Goal: Contribute content

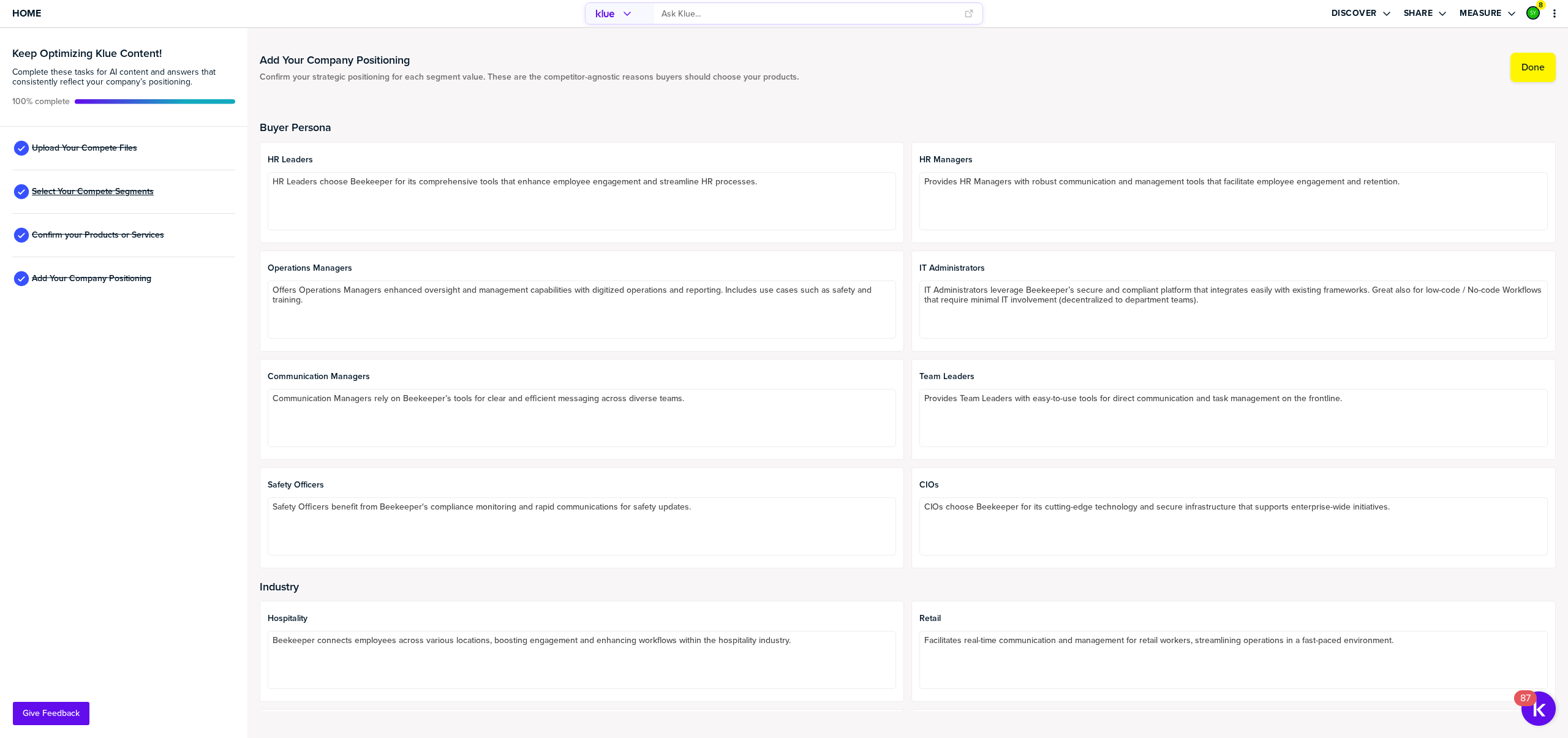
click at [89, 189] on span "Select Your Compete Segments" at bounding box center [92, 191] width 122 height 10
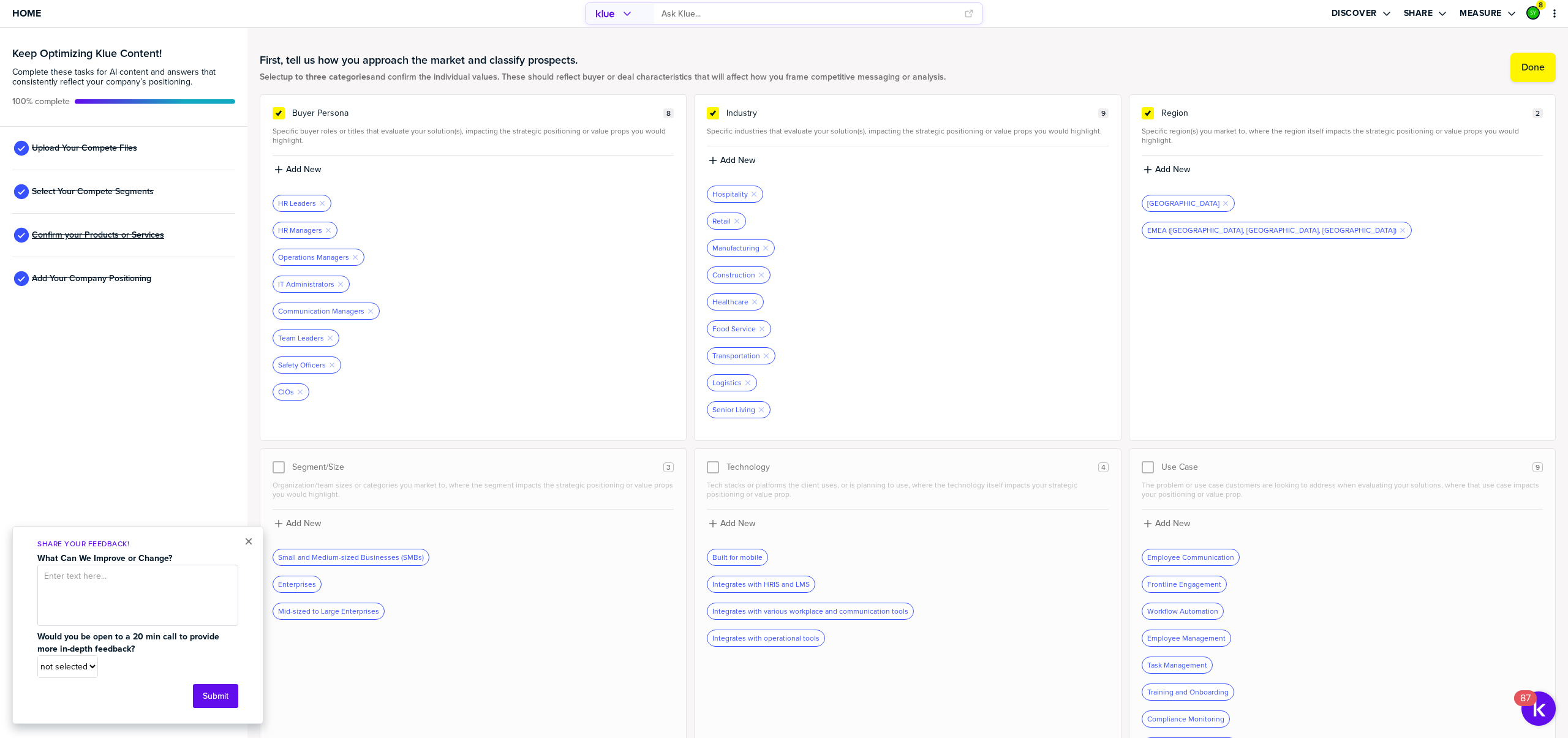
click at [96, 235] on span "Confirm your Products or Services" at bounding box center [97, 235] width 132 height 10
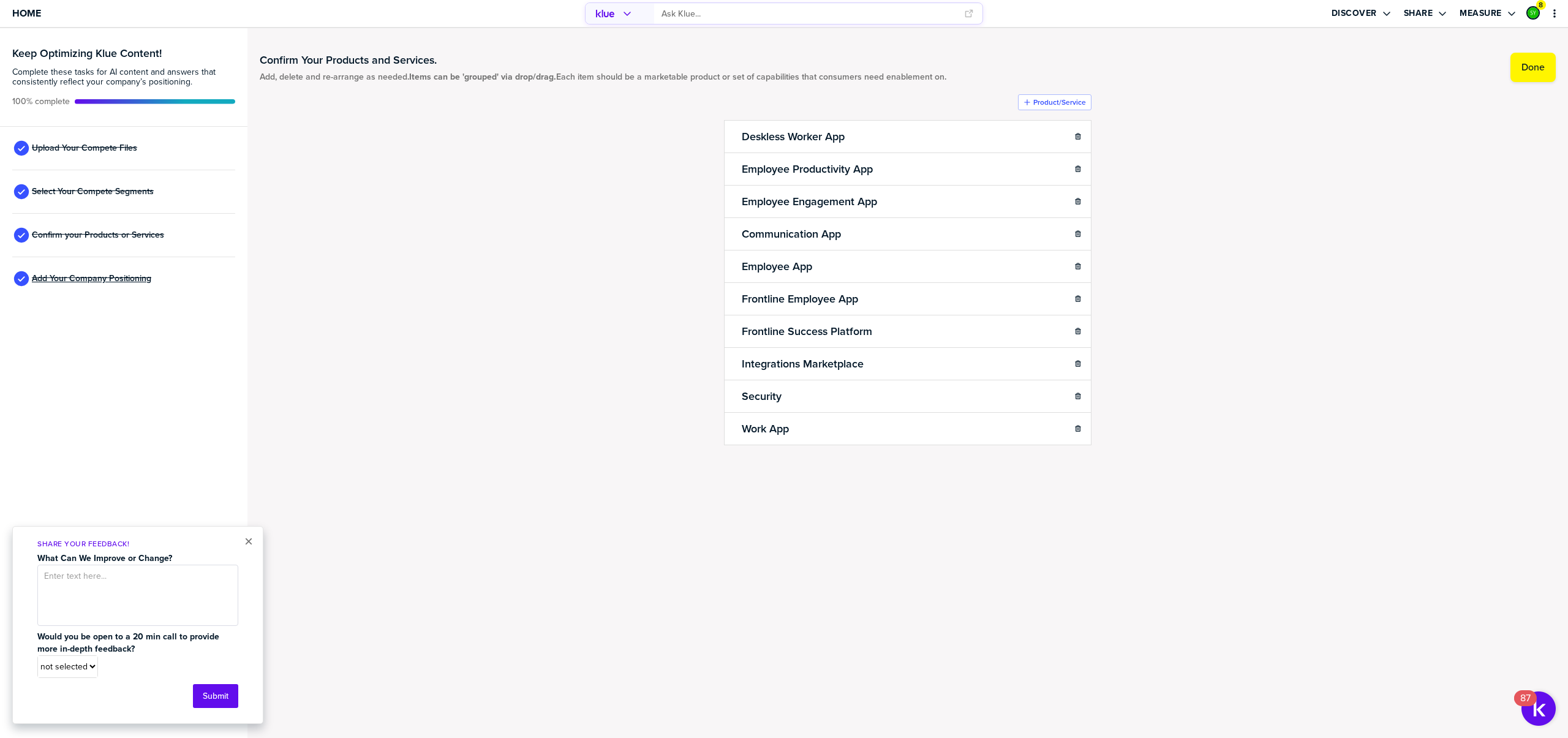
click at [114, 284] on span "Add Your Company Positioning" at bounding box center [91, 279] width 119 height 10
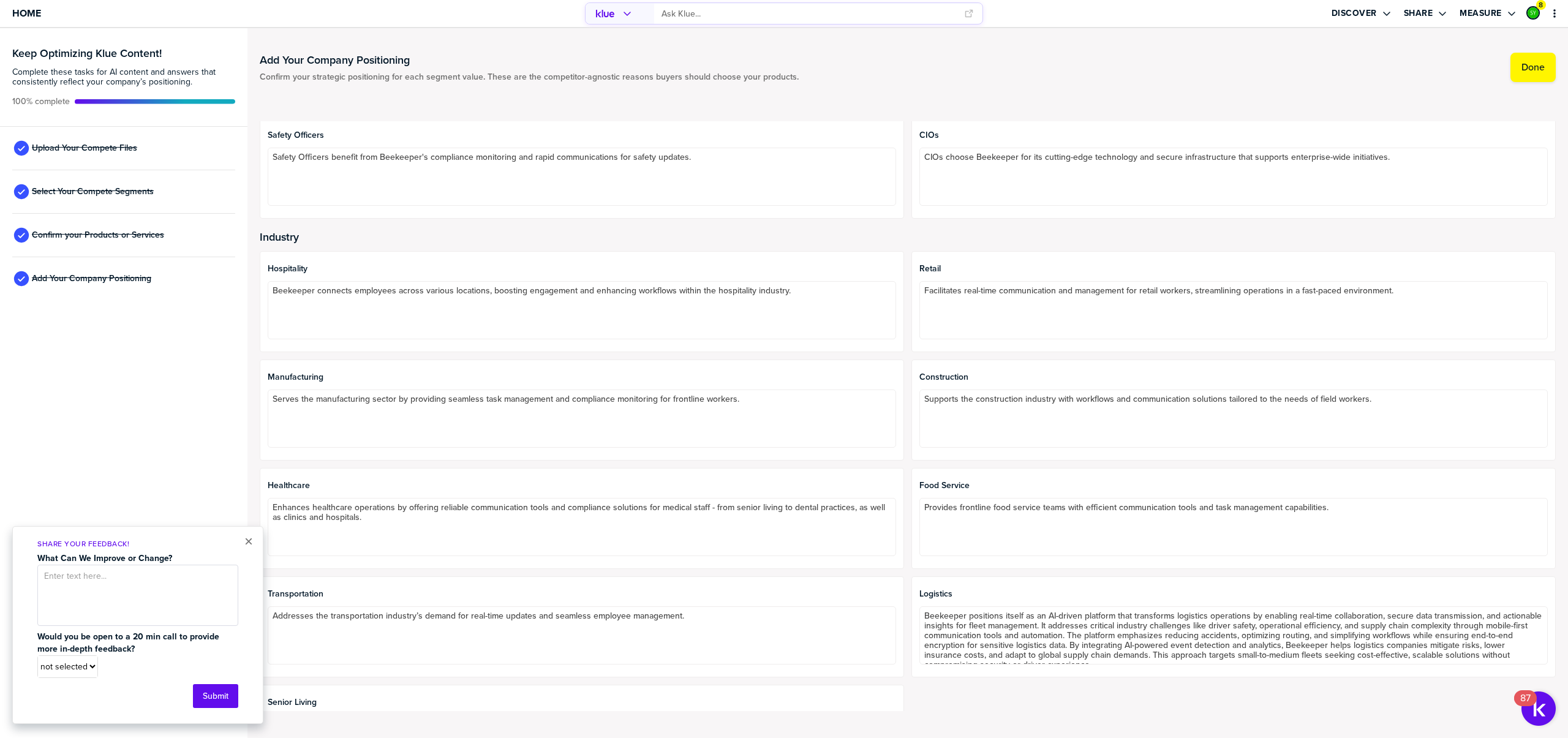
scroll to position [558, 0]
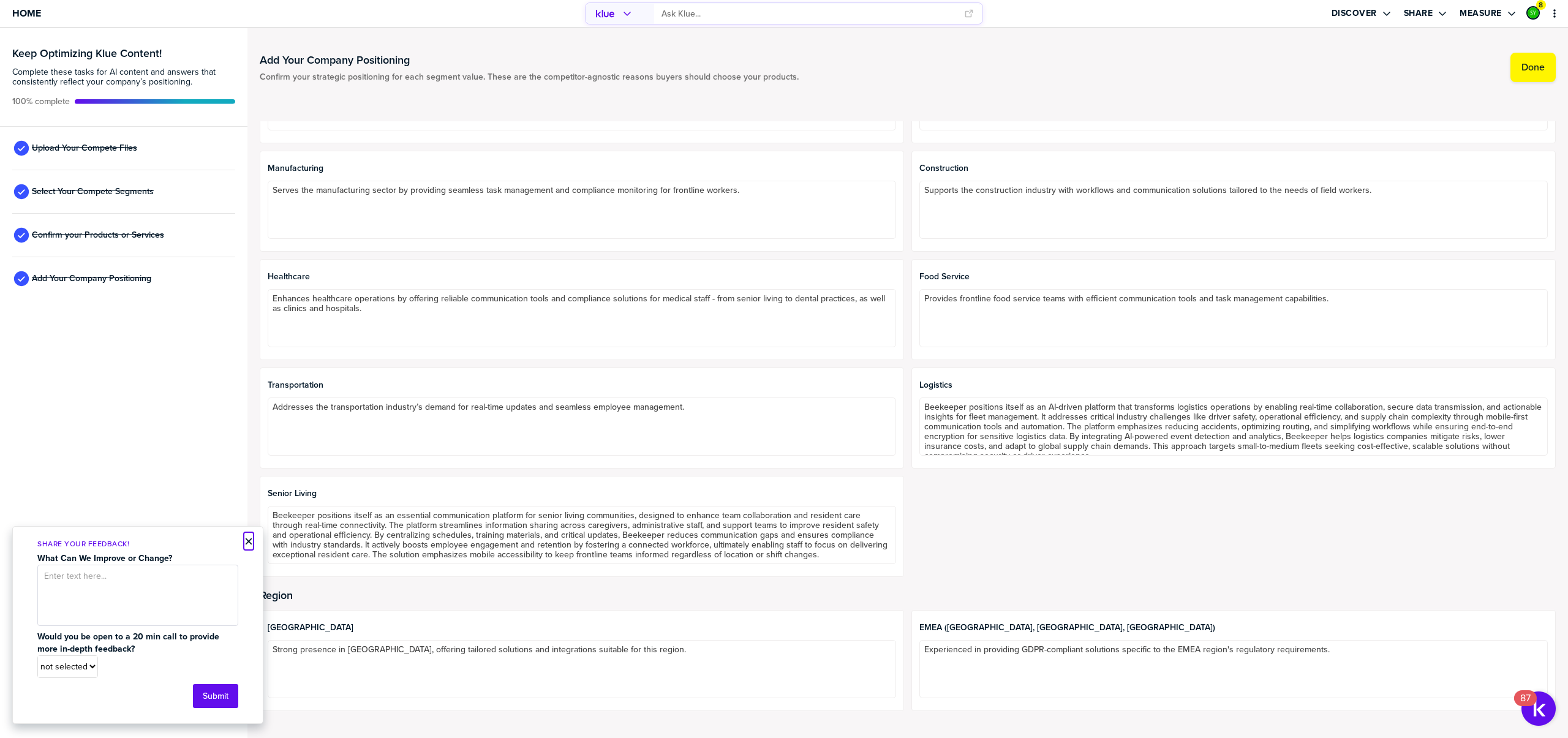
click at [252, 542] on button "×" at bounding box center [248, 541] width 9 height 15
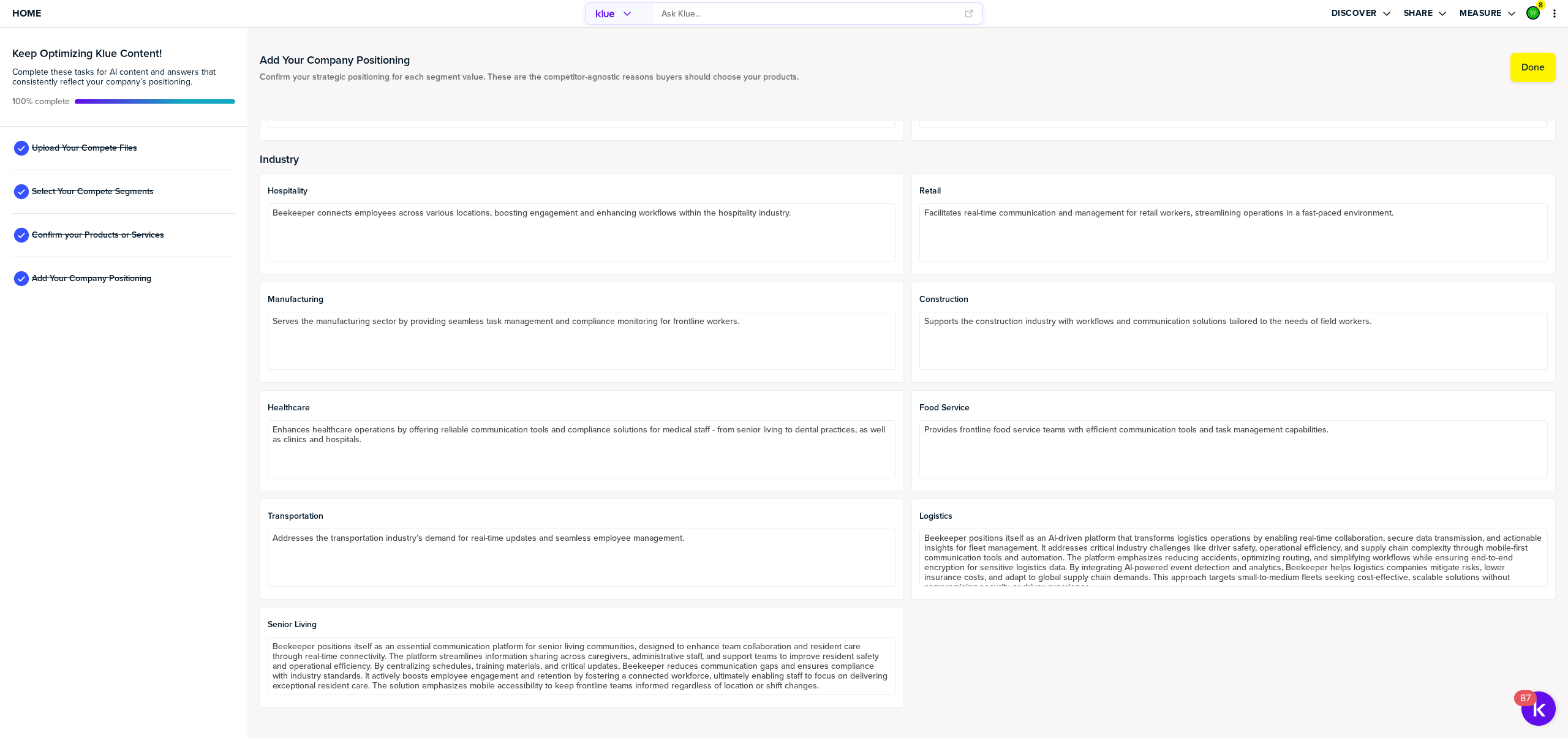
scroll to position [0, 0]
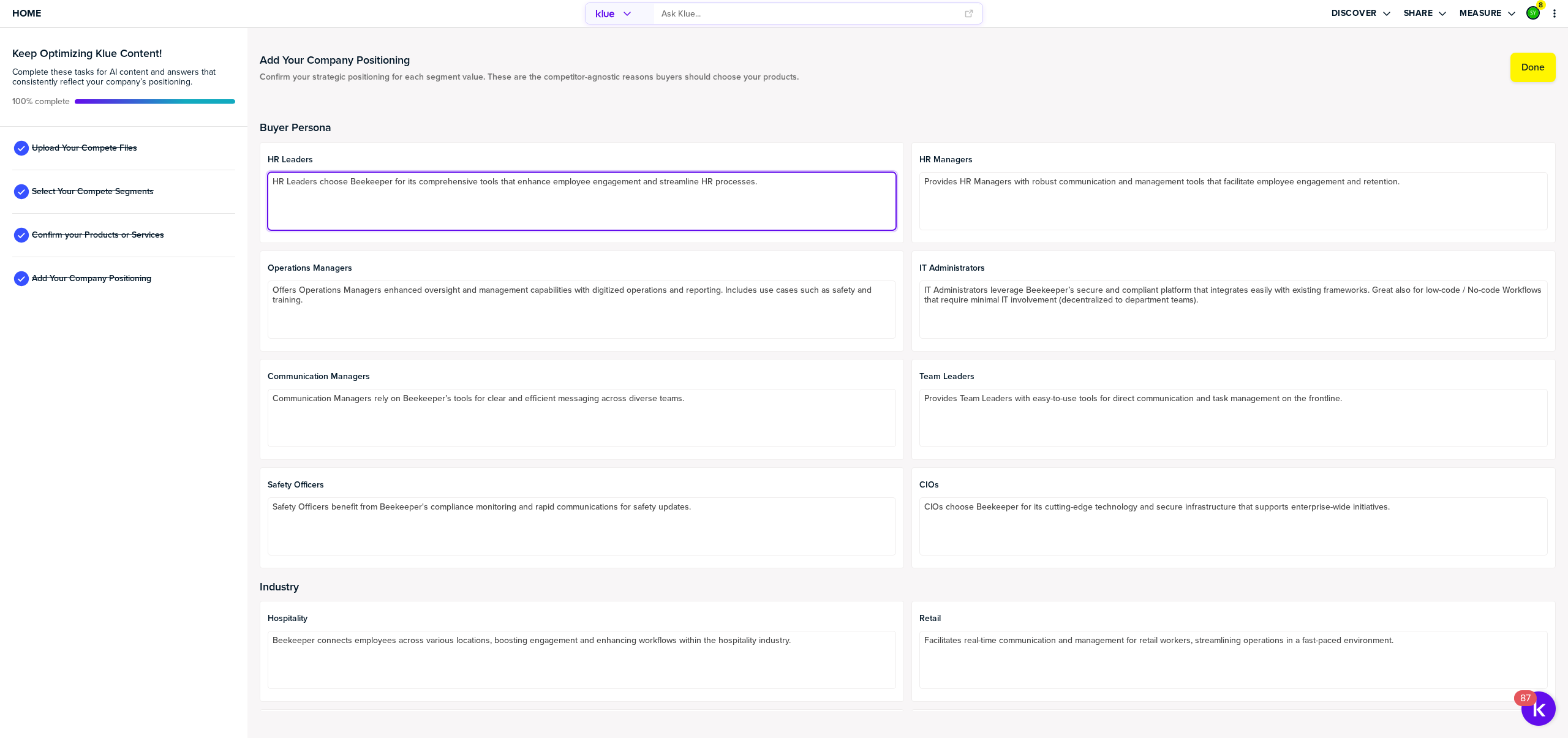
click at [375, 193] on textarea "HR Leaders choose Beekeeper for its comprehensive tools that enhance employee e…" at bounding box center [582, 200] width 628 height 59
click at [389, 182] on textarea "HR Leaders choose Beekeeper for its comprehensive tools that enhance employee e…" at bounding box center [582, 200] width 628 height 59
paste textarea "Beekeeper: HR Leaders choose Beekeeper for its mobile-first tools that boost em…"
click at [284, 203] on textarea "Beekeeper: HR Leaders choose Beekeeper for its mobile-first tools that boost em…" at bounding box center [582, 200] width 628 height 59
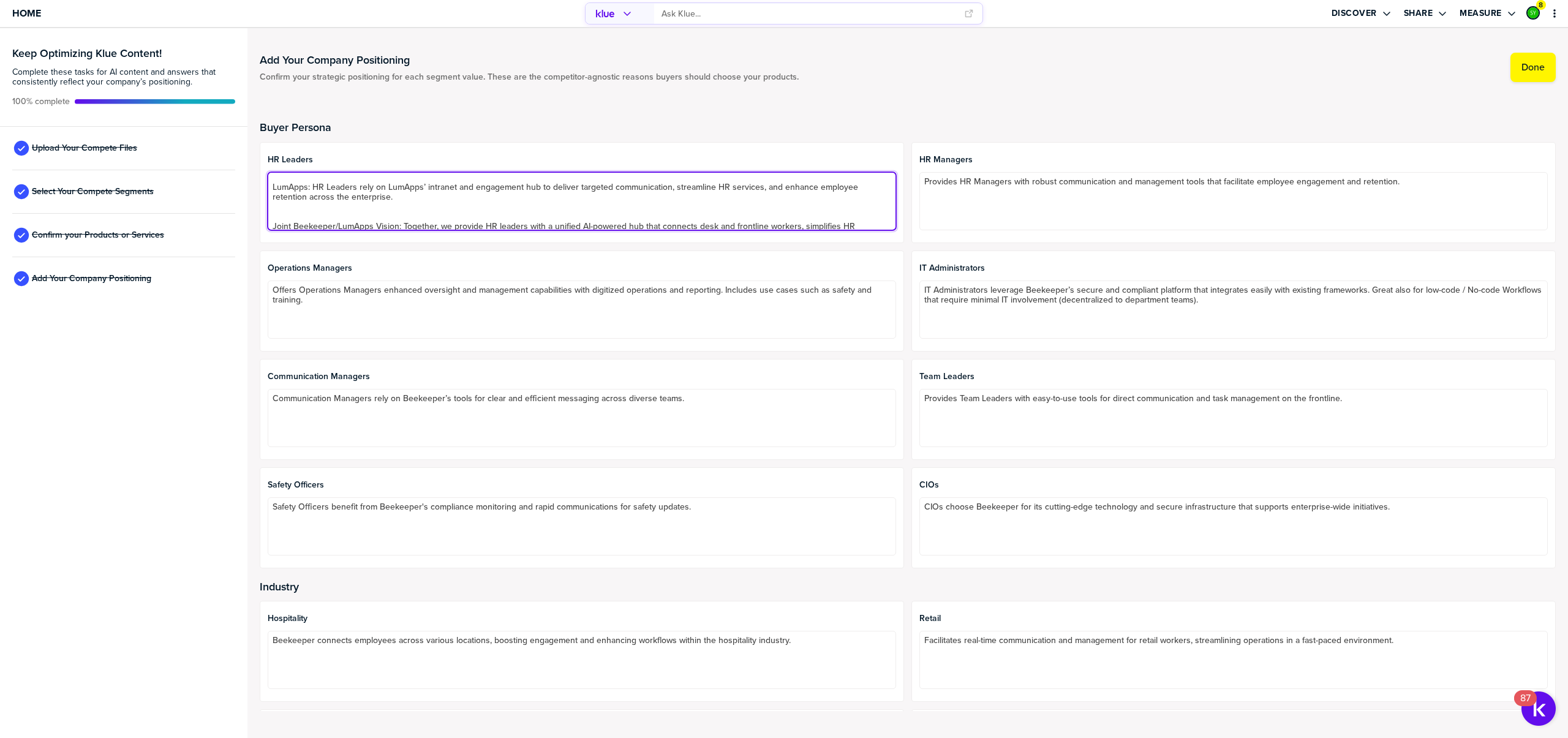
click at [309, 205] on textarea "Beekeeper: HR Leaders choose Beekeeper for its mobile-first tools that boost em…" at bounding box center [582, 200] width 628 height 59
type textarea "Beekeeper: HR Leaders choose Beekeeper for its mobile-first tools that boost em…"
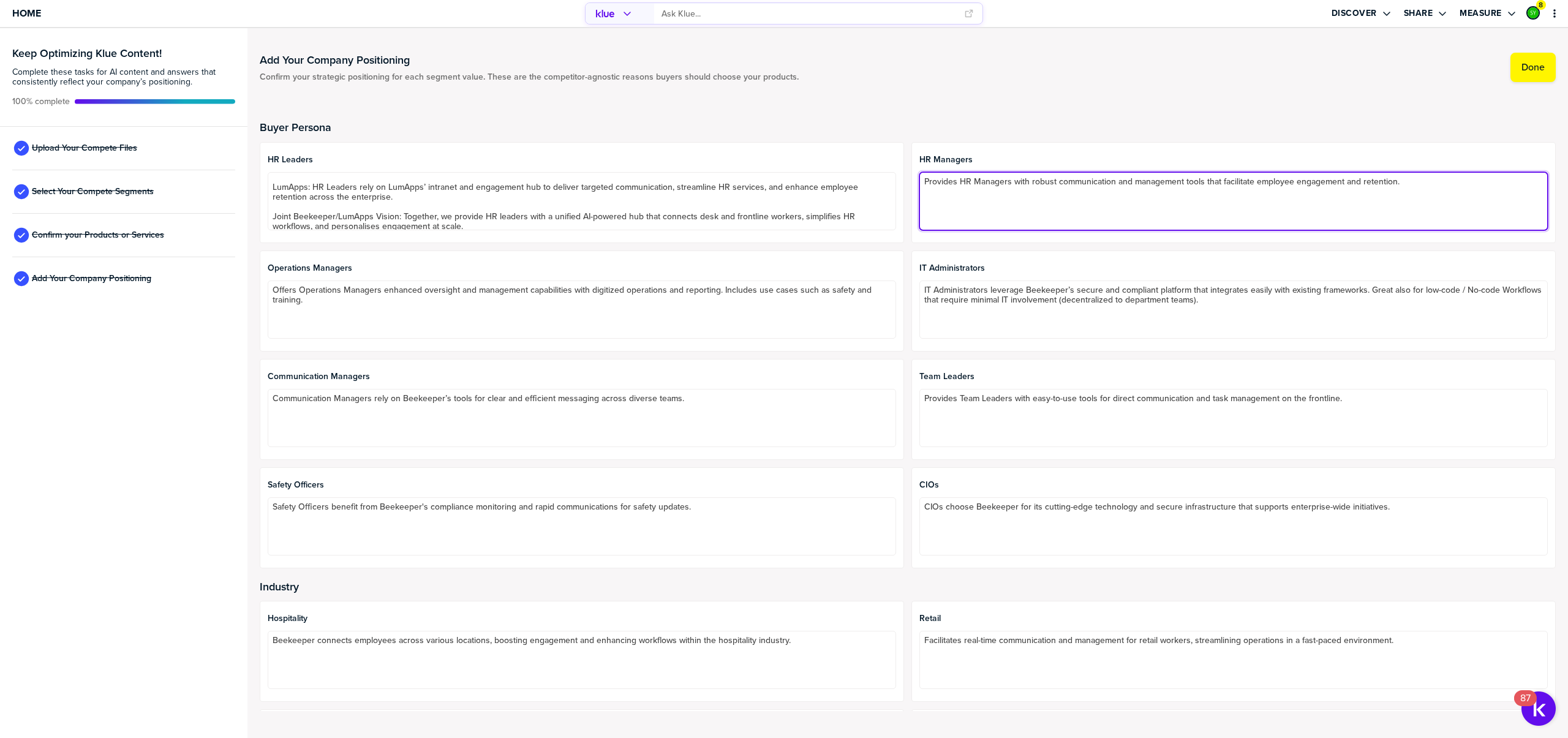
click at [971, 186] on textarea "Provides HR Managers with robust communication and management tools that facili…" at bounding box center [1234, 200] width 628 height 59
paste textarea "Beekeeper: Provides HR Managers with intuitive communication and task managemen…"
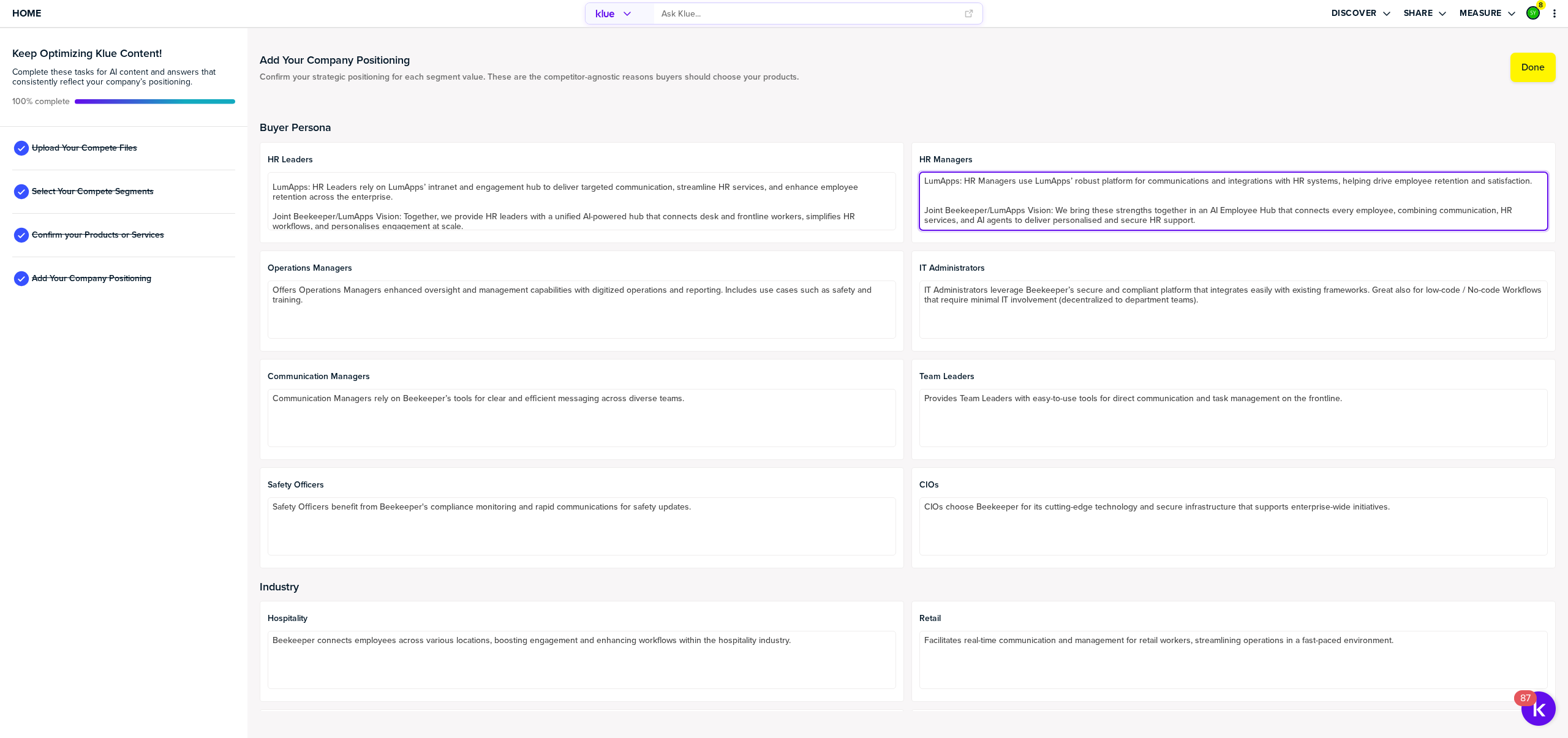
click at [965, 204] on textarea "Beekeeper: Provides HR Managers with intuitive communication and task managemen…" at bounding box center [1234, 200] width 628 height 59
click at [939, 199] on textarea "Beekeeper: Provides HR Managers with intuitive communication and task managemen…" at bounding box center [1234, 200] width 628 height 59
type textarea "Beekeeper: Provides HR Managers with intuitive communication and task managemen…"
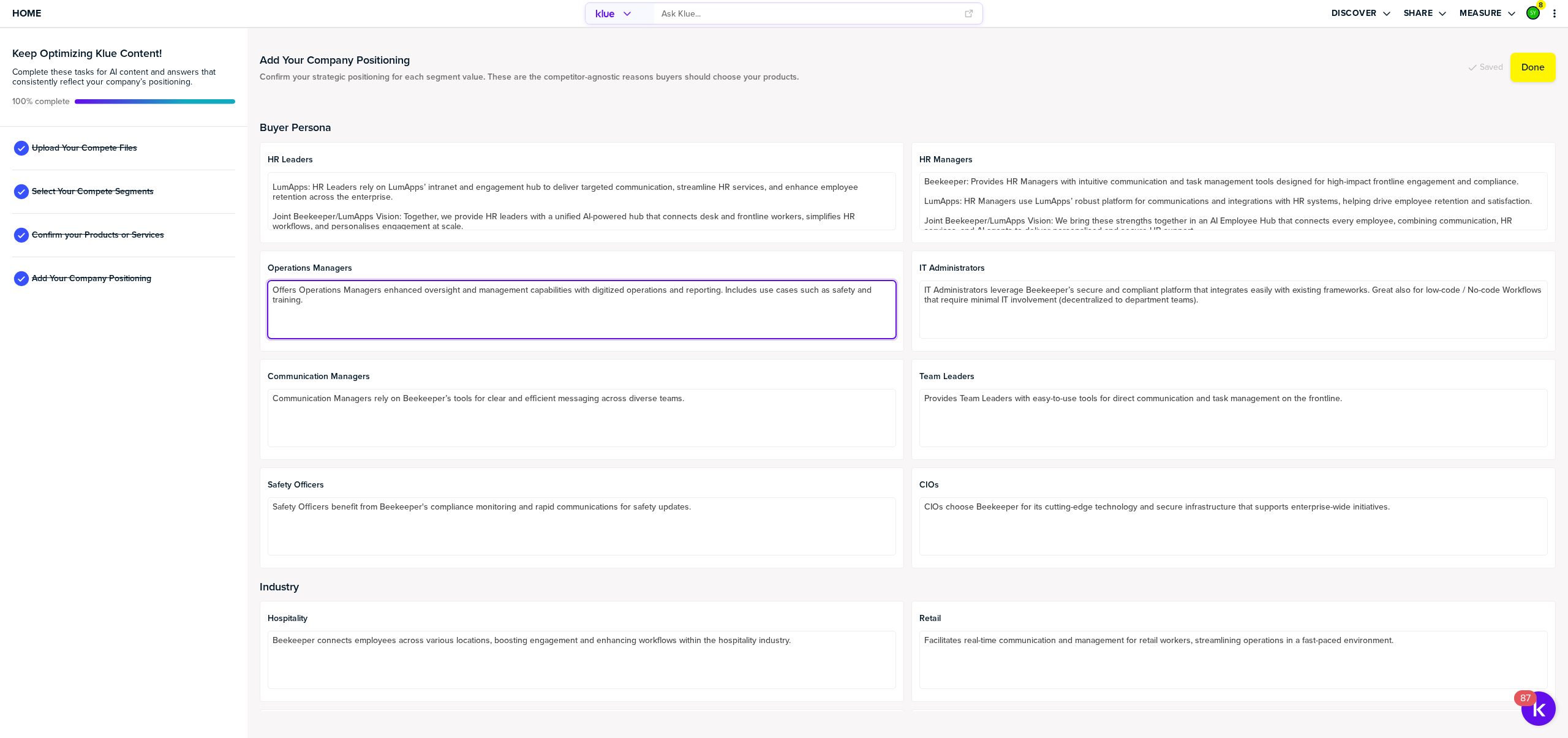
click at [305, 300] on textarea "Offers Operations Managers enhanced oversight and management capabilities with …" at bounding box center [582, 309] width 628 height 59
drag, startPoint x: 310, startPoint y: 304, endPoint x: 265, endPoint y: 284, distance: 49.2
click at [266, 283] on div "Operations Managers Offers Operations Managers enhanced oversight and managemen…" at bounding box center [582, 301] width 644 height 101
paste textarea "Beekeeper: Offers Operations Managers digitised task management, safety workflo…"
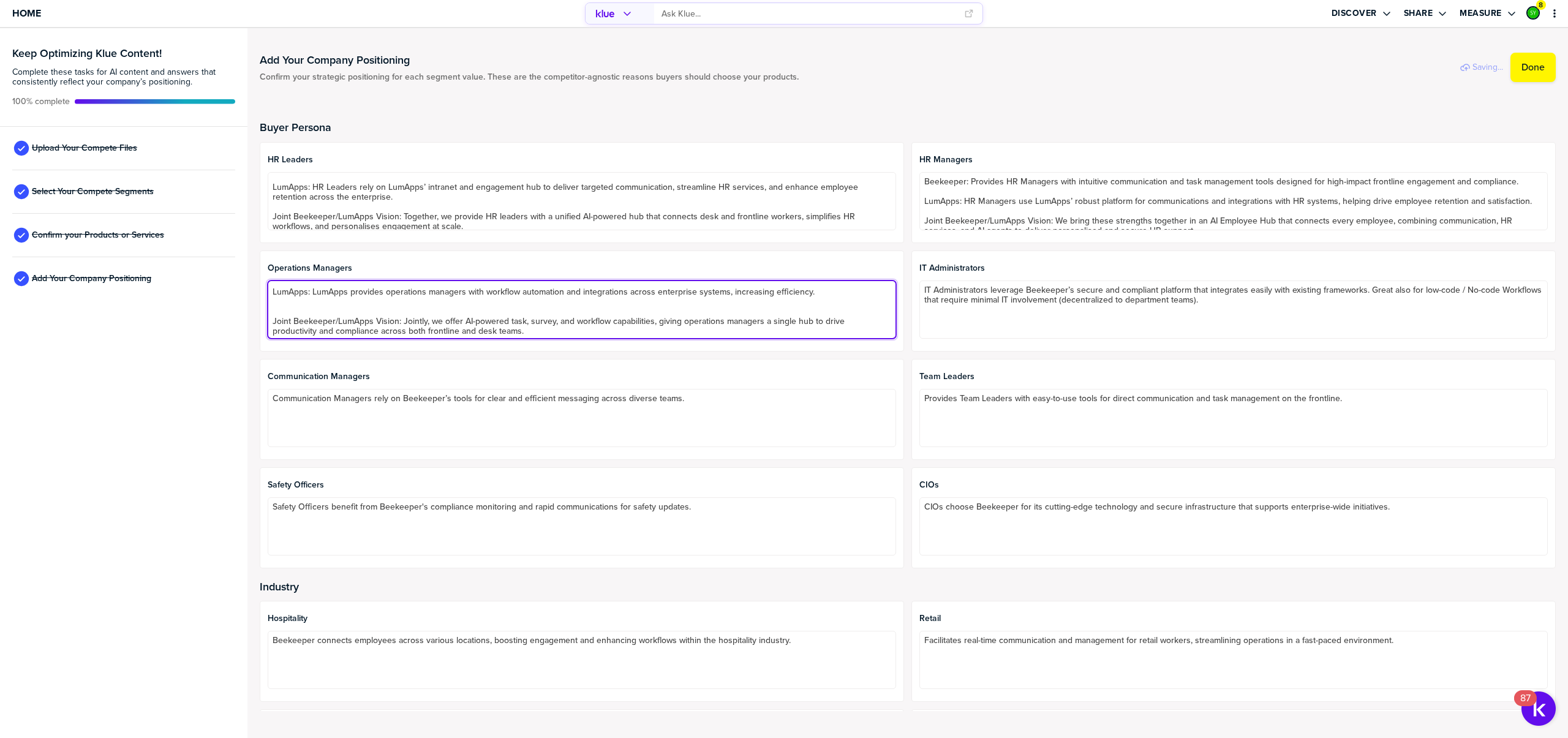
click at [316, 308] on textarea "Beekeeper: Offers Operations Managers digitised task management, safety workflo…" at bounding box center [582, 309] width 628 height 59
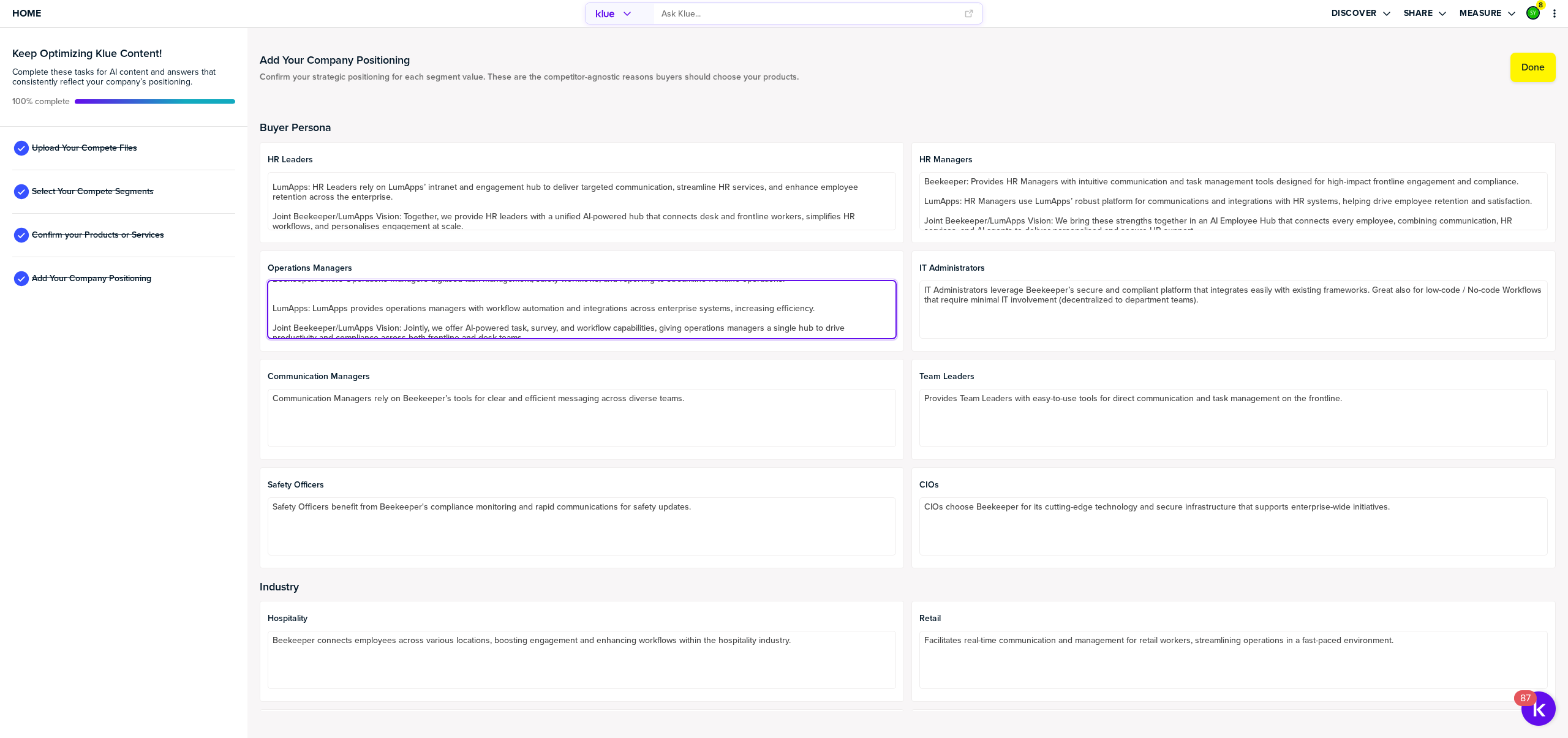
scroll to position [0, 0]
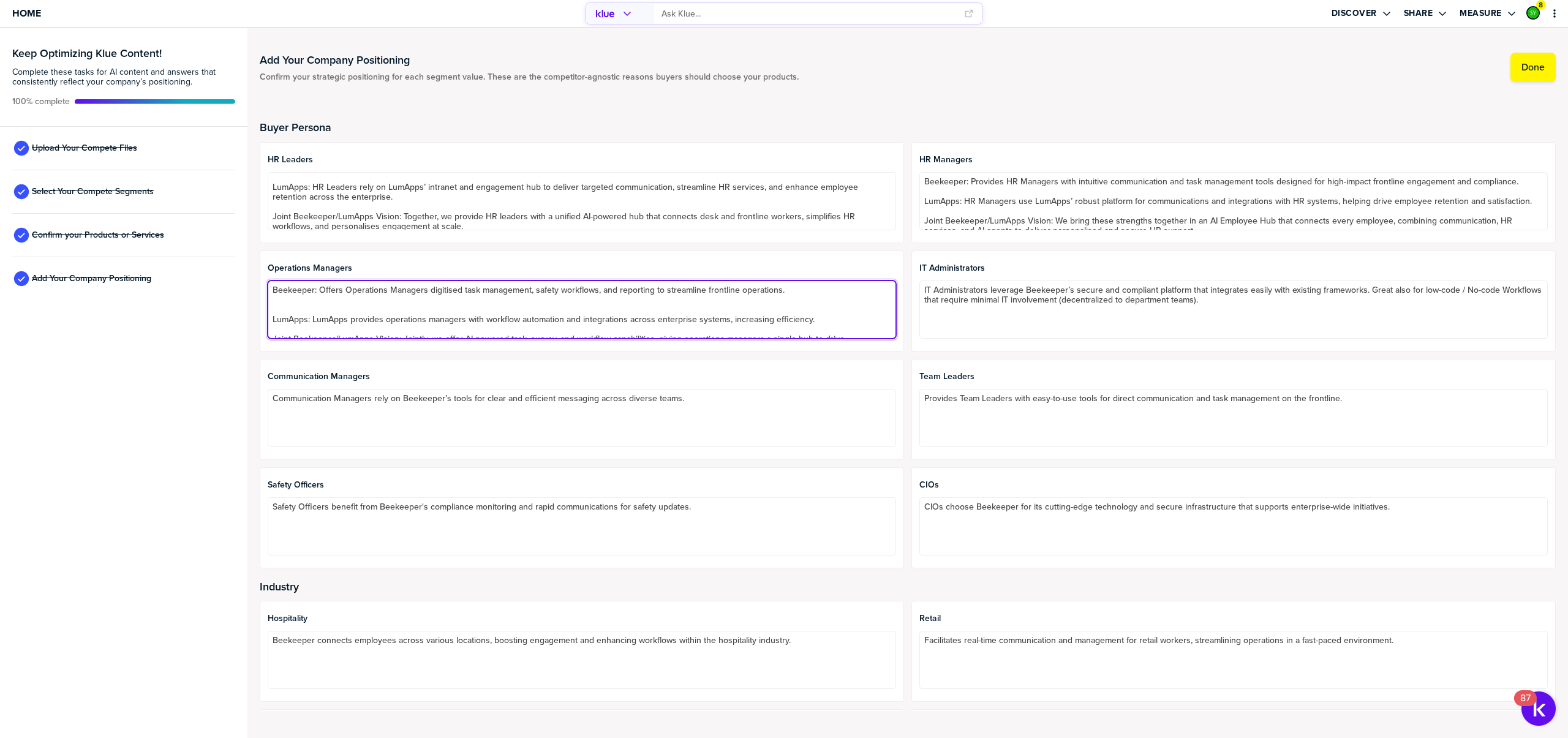
click at [307, 304] on textarea "Beekeeper: Offers Operations Managers digitised task management, safety workflo…" at bounding box center [582, 309] width 628 height 59
type textarea "Beekeeper: Offers Operations Managers digitised task management, safety workflo…"
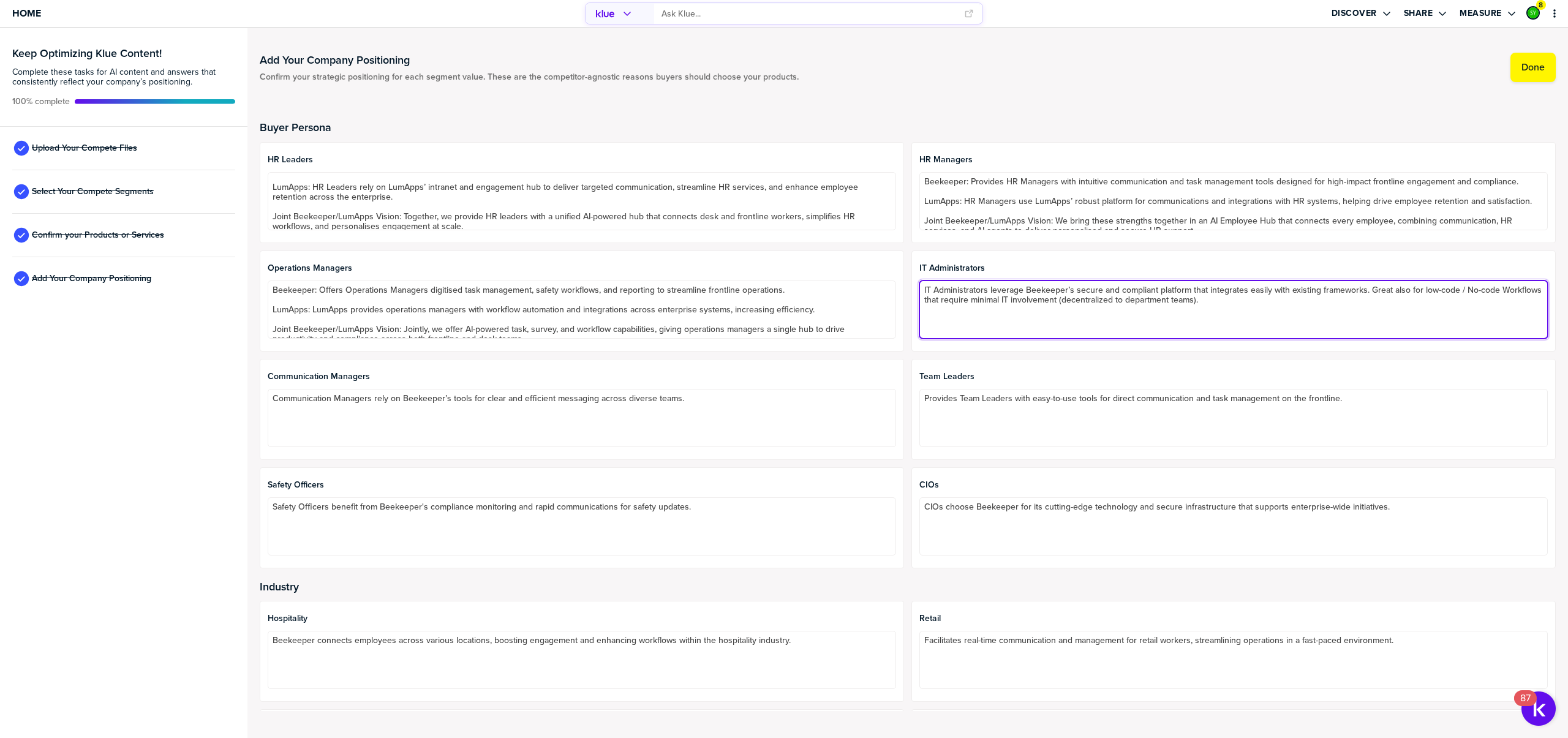
click at [1012, 297] on textarea "IT Administrators leverage Beekeeper’s secure and compliant platform that integ…" at bounding box center [1234, 309] width 628 height 59
drag, startPoint x: 1013, startPoint y: 297, endPoint x: 1021, endPoint y: 297, distance: 8.0
click at [1013, 297] on textarea "IT Administrators leverage Beekeeper’s secure and compliant platform that integ…" at bounding box center [1234, 309] width 628 height 59
paste textarea "Beekeeper: IT Admins value Beekeeper for its secure, compliant mobile-first arc…"
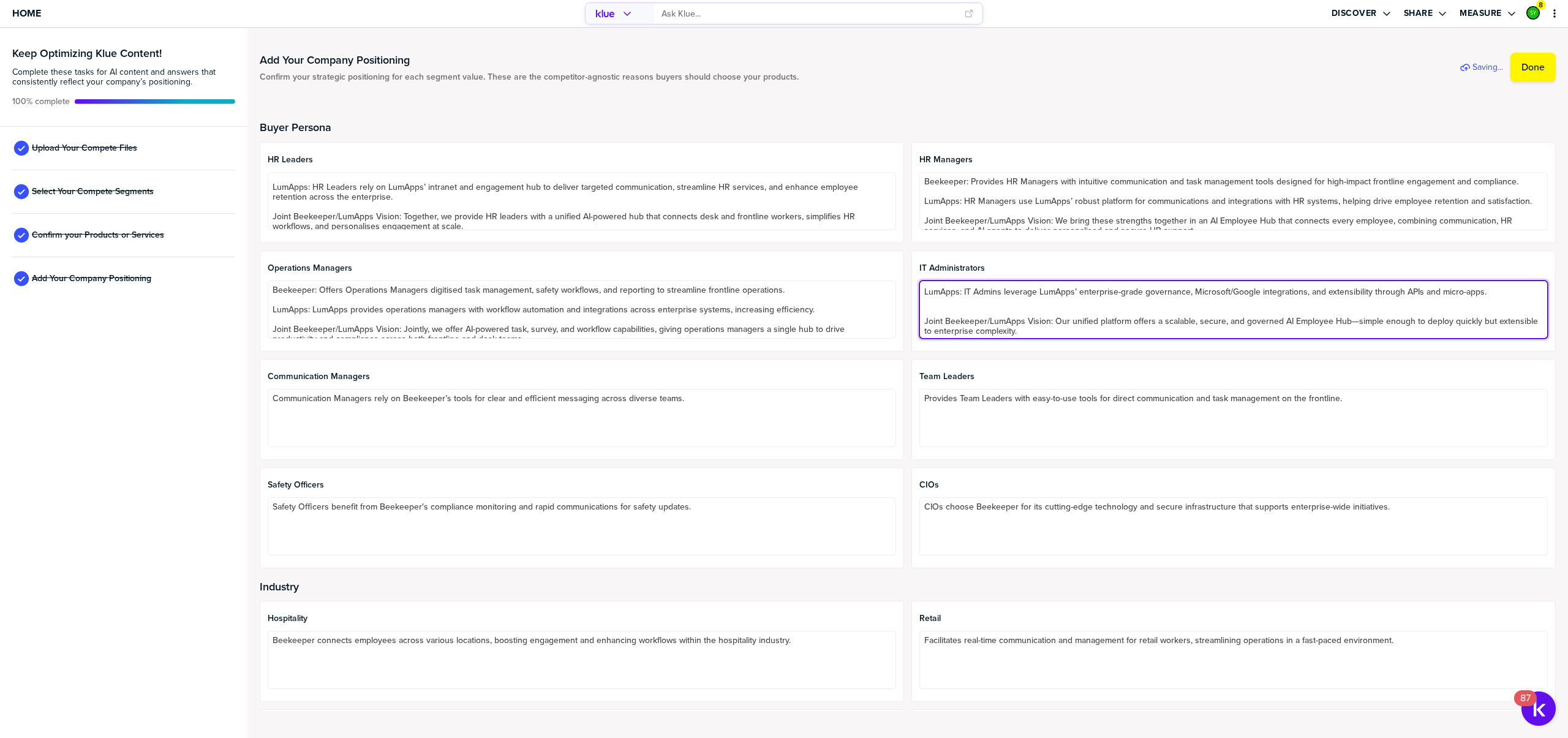
click at [940, 310] on textarea "Beekeeper: IT Admins value Beekeeper for its secure, compliant mobile-first arc…" at bounding box center [1234, 309] width 628 height 59
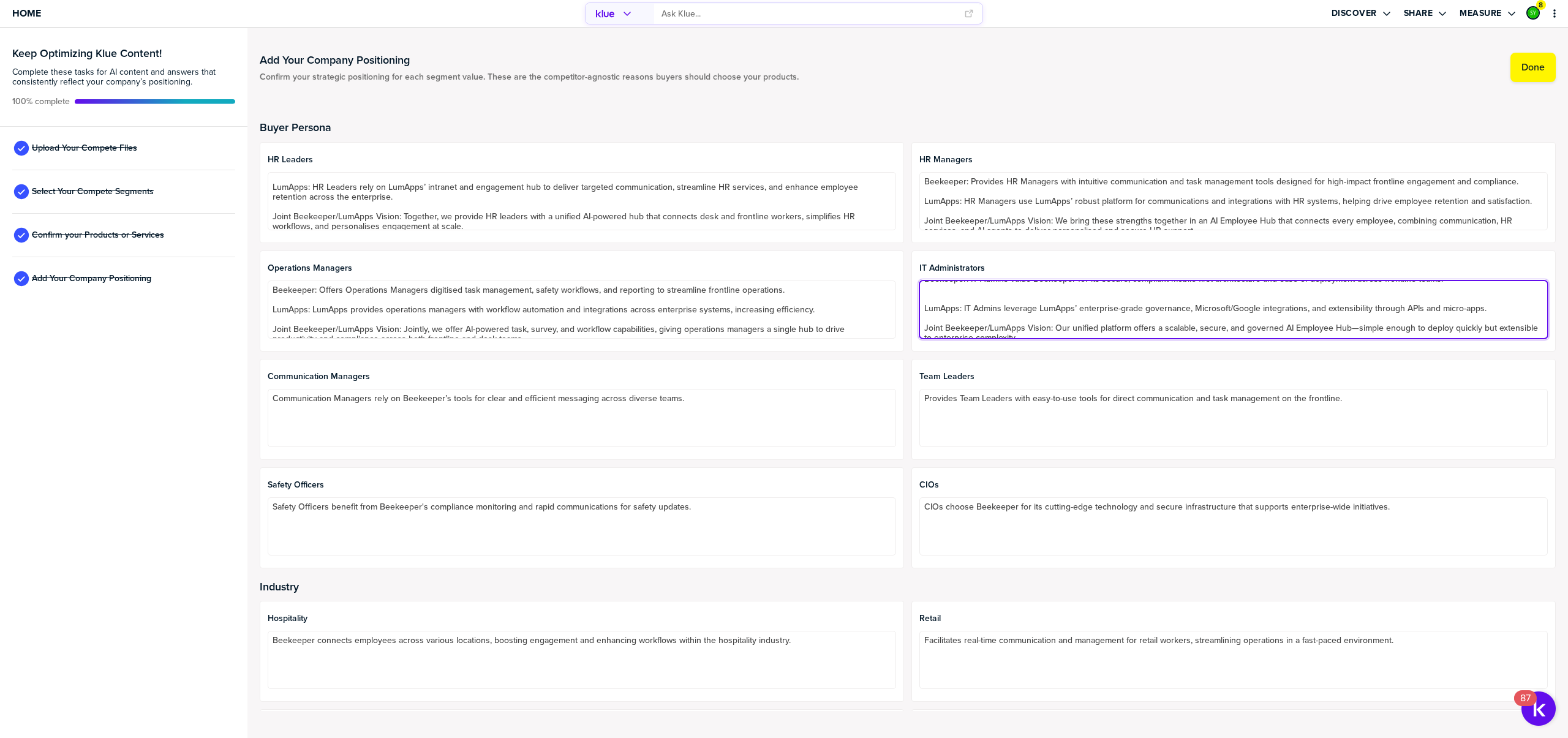
scroll to position [0, 0]
click at [958, 307] on textarea "Beekeeper: IT Admins value Beekeeper for its secure, compliant mobile-first arc…" at bounding box center [1234, 309] width 628 height 59
type textarea "Beekeeper: IT Admins value Beekeeper for its secure, compliant mobile-first arc…"
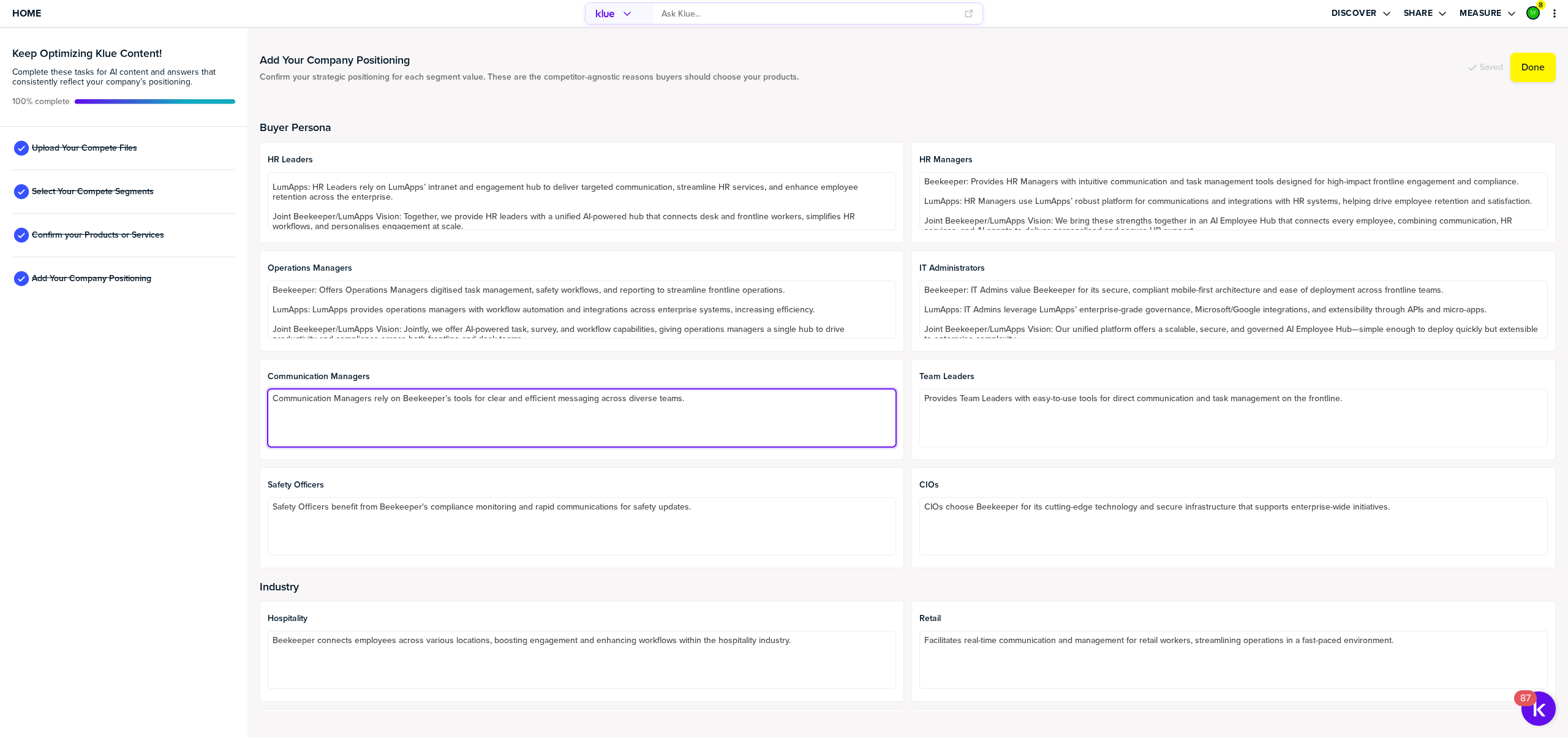
click at [355, 403] on textarea "Communication Managers rely on Beekeeper’s tools for clear and efficient messag…" at bounding box center [582, 418] width 628 height 59
paste textarea "Beekeeper: Communication Managers use Beekeeper to deliver targeted, efficient …"
click at [287, 417] on textarea "Beekeeper: Communication Managers use Beekeeper to deliver targeted, efficient …" at bounding box center [582, 418] width 628 height 59
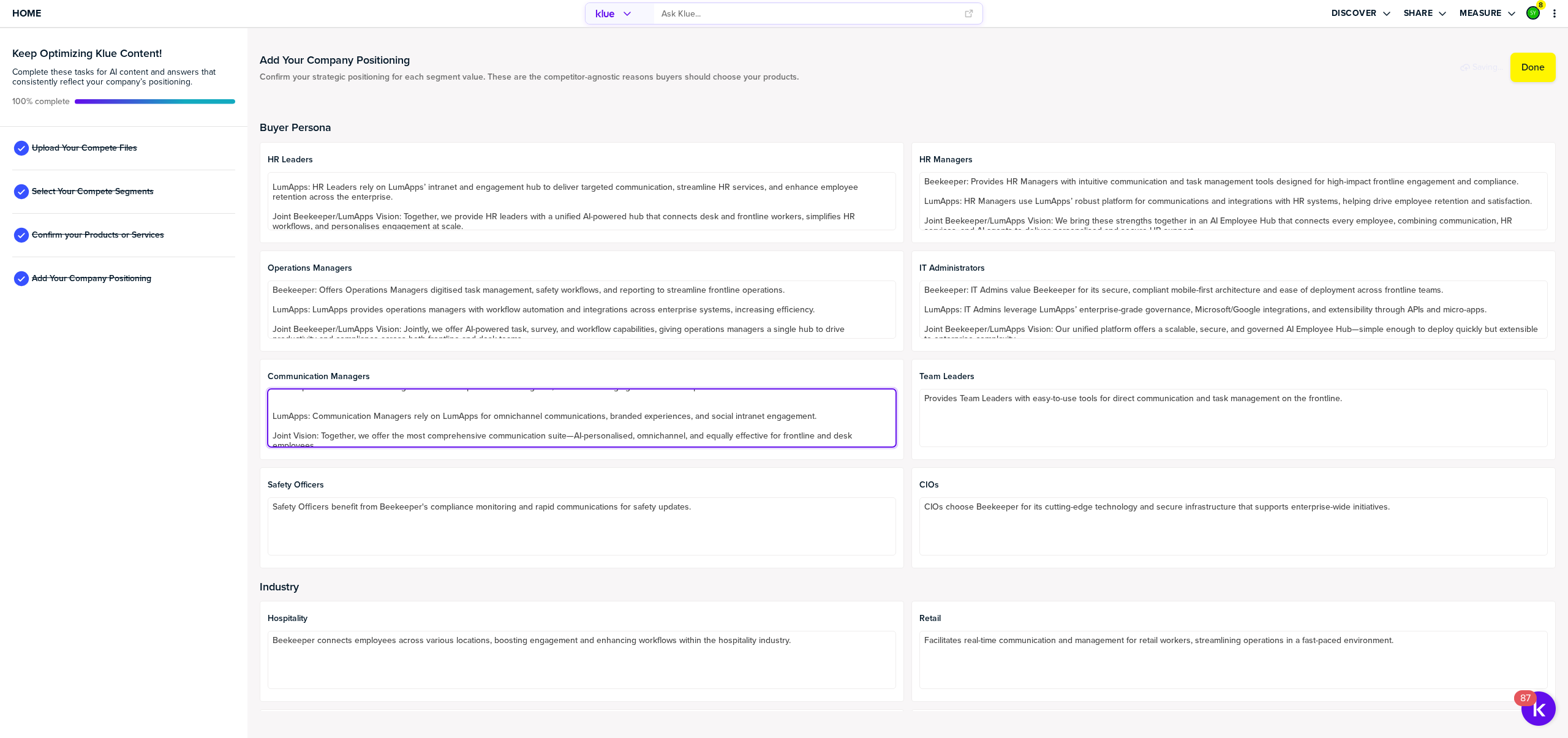
scroll to position [0, 0]
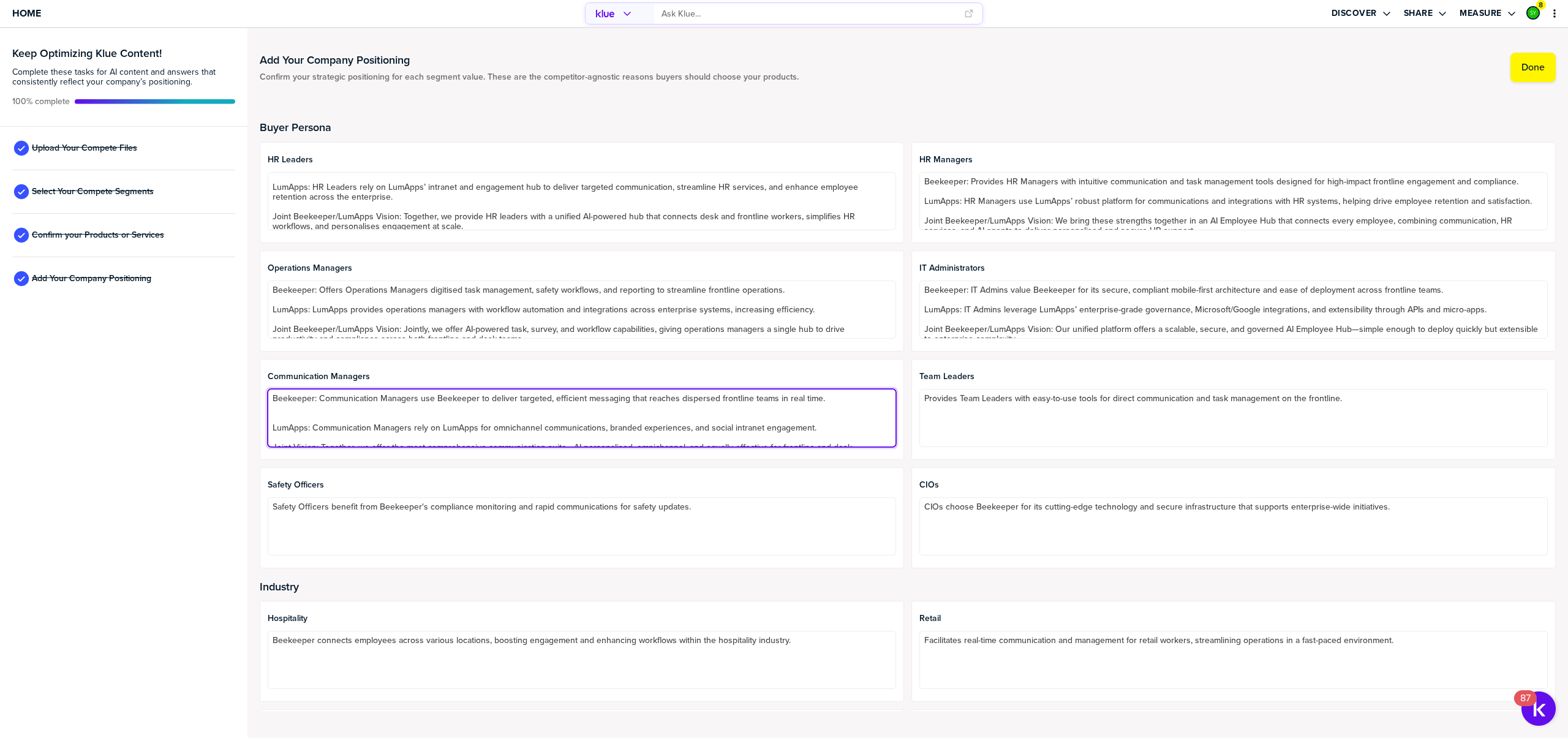
click at [302, 417] on textarea "Beekeeper: Communication Managers use Beekeeper to deliver targeted, efficient …" at bounding box center [582, 418] width 628 height 59
type textarea "Beekeeper: Communication Managers use Beekeeper to deliver targeted, efficient …"
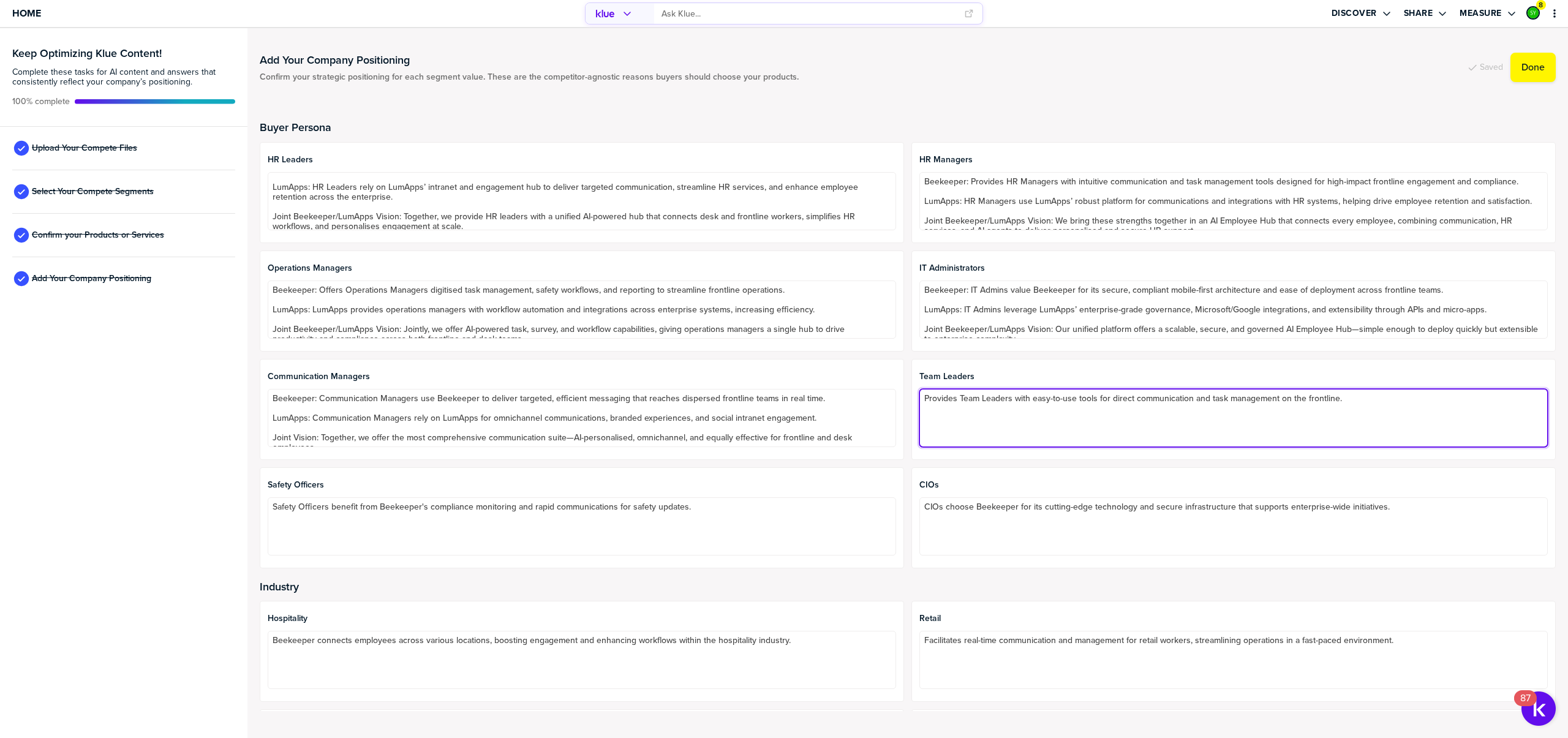
click at [1050, 409] on textarea "Provides Team Leaders with easy-to-use tools for direct communication and task …" at bounding box center [1234, 418] width 628 height 59
paste textarea "Beekeeper: Provides Team Leaders with easy-to-use communication and task manage…"
click at [979, 409] on textarea "Beekeeper: Provides Team Leaders with easy-to-use communication and task manage…" at bounding box center [1234, 418] width 628 height 59
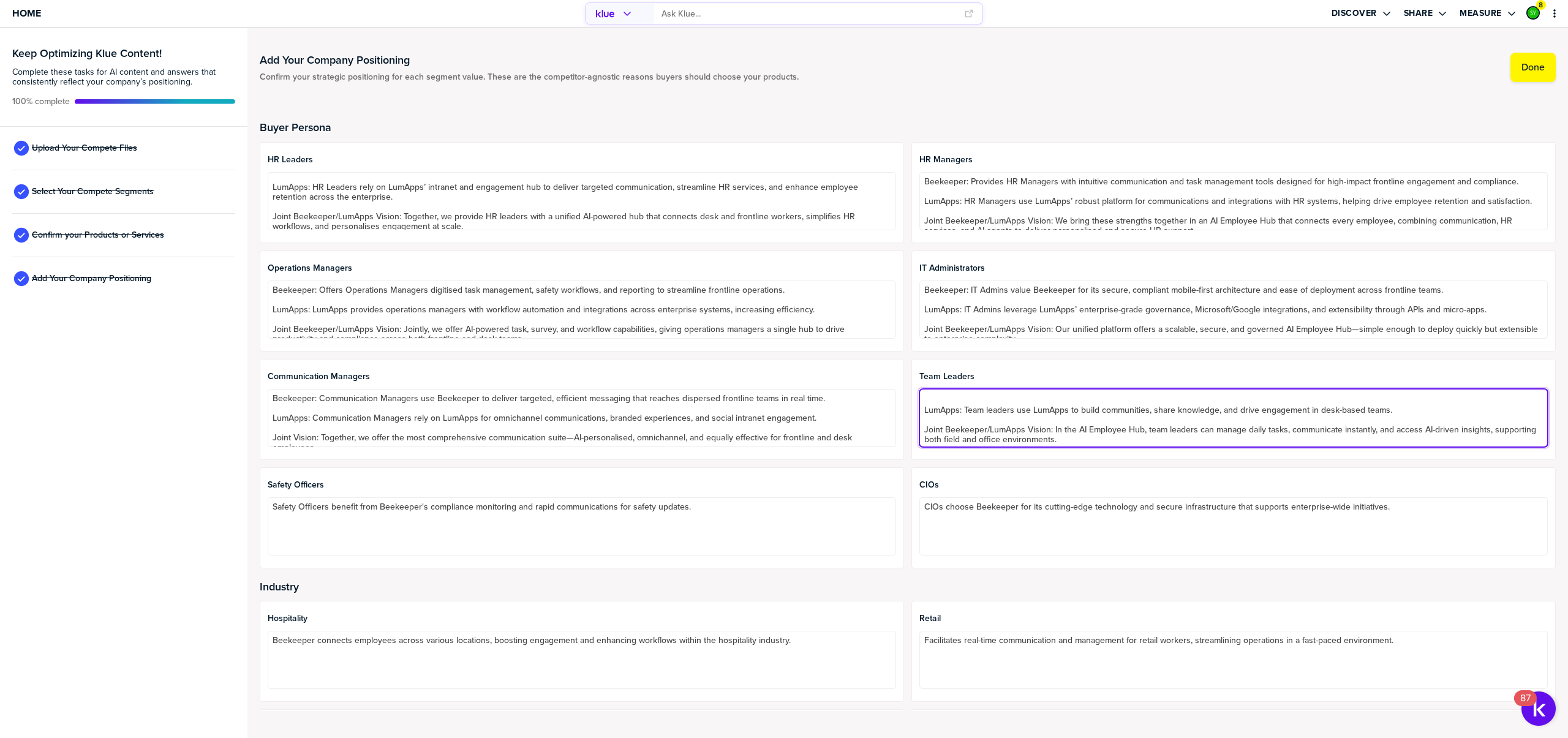
scroll to position [15, 0]
click at [944, 403] on textarea "Beekeeper: Provides Team Leaders with easy-to-use communication and task manage…" at bounding box center [1234, 418] width 628 height 59
type textarea "Beekeeper: Provides Team Leaders with easy-to-use communication and task manage…"
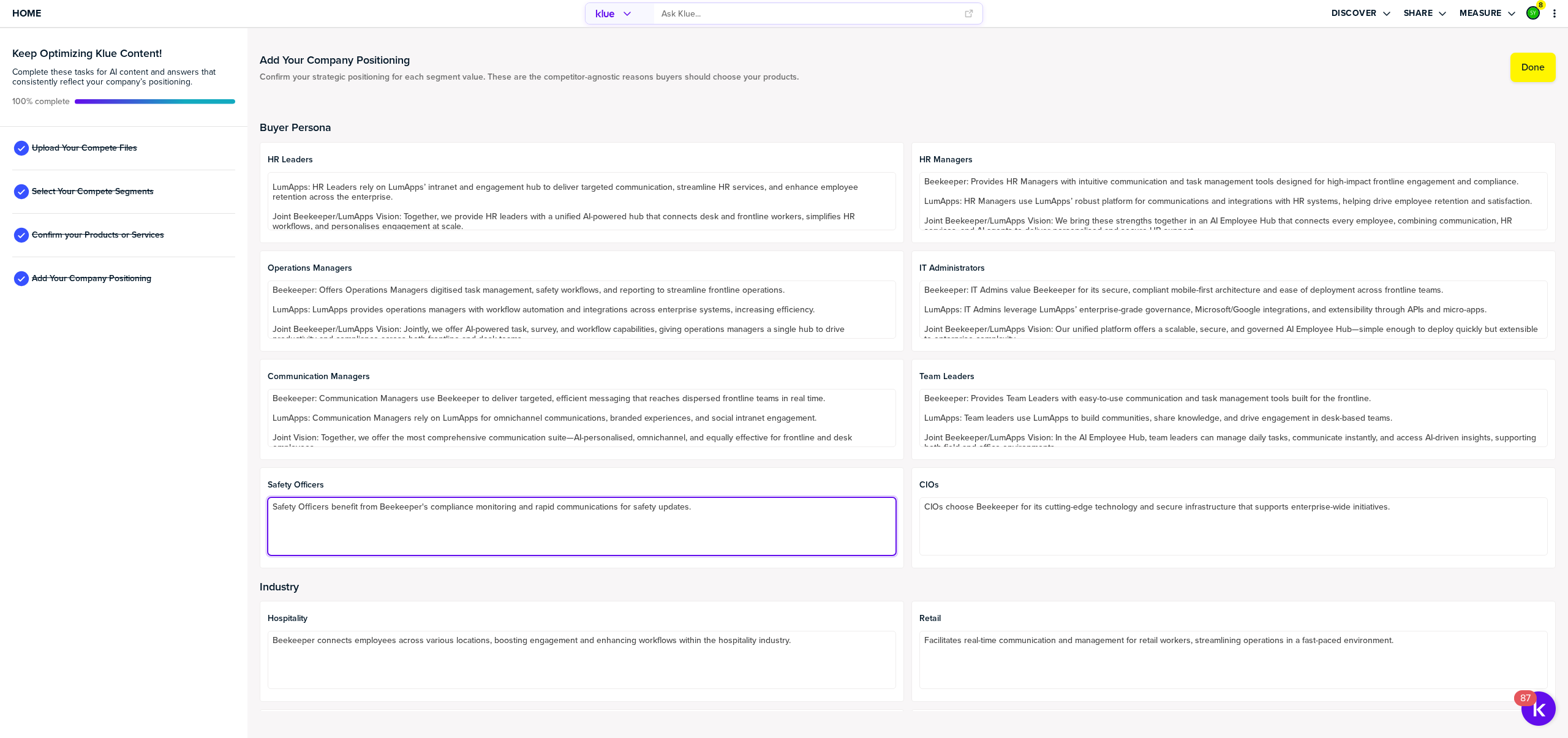
click at [353, 508] on textarea "Safety Officers benefit from Beekeeper's compliance monitoring and rapid commun…" at bounding box center [582, 526] width 628 height 59
paste textarea "Beekeeper: Safety Officers rely on Beekeeper’s compliance monitoring, rapid com…"
click at [325, 521] on textarea "Beekeeper: Safety Officers rely on Beekeeper’s compliance monitoring, rapid com…" at bounding box center [582, 526] width 628 height 59
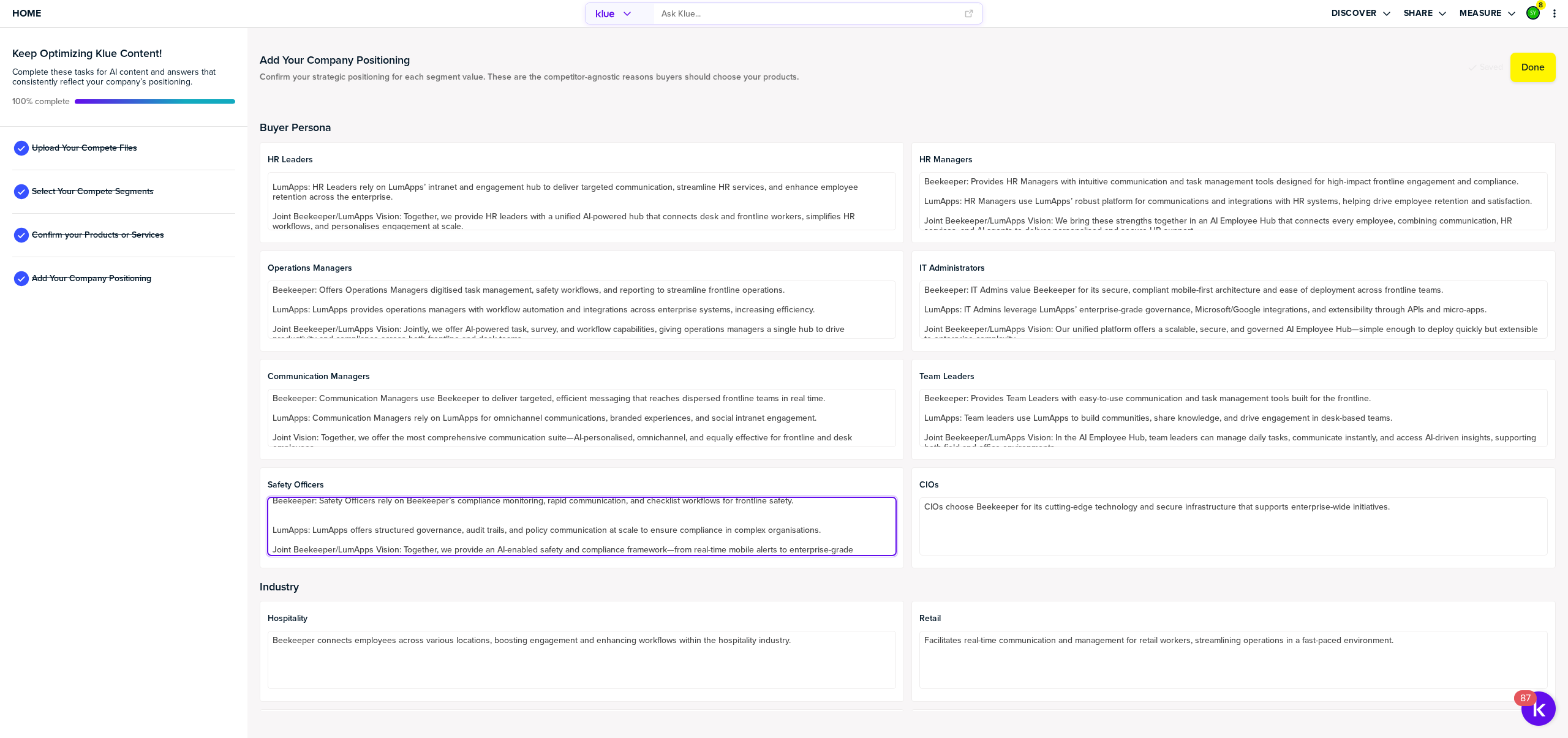
scroll to position [0, 0]
click at [323, 528] on textarea "Beekeeper: Safety Officers rely on Beekeeper’s compliance monitoring, rapid com…" at bounding box center [582, 526] width 628 height 59
type textarea "Beekeeper: Safety Officers rely on Beekeeper’s compliance monitoring, rapid com…"
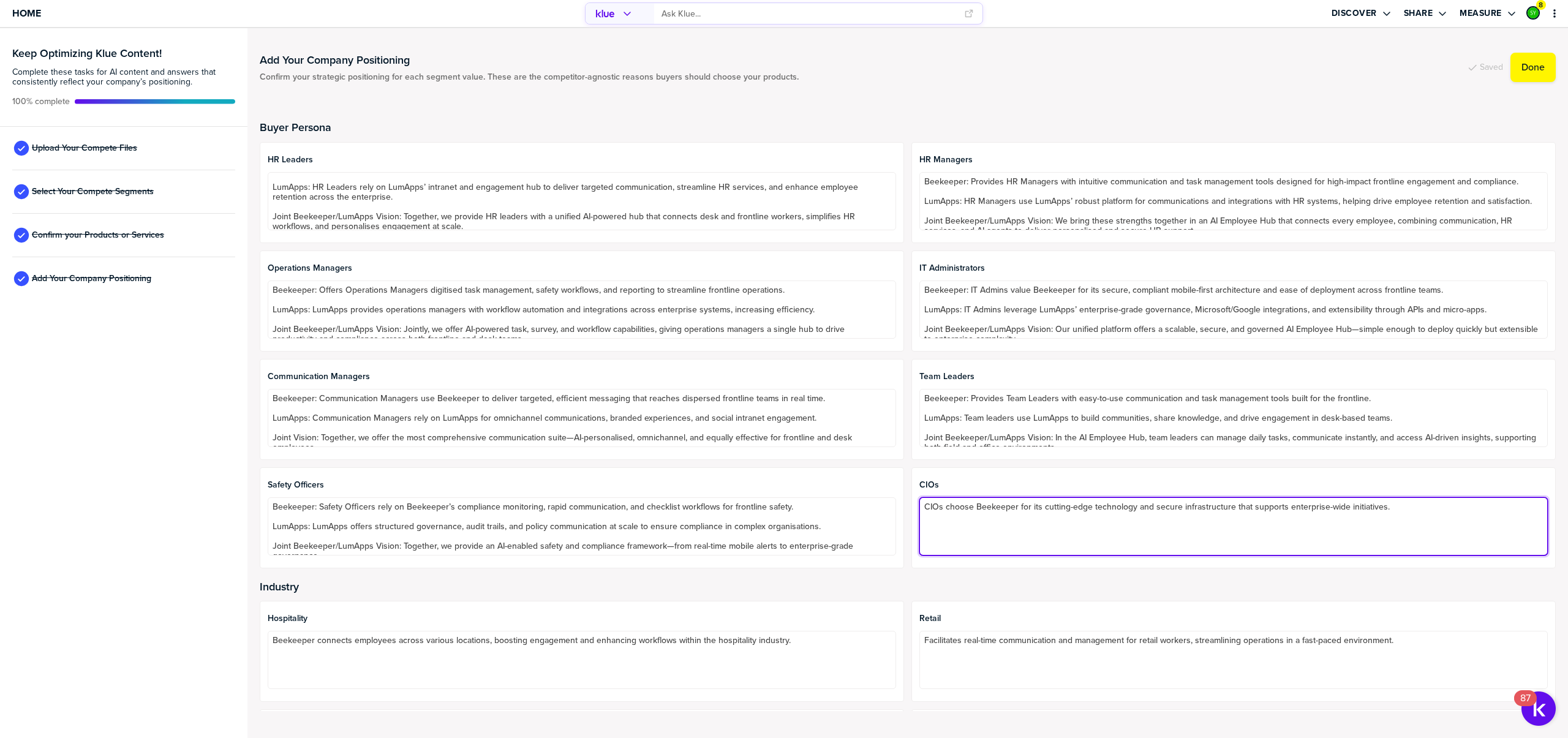
click at [990, 507] on textarea "CIOs choose Beekeeper for its cutting-edge technology and secure infrastructure…" at bounding box center [1234, 526] width 628 height 59
paste textarea "Beekeeper: CIOs choose Beekeeper for its mobile-first technology that extends s…"
click at [970, 521] on textarea "Beekeeper: CIOs choose Beekeeper for its mobile-first technology that extends s…" at bounding box center [1234, 526] width 628 height 59
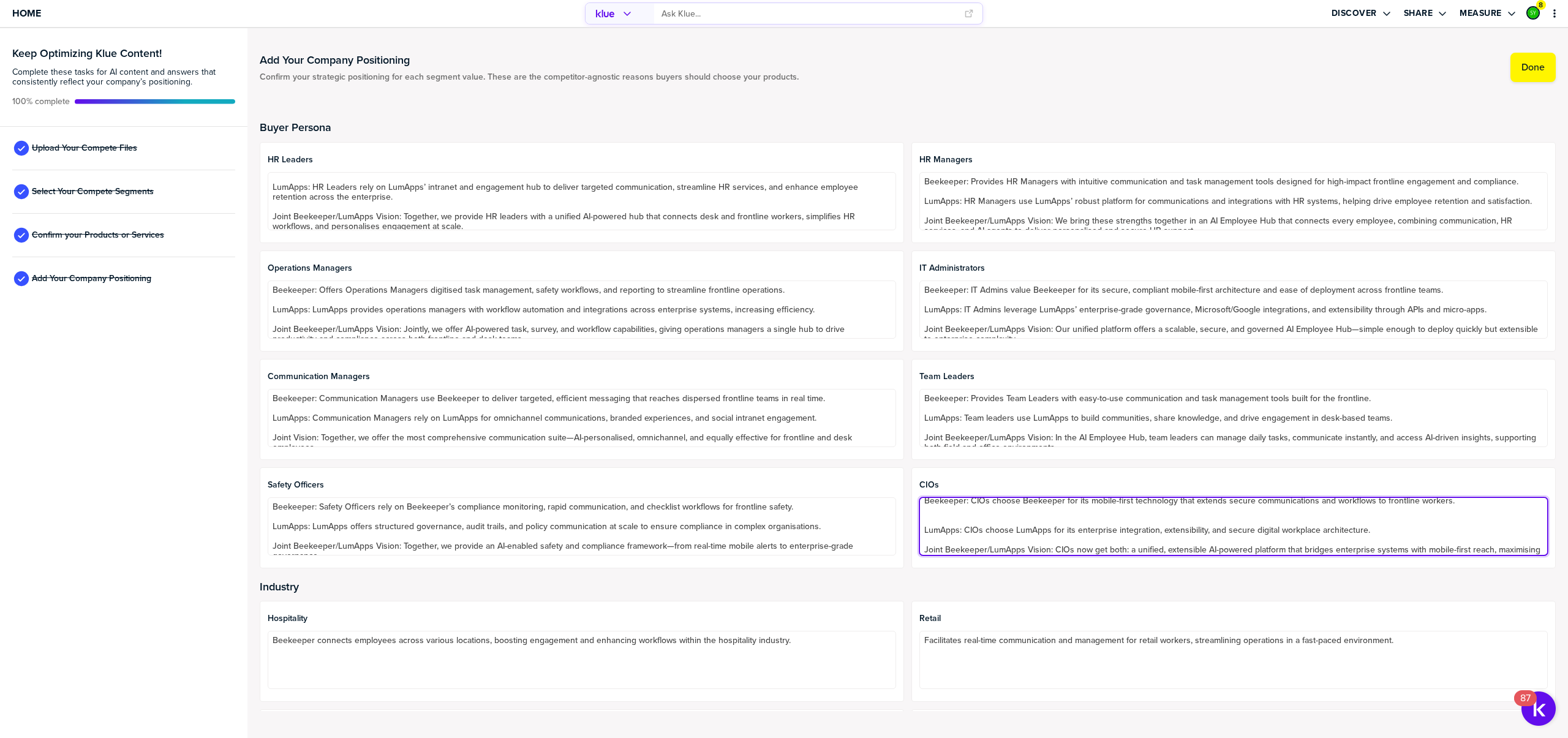
scroll to position [0, 0]
click at [966, 523] on textarea "Beekeeper: CIOs choose Beekeeper for its mobile-first technology that extends s…" at bounding box center [1234, 526] width 628 height 59
type textarea "Beekeeper: CIOs choose Beekeeper for its mobile-first technology that extends s…"
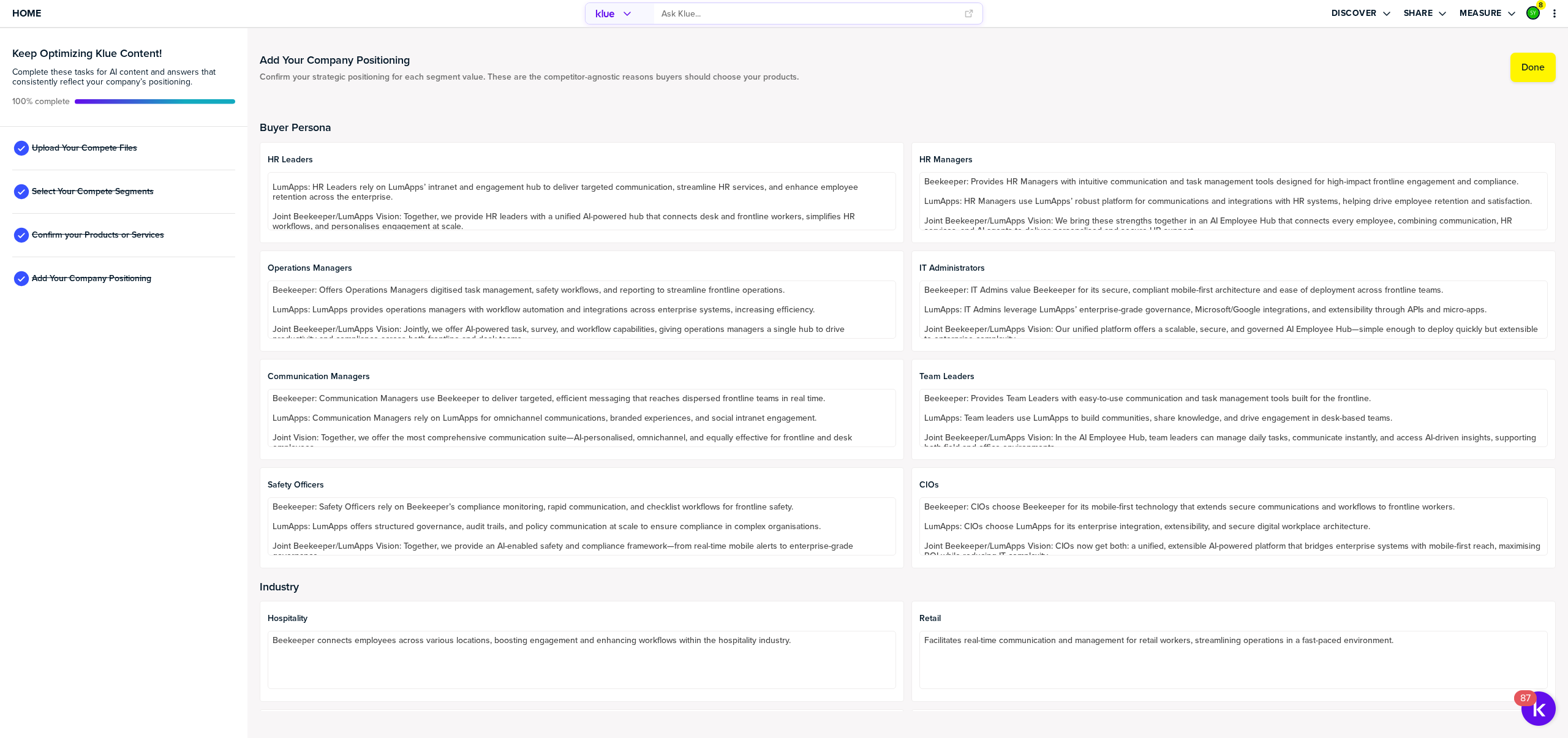
scroll to position [100, 0]
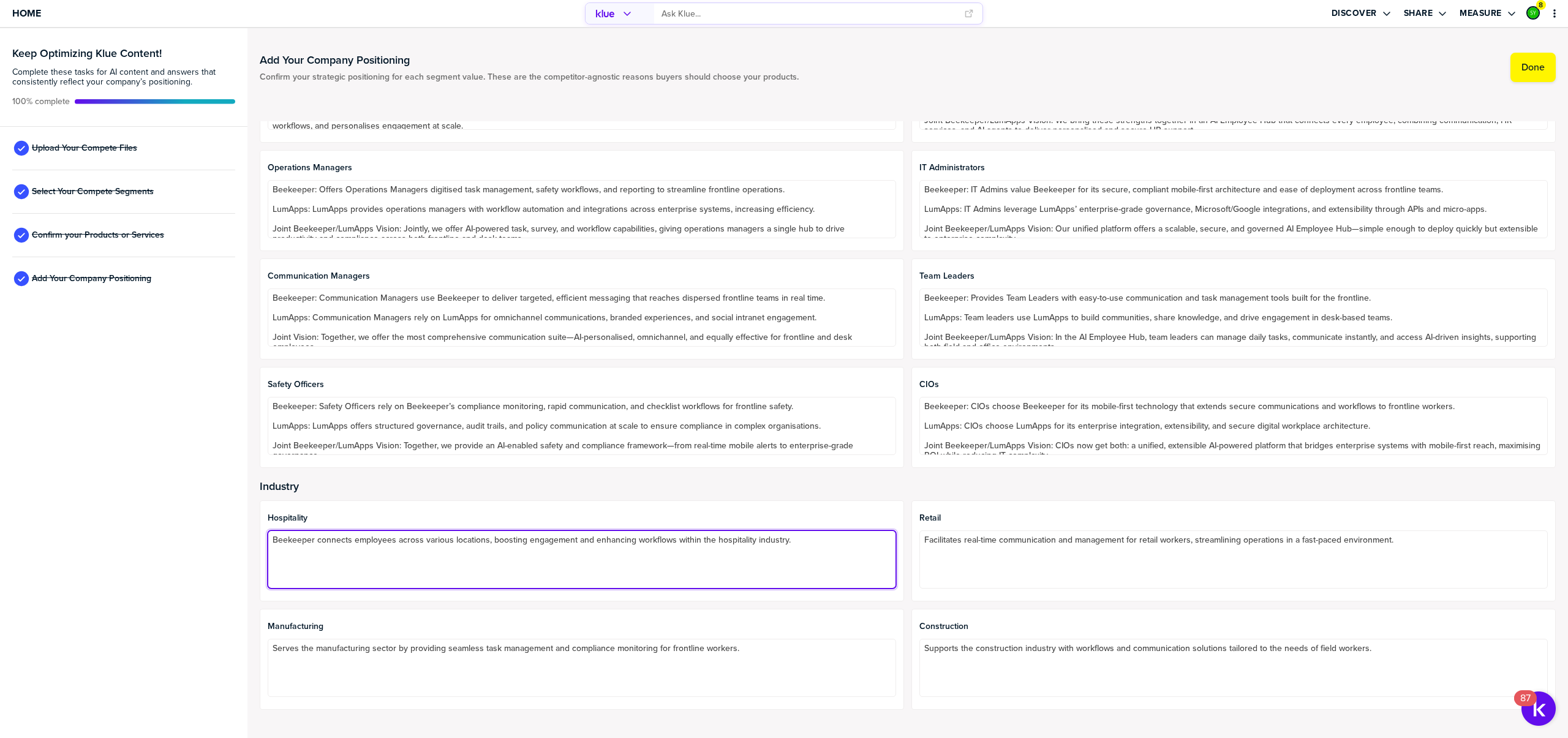
click at [412, 542] on textarea "Beekeeper connects employees across various locations, boosting engagement and …" at bounding box center [582, 559] width 628 height 59
paste textarea ": Connects employees across dispersed hotel and hospitality locations, boosting…"
click at [338, 577] on textarea "Beekeeper: Connects employees across dispersed hotel and hospitality locations,…" at bounding box center [582, 559] width 628 height 59
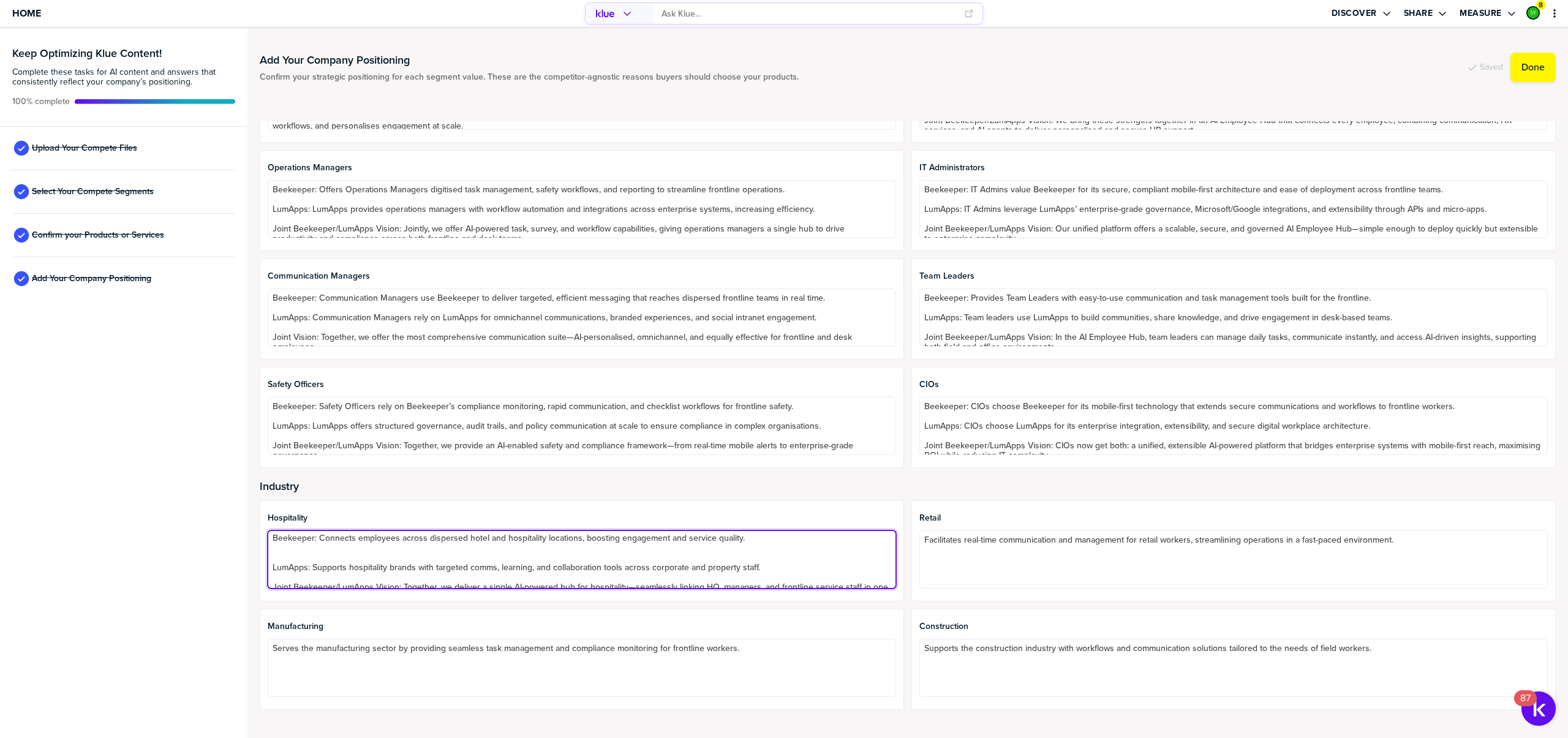
click at [353, 553] on textarea "Beekeeper: Connects employees across dispersed hotel and hospitality locations,…" at bounding box center [582, 559] width 628 height 59
type textarea "Beekeeper: Connects employees across dispersed hotel and hospitality locations,…"
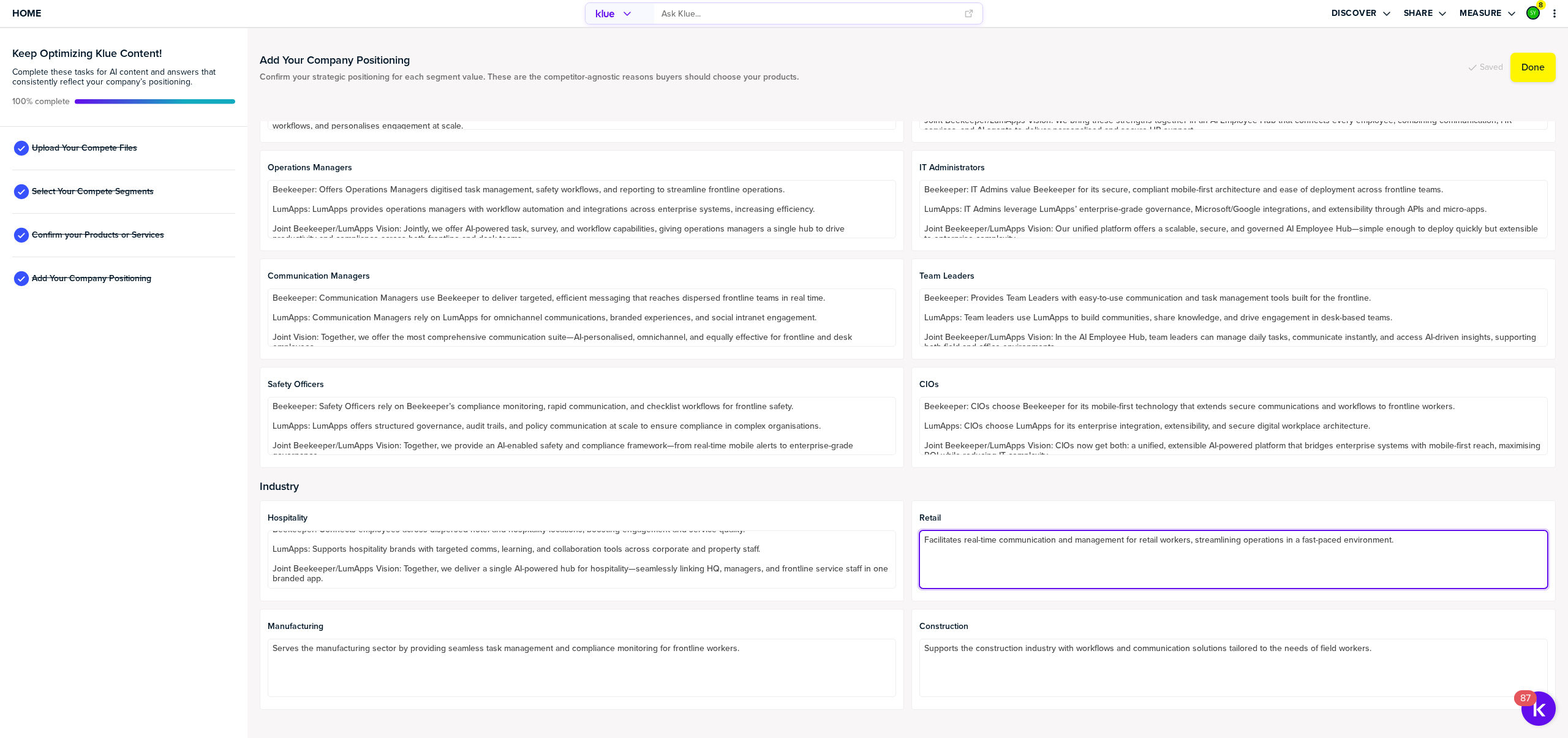
click at [954, 544] on textarea "Facilitates real-time communication and management for retail workers, streamli…" at bounding box center [1234, 559] width 628 height 59
paste textarea "Beekeeper: Facilitates real-time communication and task management for retail a…"
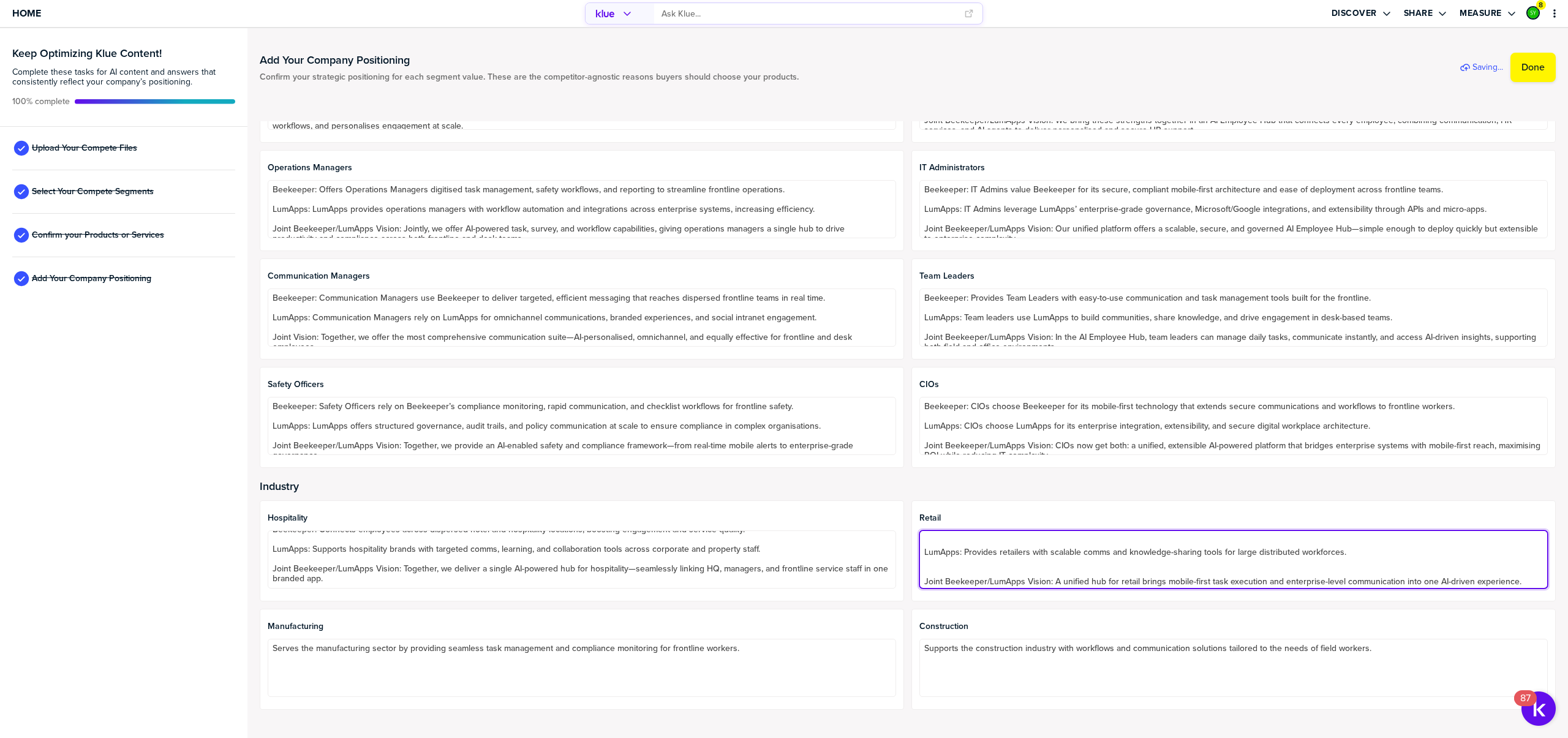
click at [960, 564] on textarea "Beekeeper: Facilitates real-time communication and task management for retail a…" at bounding box center [1234, 559] width 628 height 59
click at [956, 554] on textarea "Beekeeper: Facilitates real-time communication and task management for retail a…" at bounding box center [1234, 559] width 628 height 59
type textarea "Beekeeper: Facilitates real-time communication and task management for retail a…"
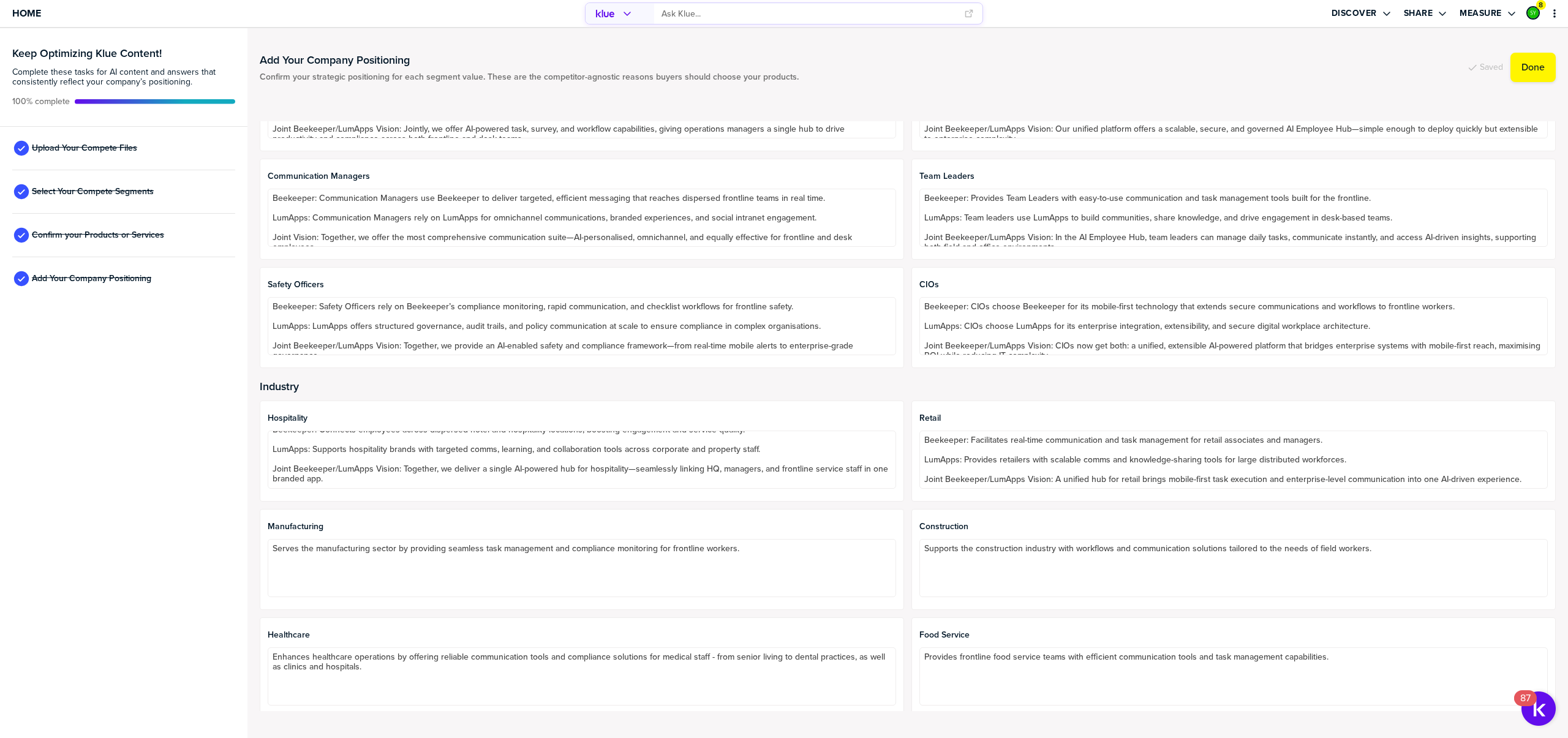
scroll to position [206, 0]
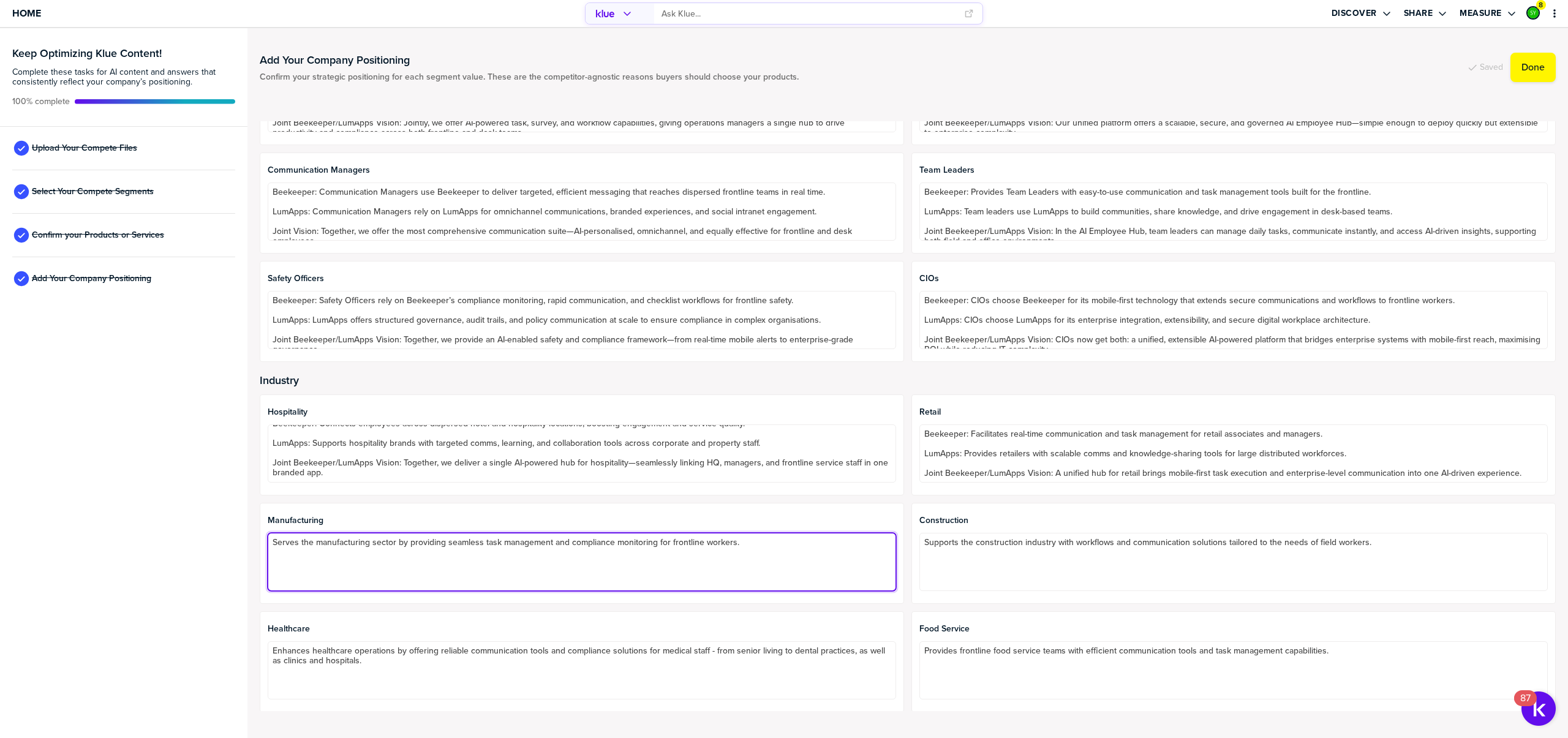
click at [384, 546] on textarea "Serves the manufacturing sector by providing seamless task management and compl…" at bounding box center [582, 561] width 628 height 59
paste textarea "Beekeeper: Digitises shift communication, compliance checks, and task managemen…"
click at [360, 563] on textarea "Beekeeper: Digitises shift communication, compliance checks, and task managemen…" at bounding box center [582, 561] width 628 height 59
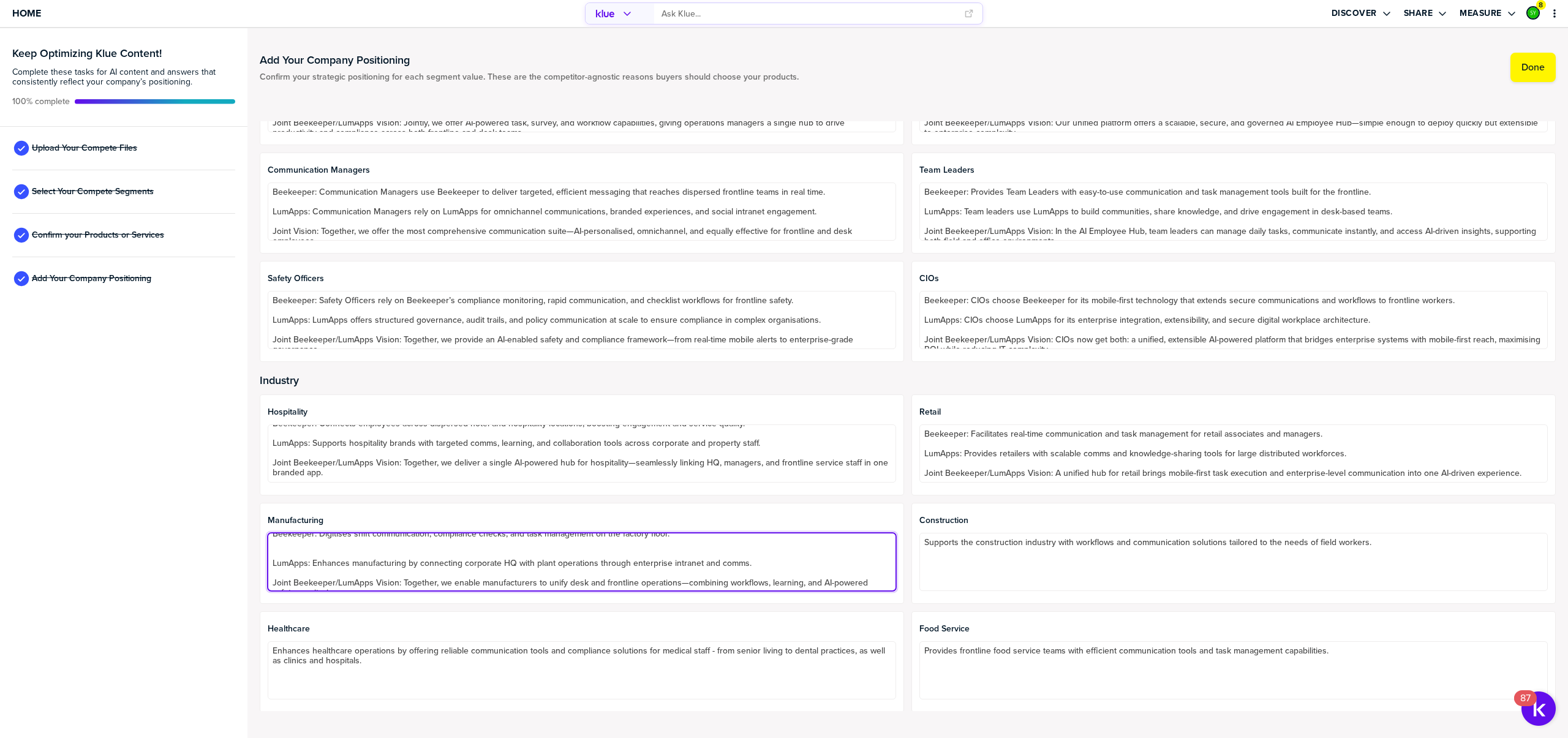
scroll to position [3, 0]
click at [350, 555] on textarea "Beekeeper: Digitises shift communication, compliance checks, and task managemen…" at bounding box center [582, 561] width 628 height 59
type textarea "Beekeeper: Digitises shift communication, compliance checks, and task managemen…"
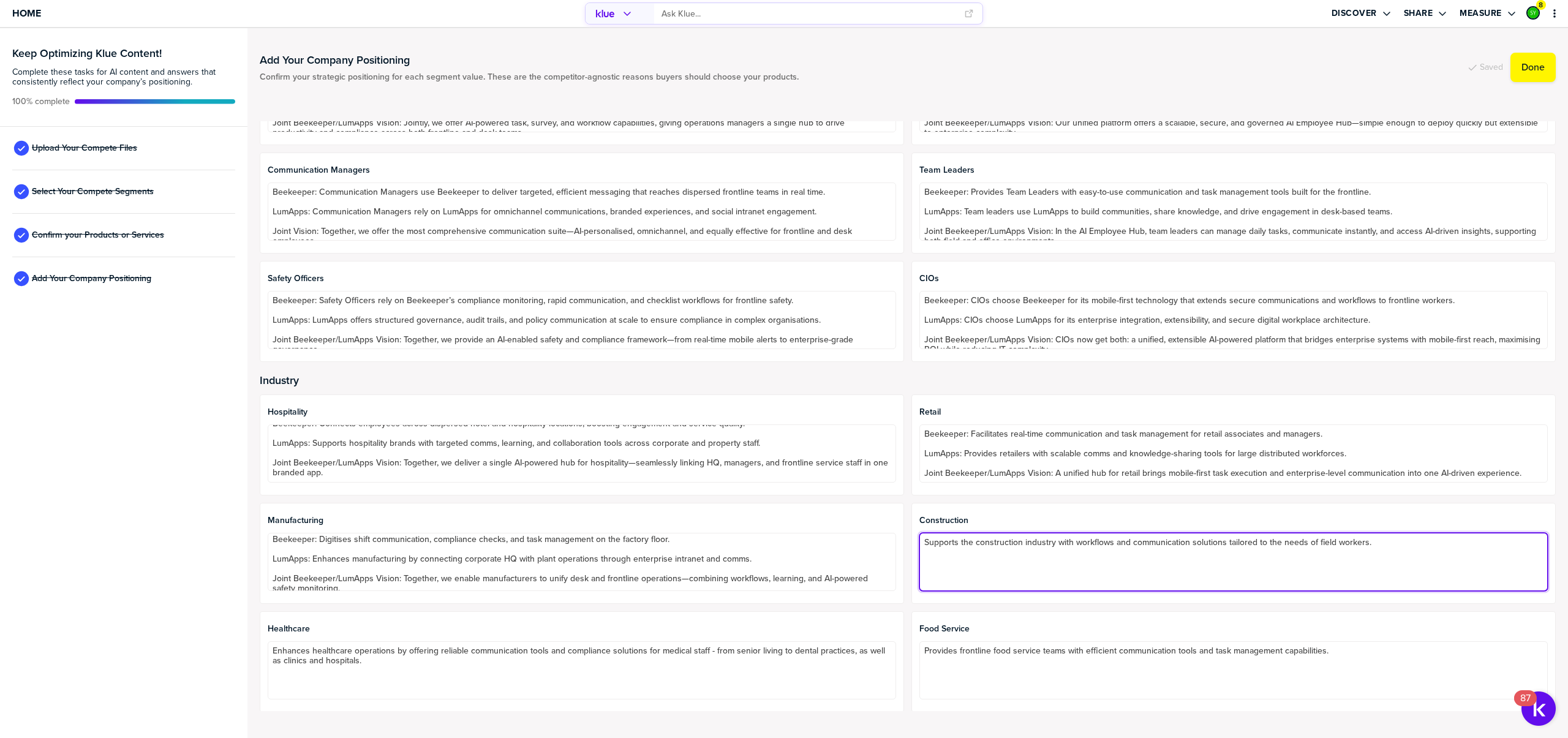
click at [1016, 540] on textarea "Supports the construction industry with workflows and communication solutions t…" at bounding box center [1234, 561] width 628 height 59
paste textarea "Beekeeper: Supports field teams with real-time updates, checklists, and complia…"
click at [976, 560] on textarea "Beekeeper: Supports field teams with real-time updates, checklists, and complia…" at bounding box center [1234, 561] width 628 height 59
click at [970, 567] on textarea "Beekeeper: Supports field teams with real-time updates, checklists, and complia…" at bounding box center [1234, 561] width 628 height 59
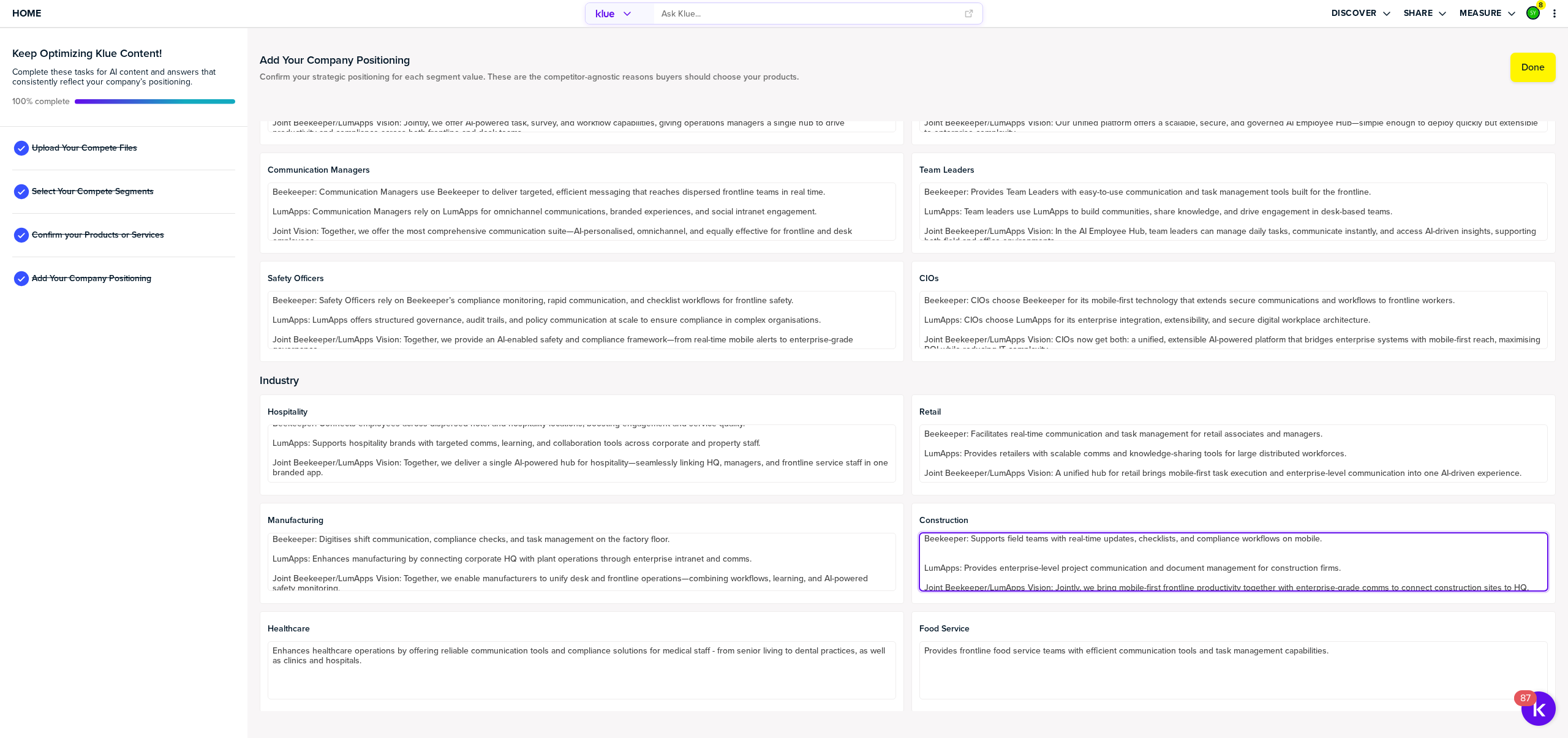
scroll to position [0, 0]
click at [962, 558] on textarea "Beekeeper: Supports field teams with real-time updates, checklists, and complia…" at bounding box center [1234, 561] width 628 height 59
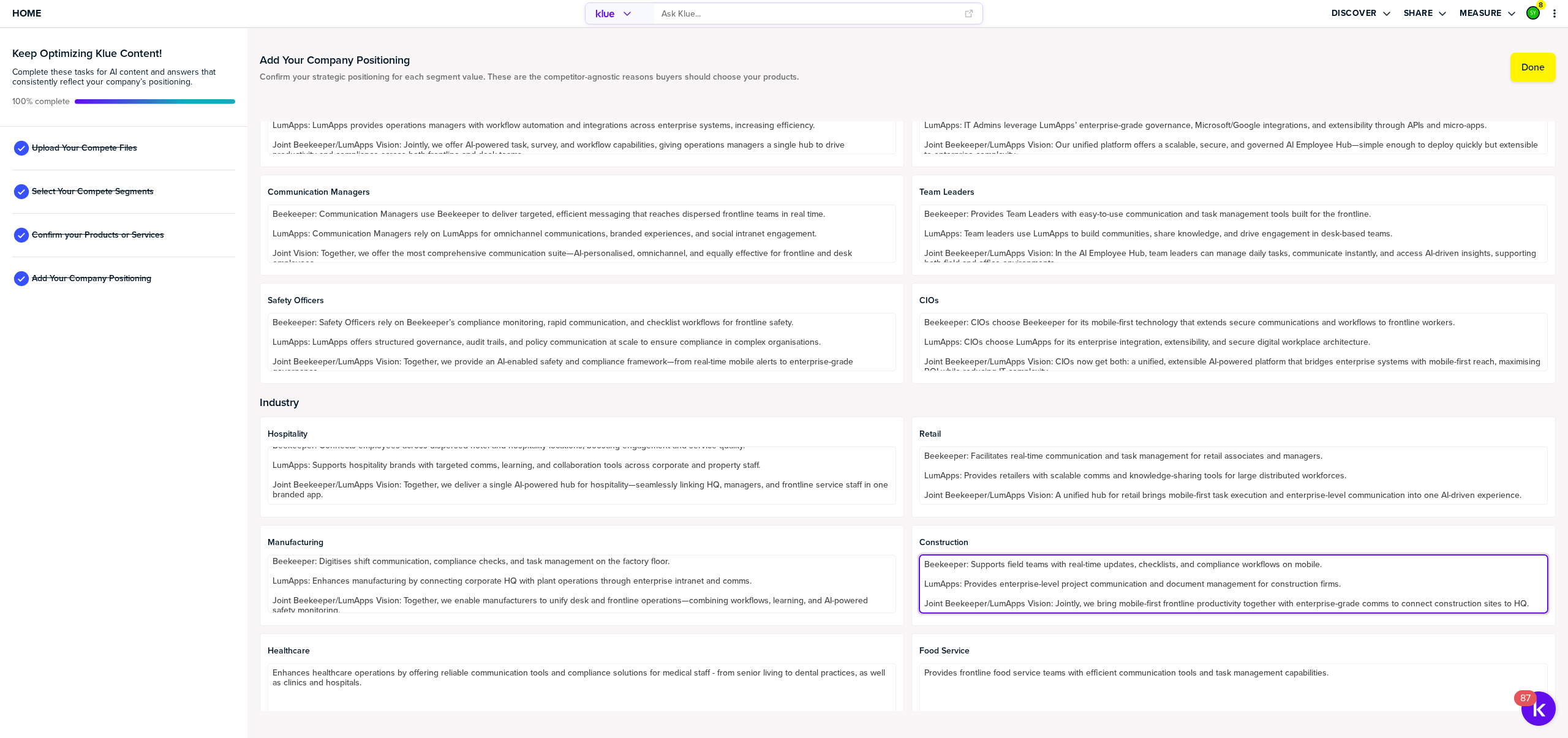
scroll to position [10, 0]
type textarea "Beekeeper: Supports field teams with real-time updates, checklists, and complia…"
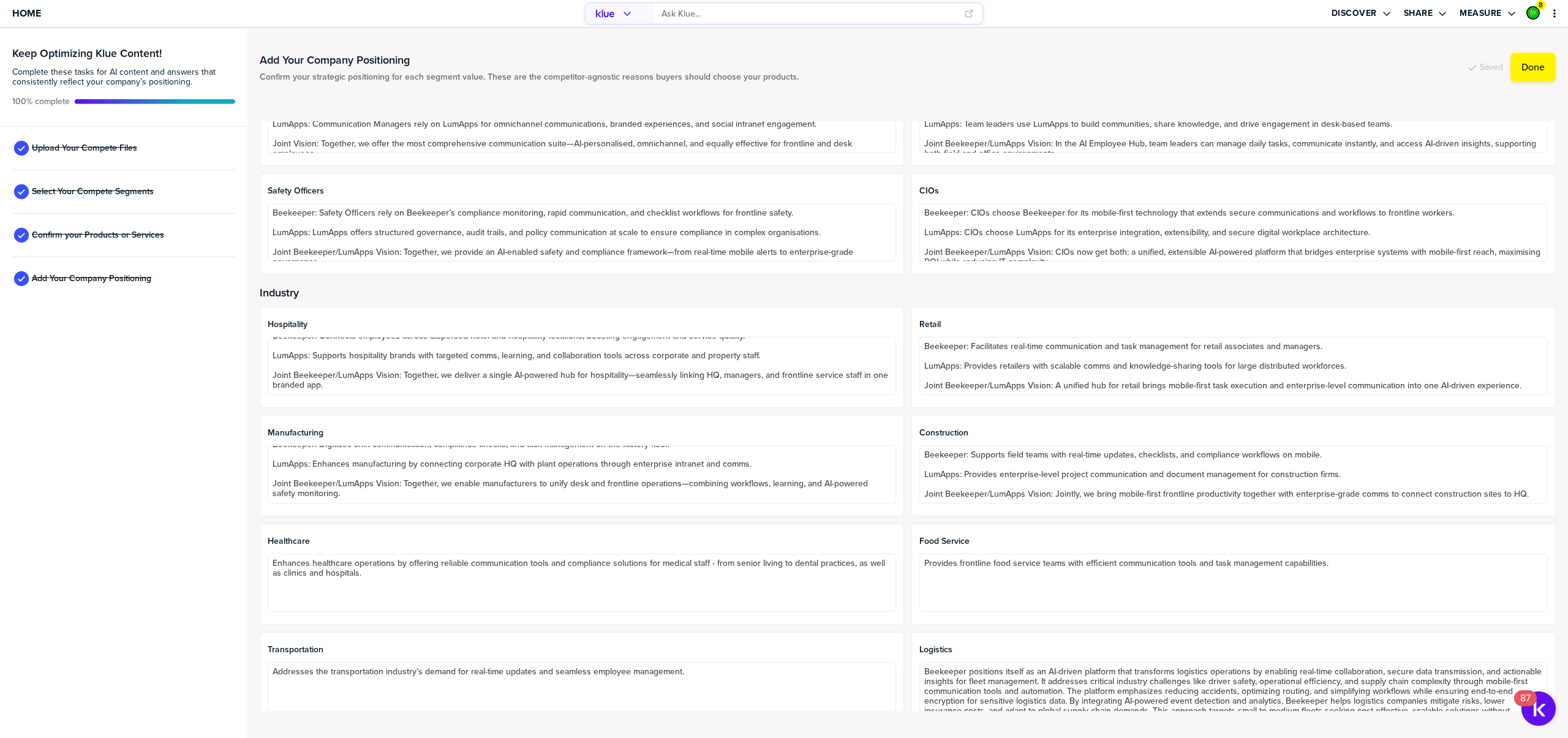
scroll to position [302, 0]
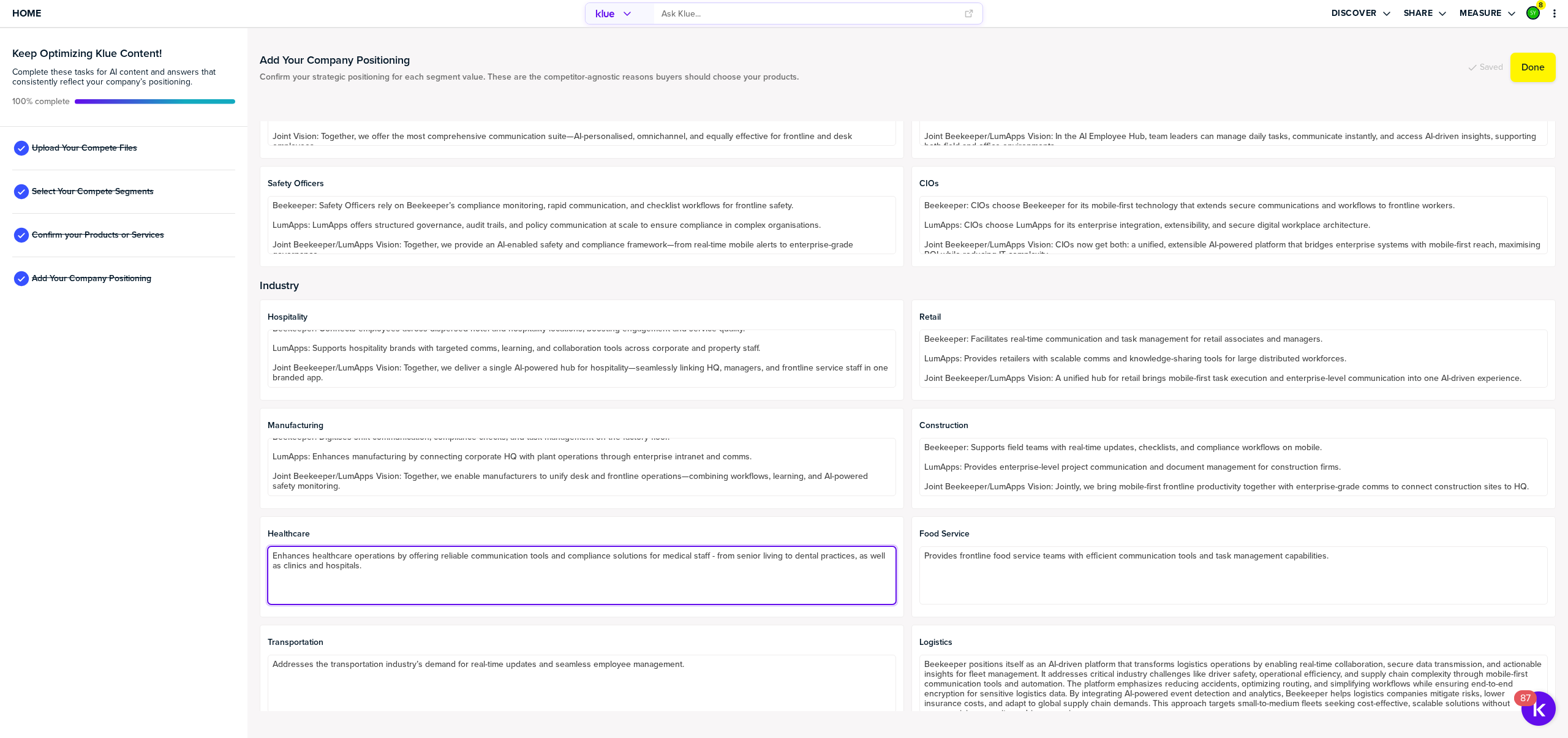
click at [372, 563] on textarea "Enhances healthcare operations by offering reliable communication tools and com…" at bounding box center [582, 575] width 628 height 59
paste textarea "Beekeeper: Enhances hospital and clinic operations with secure mobile comms, sh…"
click at [300, 573] on textarea "Beekeeper: Enhances hospital and clinic operations with secure mobile comms, sh…" at bounding box center [582, 575] width 628 height 59
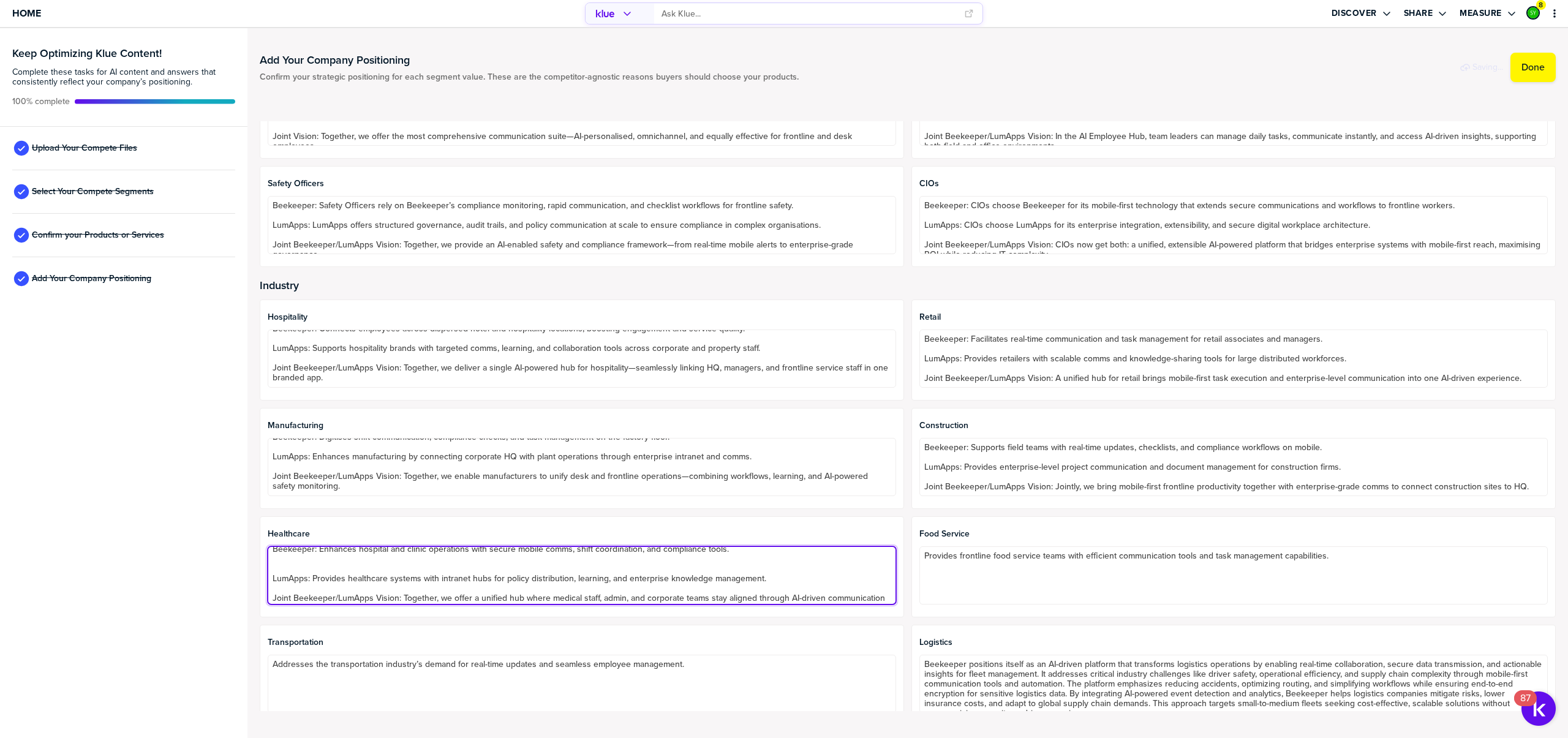
scroll to position [0, 0]
click at [306, 567] on textarea "Beekeeper: Enhances hospital and clinic operations with secure mobile comms, sh…" at bounding box center [582, 575] width 628 height 59
type textarea "Beekeeper: Enhances hospital and clinic operations with secure mobile comms, sh…"
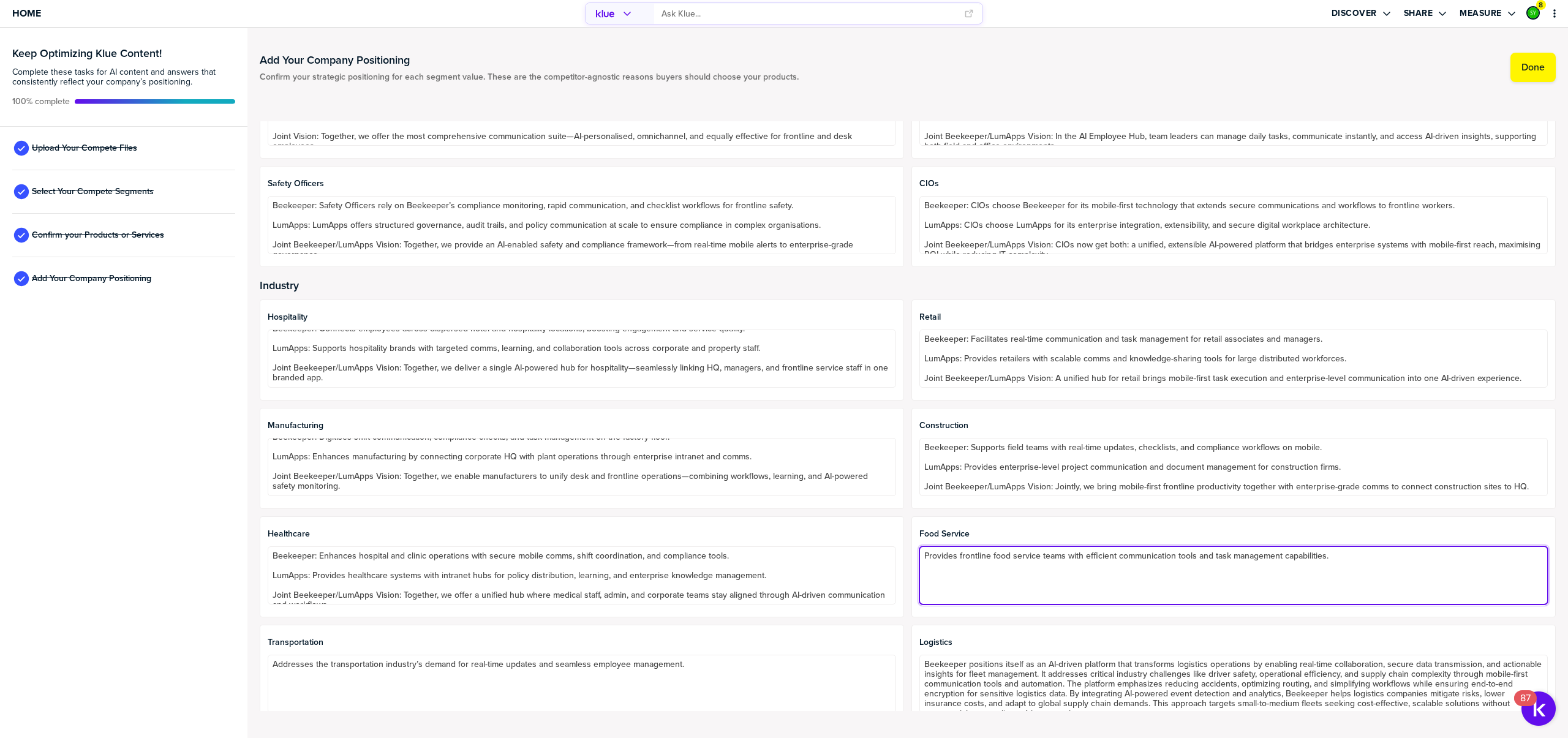
click at [983, 554] on textarea "Provides frontline food service teams with efficient communication tools and ta…" at bounding box center [1234, 575] width 628 height 59
paste textarea "Beekeeper: Provides quick-service and food service teams with efficient shift c…"
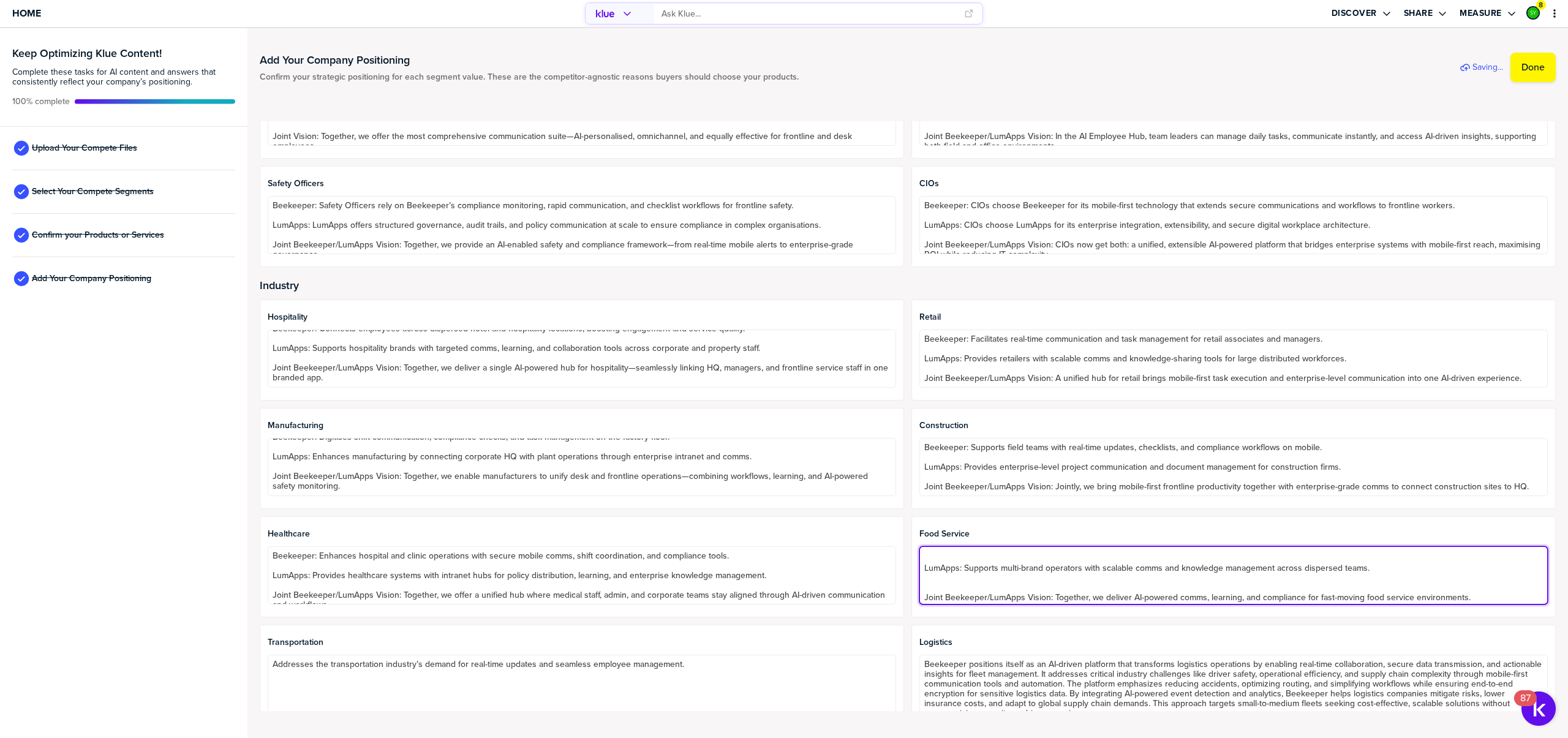
click at [965, 580] on textarea "Beekeeper: Provides quick-service and food service teams with efficient shift c…" at bounding box center [1234, 575] width 628 height 59
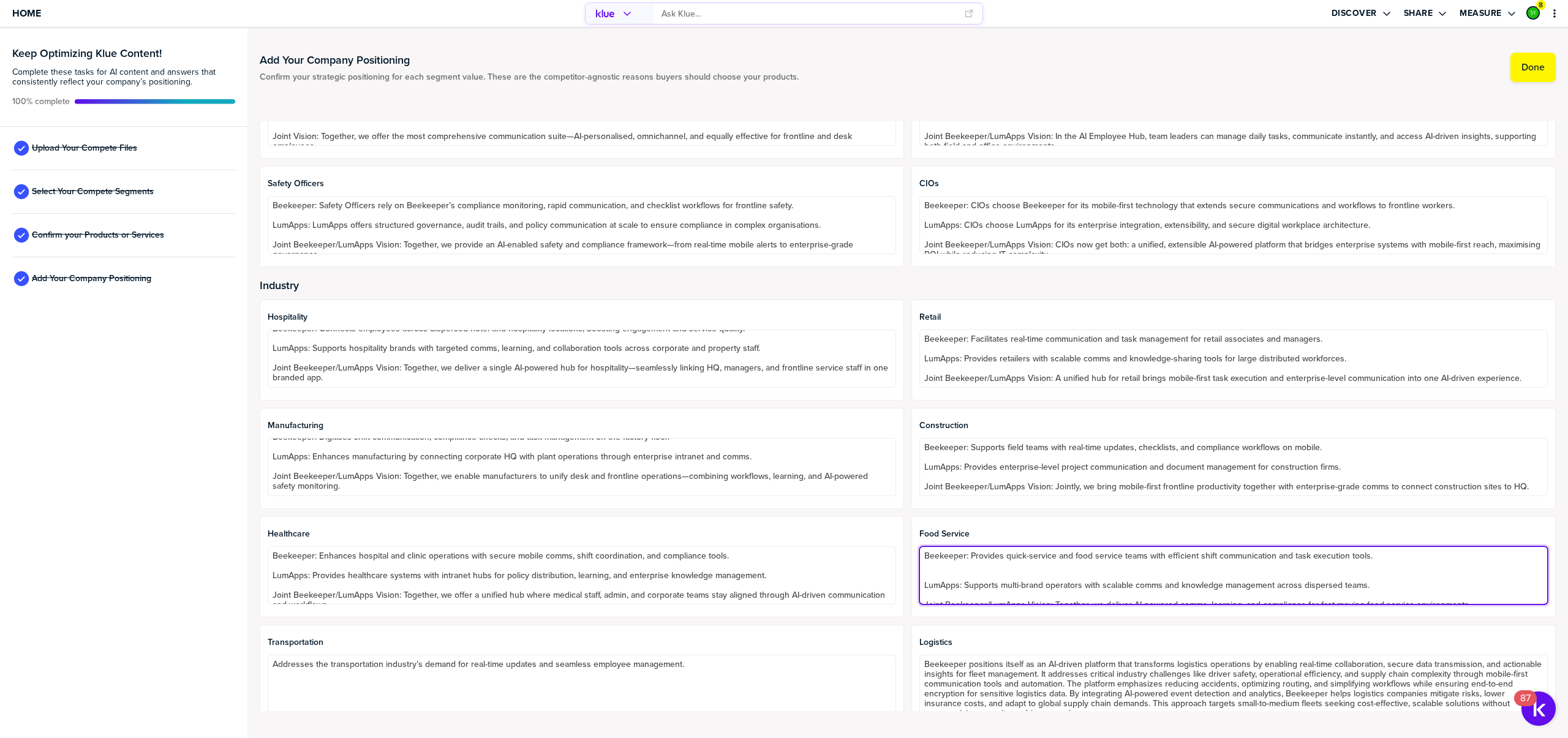
click at [973, 573] on textarea "Beekeeper: Provides quick-service and food service teams with efficient shift c…" at bounding box center [1234, 575] width 628 height 59
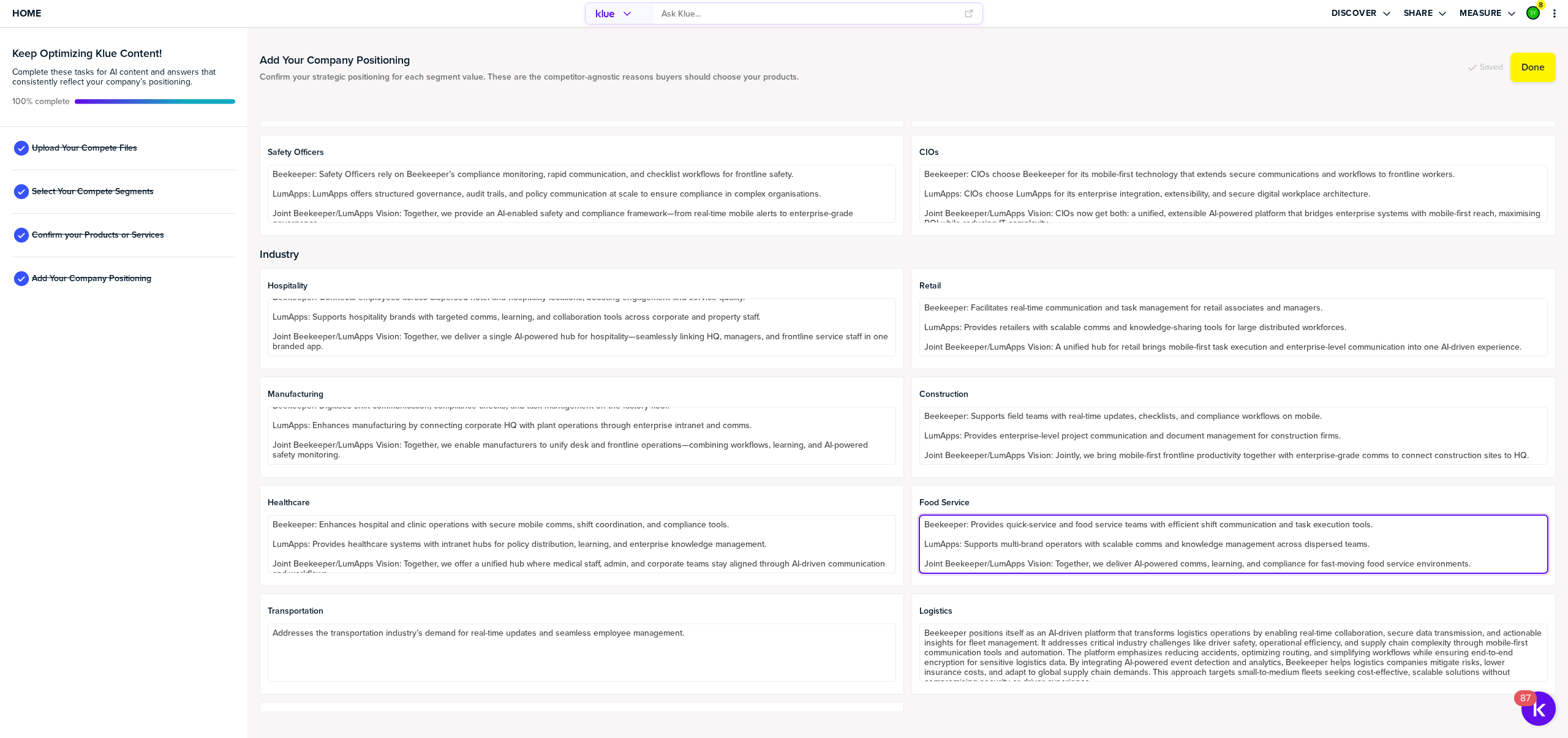
scroll to position [395, 0]
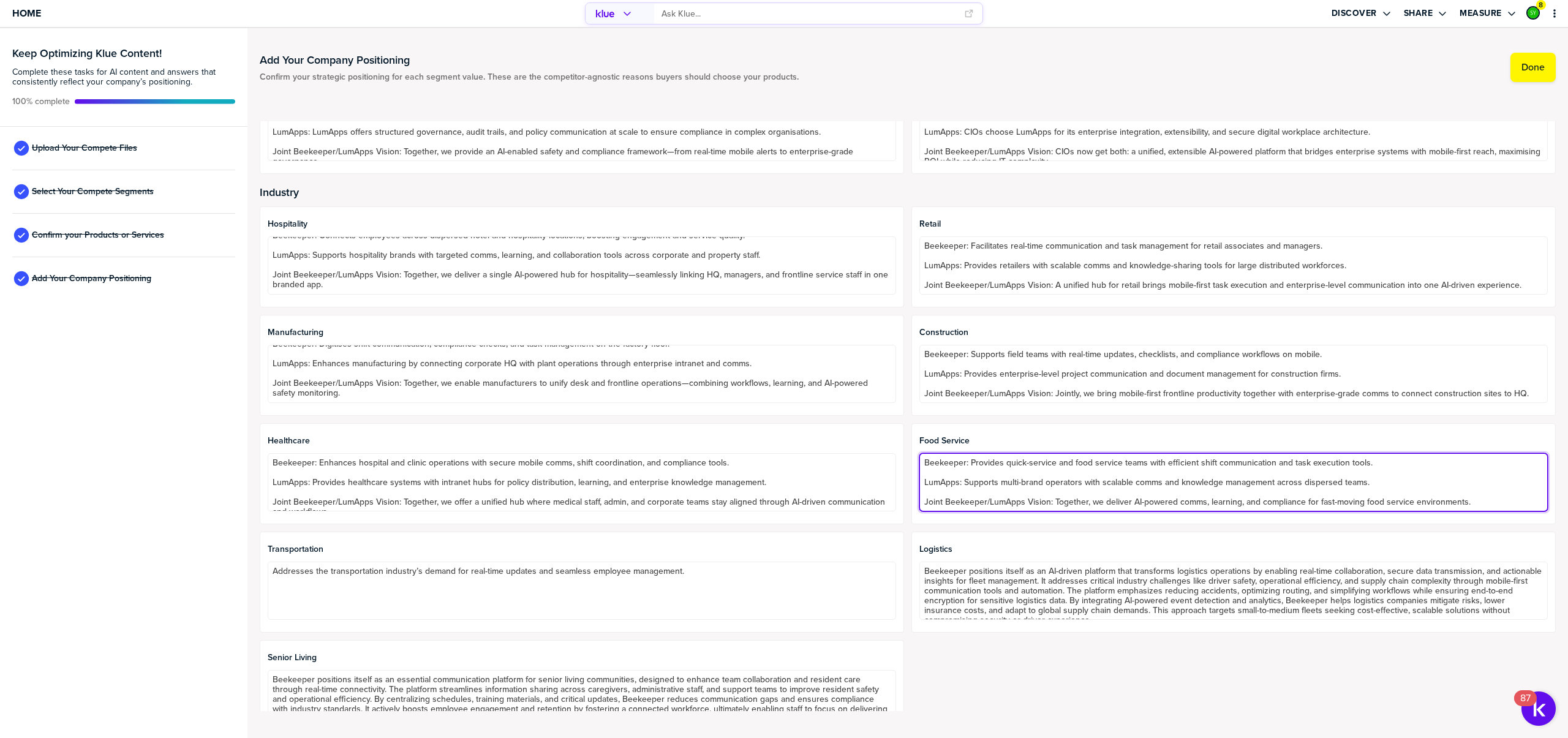
type textarea "Beekeeper: Provides quick-service and food service teams with efficient shift c…"
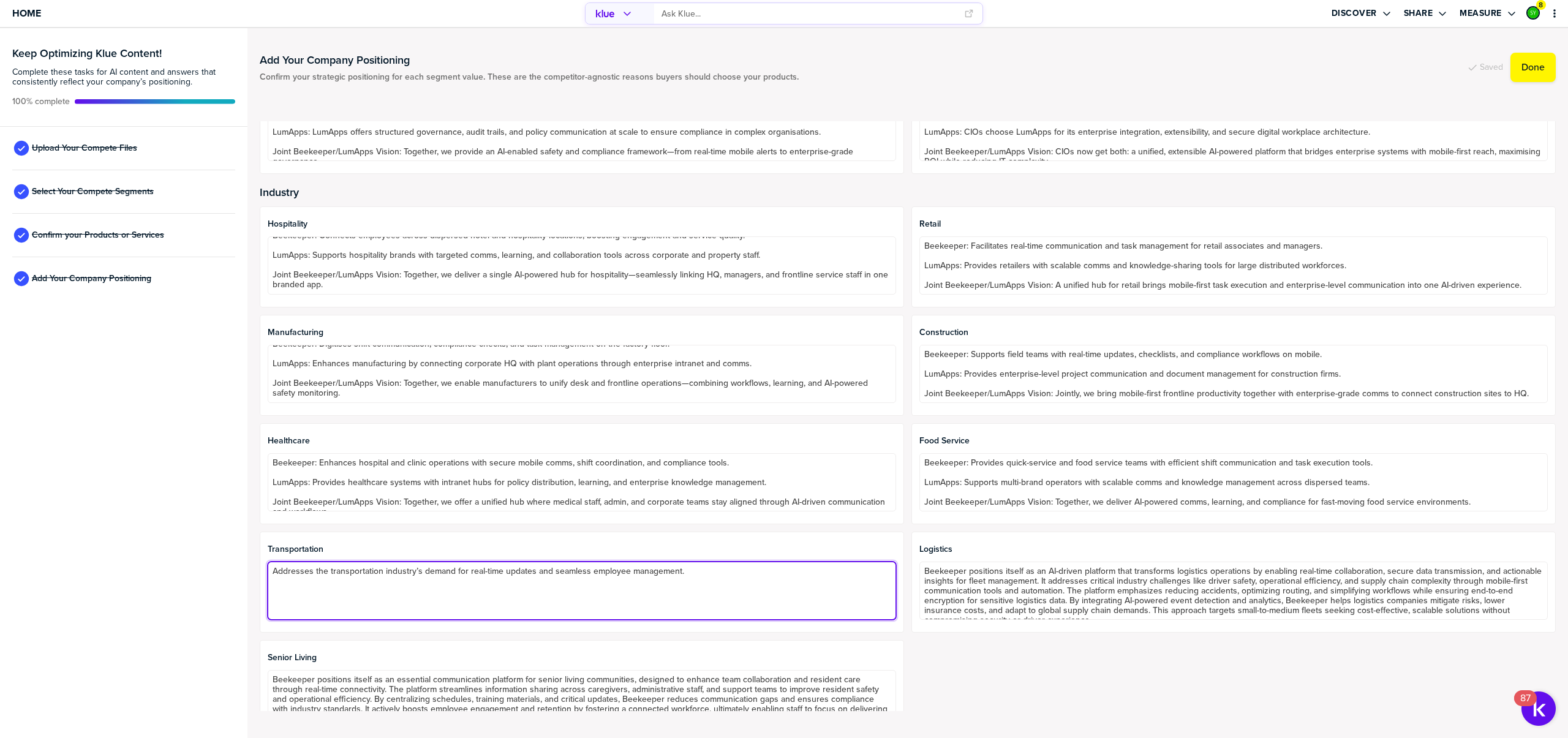
click at [339, 569] on textarea "Addresses the transportation industry’s demand for real-time updates and seamle…" at bounding box center [582, 590] width 628 height 59
paste textarea "Beekeeper: Delivers mobile-first comms and real-time updates to drivers and log…"
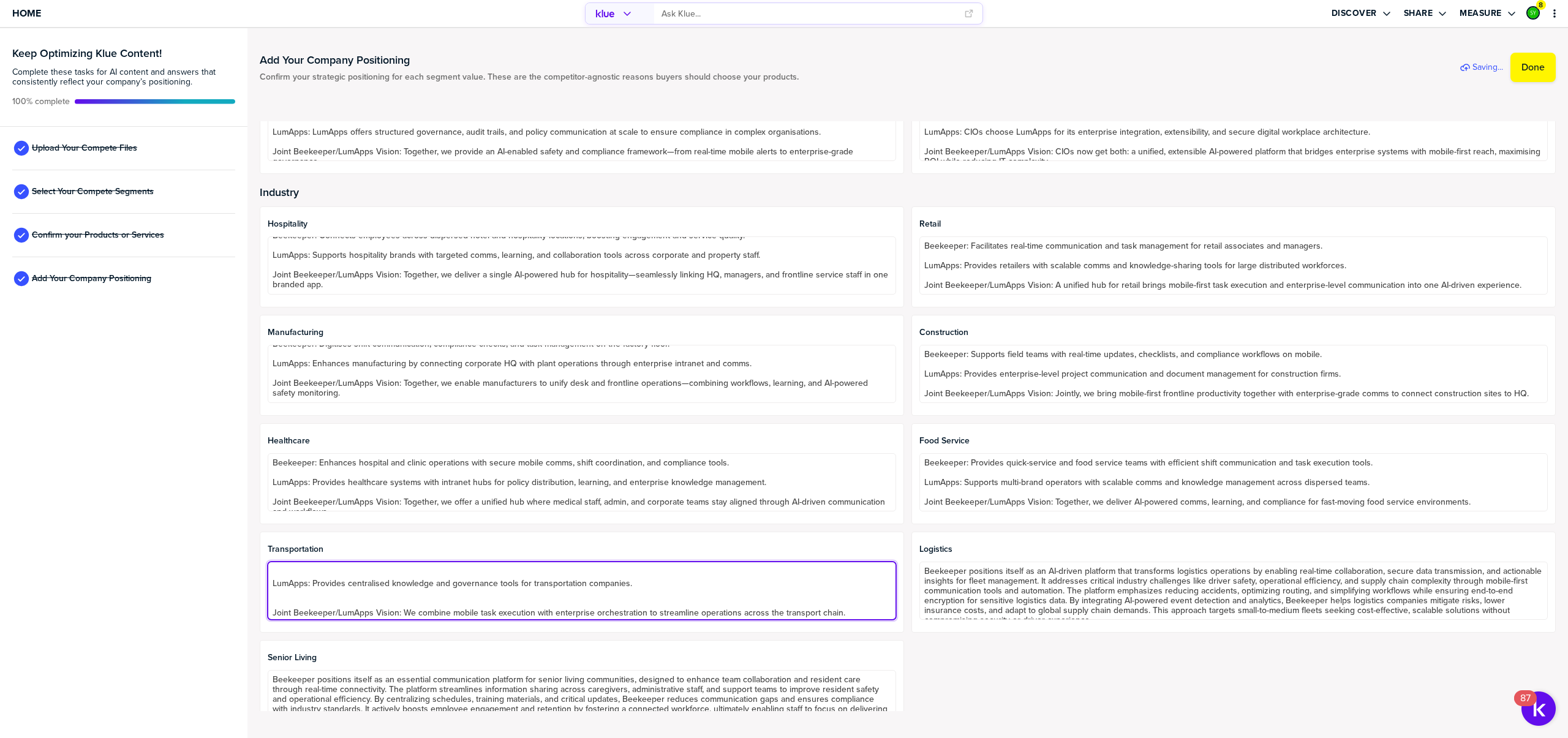
click at [354, 594] on textarea "Beekeeper: Delivers mobile-first comms and real-time updates to drivers and log…" at bounding box center [582, 590] width 628 height 59
click at [360, 578] on textarea "Beekeeper: Delivers mobile-first comms and real-time updates to drivers and log…" at bounding box center [582, 590] width 628 height 59
type textarea "Beekeeper: Delivers mobile-first comms and real-time updates to drivers and log…"
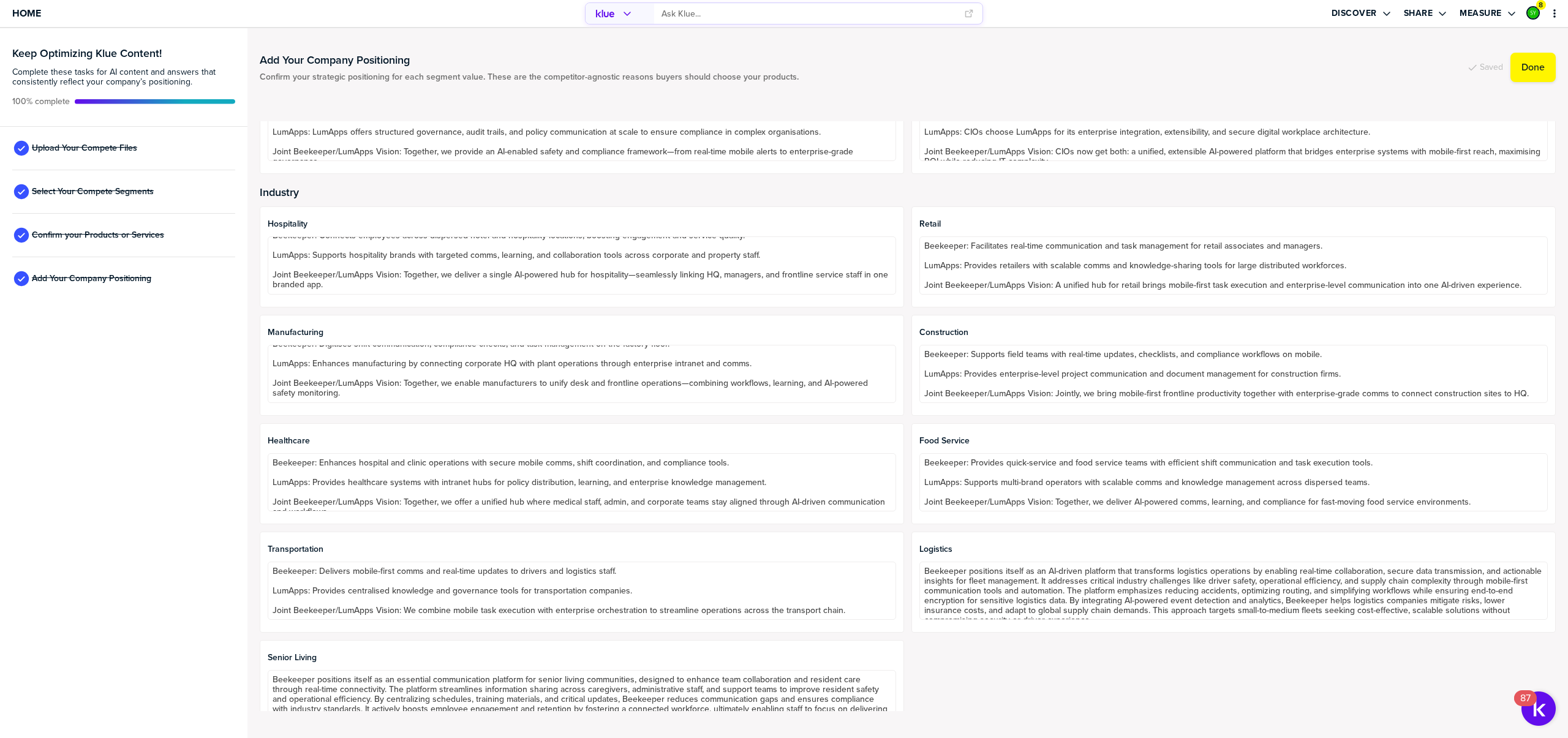
scroll to position [1, 0]
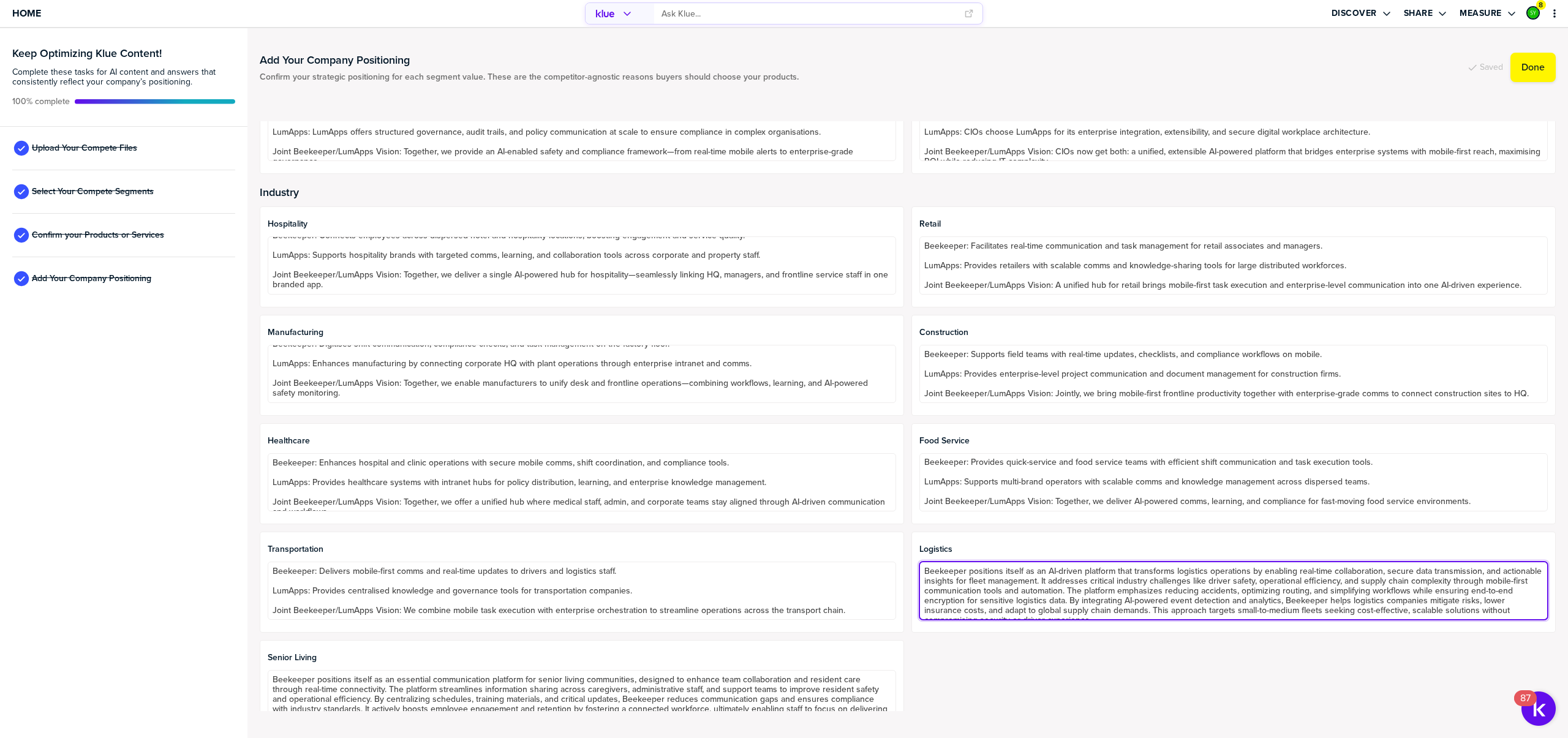
click at [979, 581] on textarea "Beekeeper positions itself as an AI-driven platform that transforms logistics o…" at bounding box center [1234, 590] width 628 height 59
paste textarea ": Enables logistics operators to improve fleet safety and compliance with mobil…"
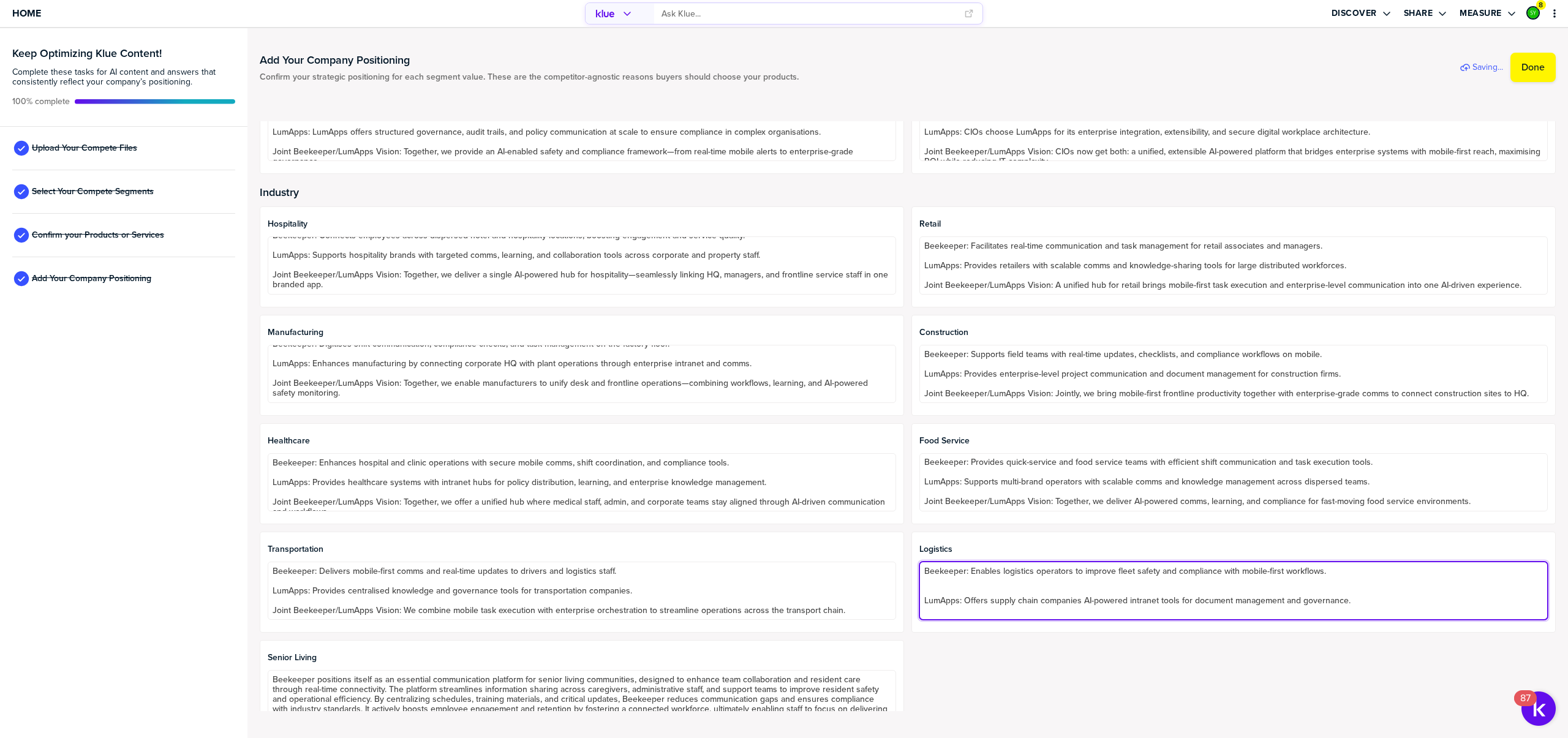
scroll to position [27, 0]
click at [937, 586] on textarea "Beekeeper: Enables logistics operators to improve fleet safety and compliance w…" at bounding box center [1234, 590] width 628 height 59
click at [952, 587] on textarea "Beekeeper: Enables logistics operators to improve fleet safety and compliance w…" at bounding box center [1234, 590] width 628 height 59
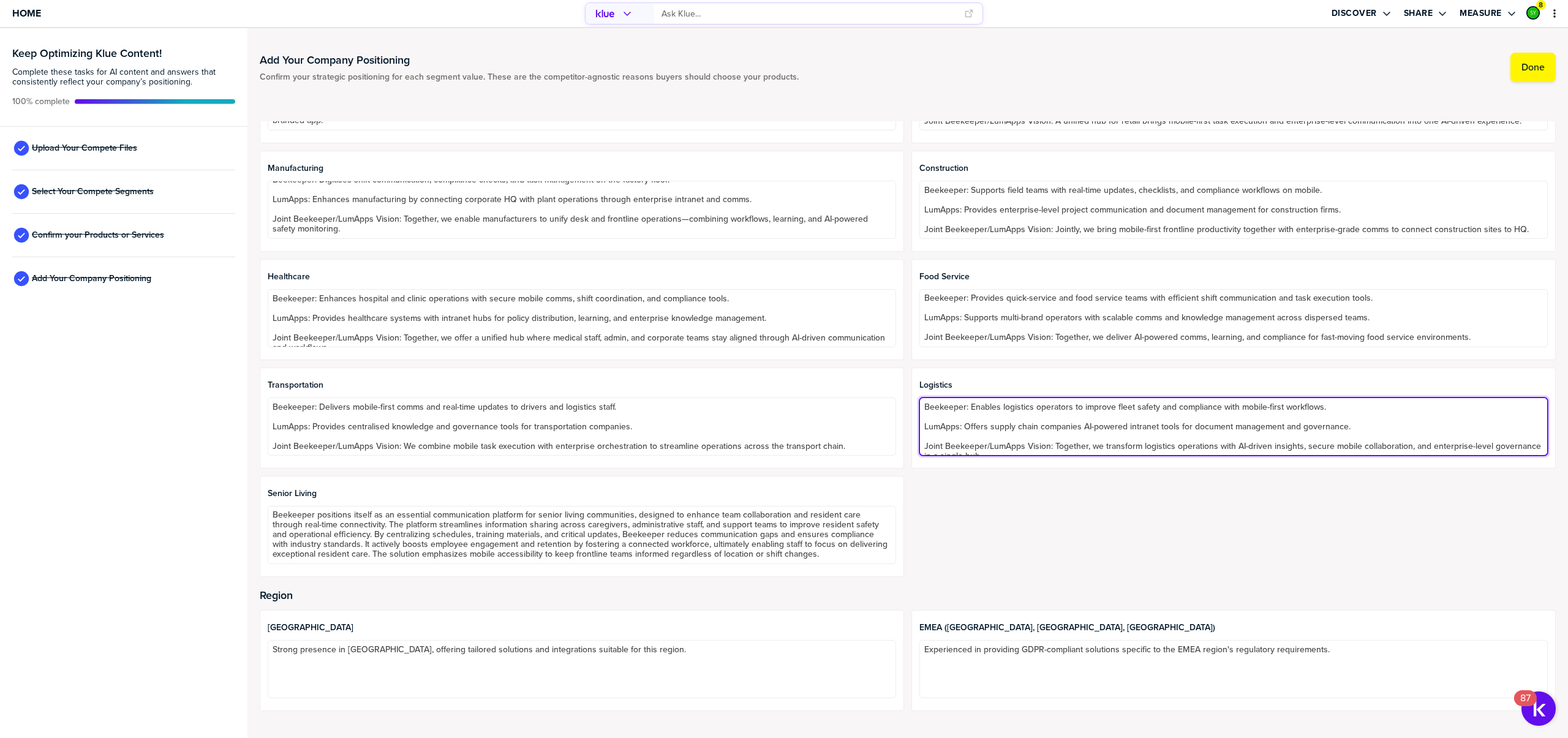
scroll to position [10, 0]
type textarea "Beekeeper: Enables logistics operators to improve fleet safety and compliance w…"
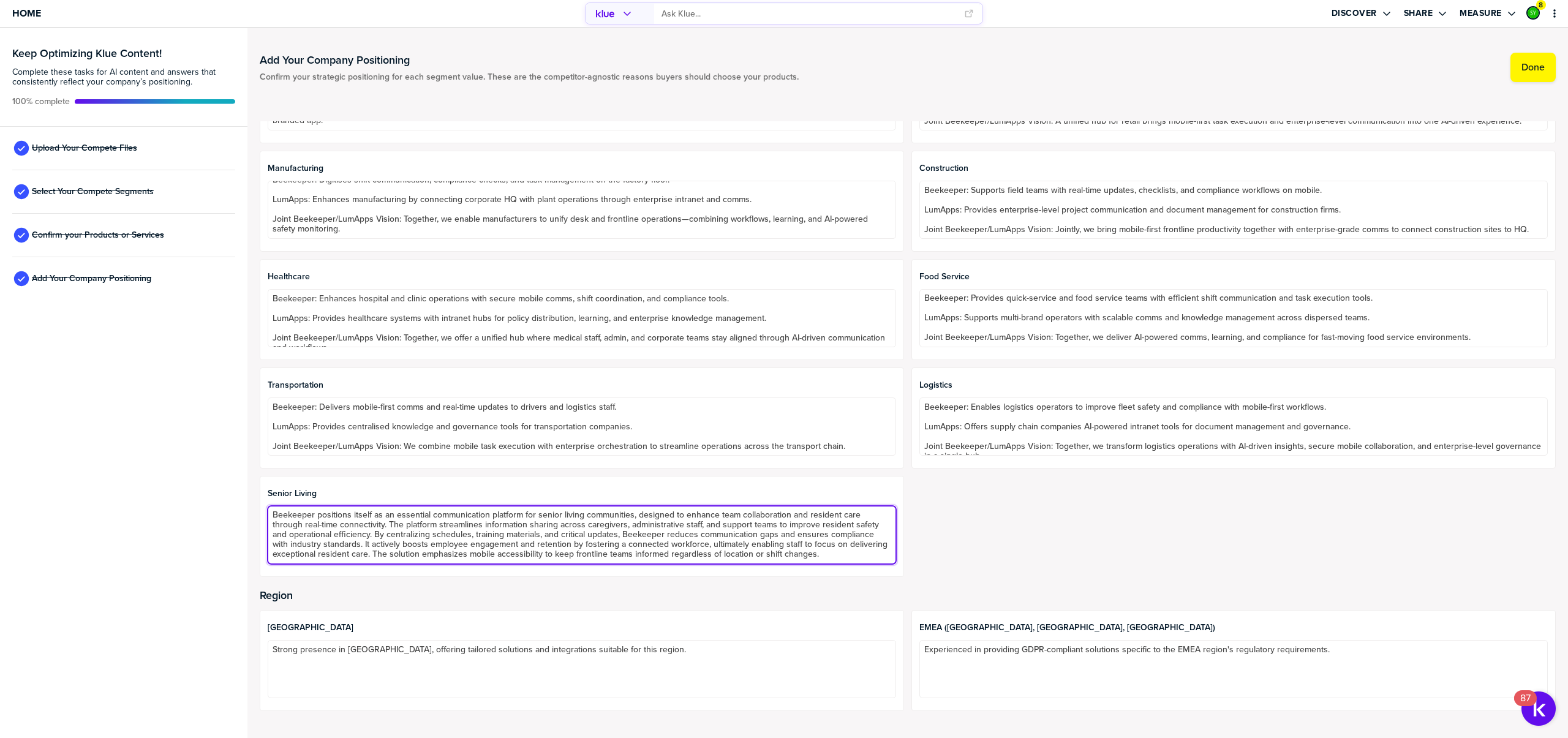
click at [390, 532] on textarea "Beekeeper positions itself as an essential communication platform for senior li…" at bounding box center [582, 535] width 628 height 59
paste textarea ": Supports care staff with real-time mobile connectivity, shift updates, and co…"
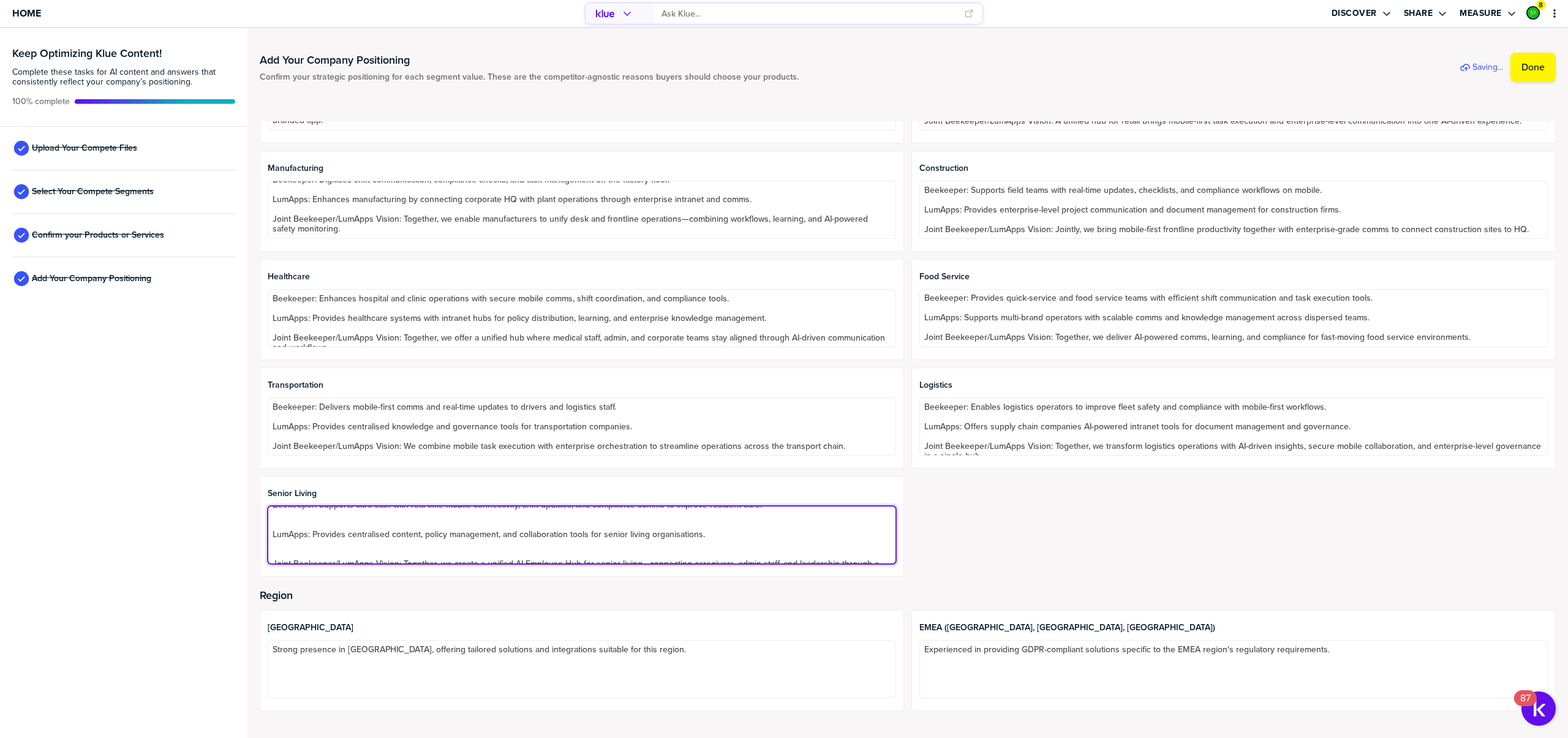
scroll to position [37, 0]
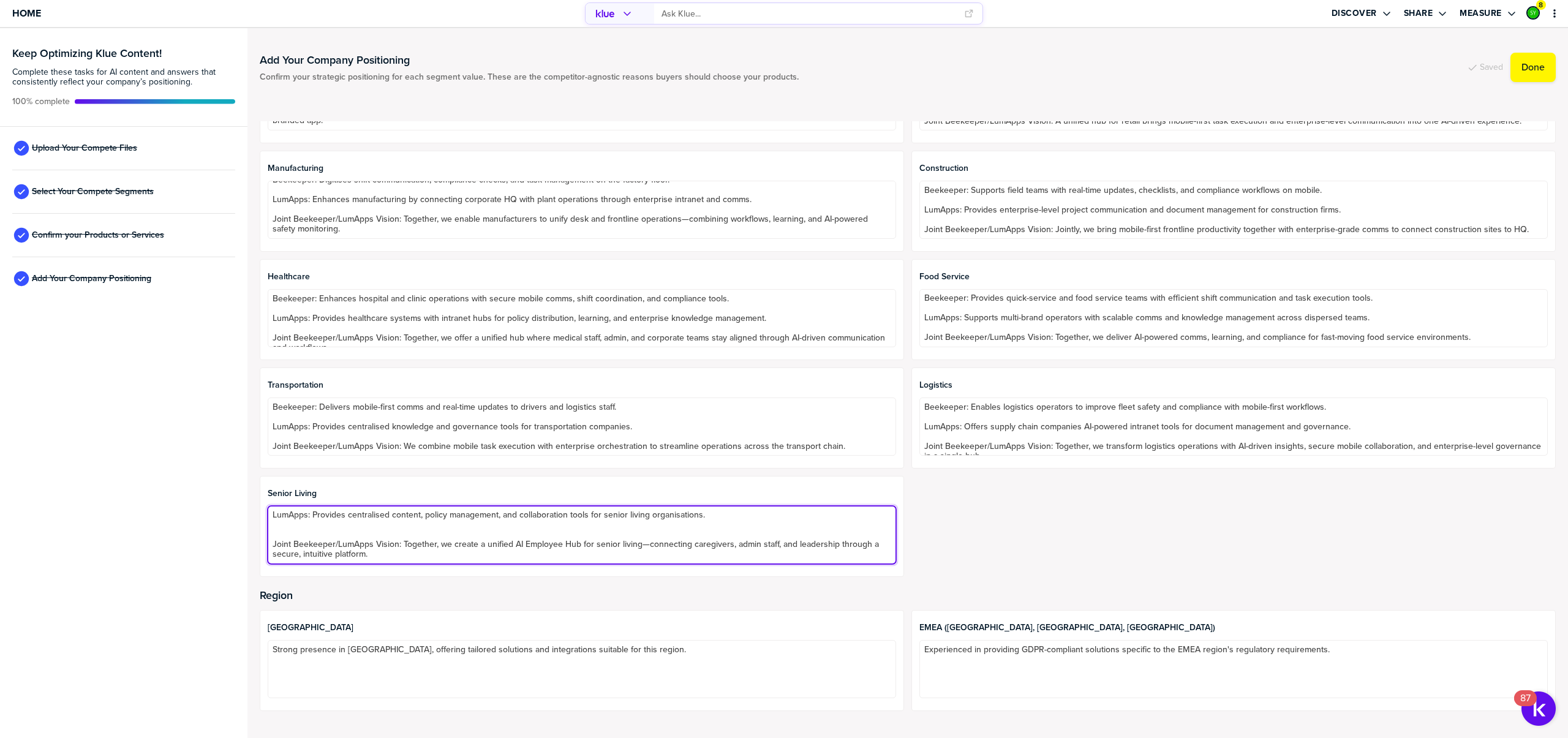
click at [311, 534] on textarea "Beekeeper: Supports care staff with real-time mobile connectivity, shift update…" at bounding box center [582, 535] width 628 height 59
click at [317, 529] on textarea "Beekeeper: Supports care staff with real-time mobile connectivity, shift update…" at bounding box center [582, 535] width 628 height 59
type textarea "Beekeeper: Supports care staff with real-time mobile connectivity, shift update…"
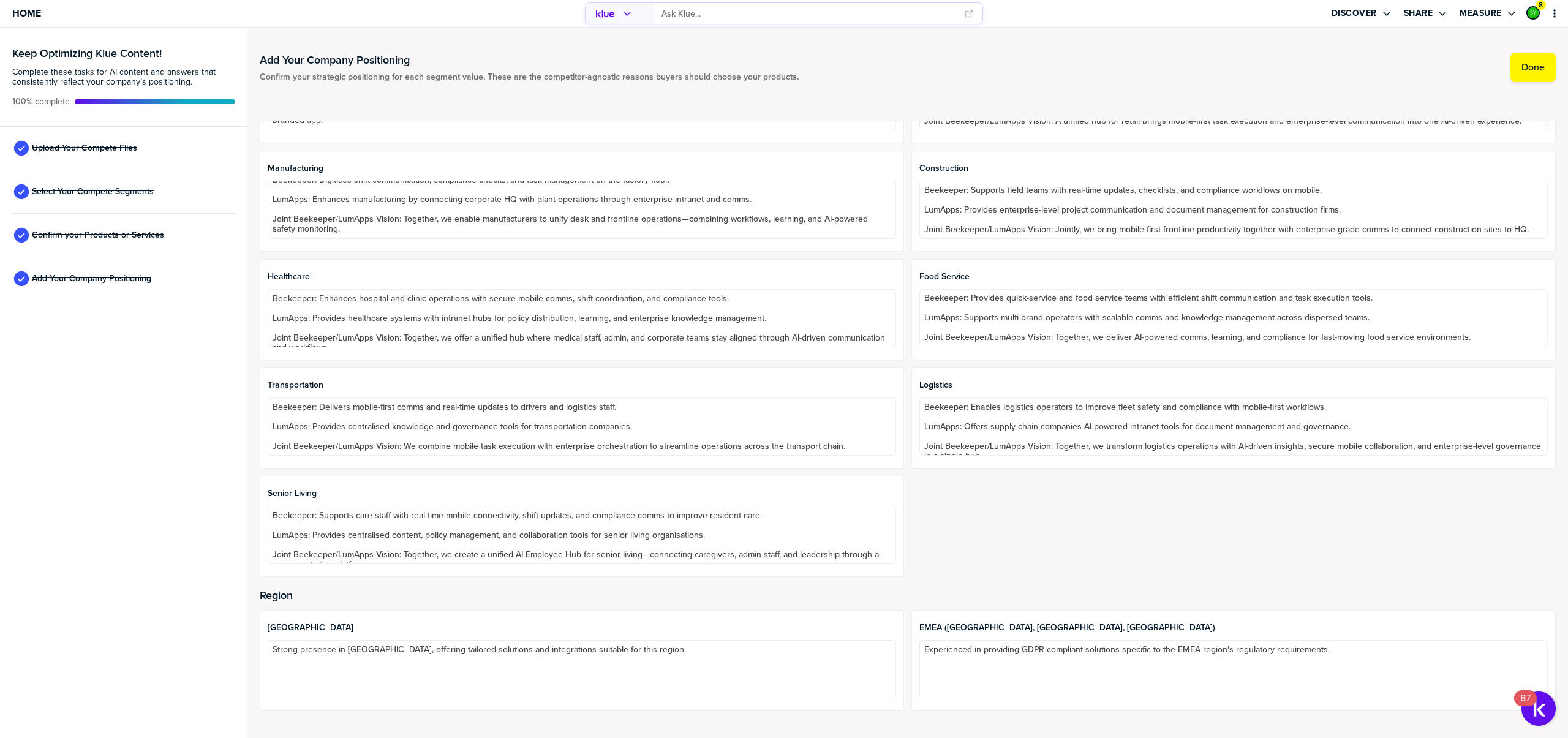
click at [944, 536] on div "Hospitality Beekeeper: Connects employees across dispersed hotel and hospitalit…" at bounding box center [908, 309] width 1296 height 535
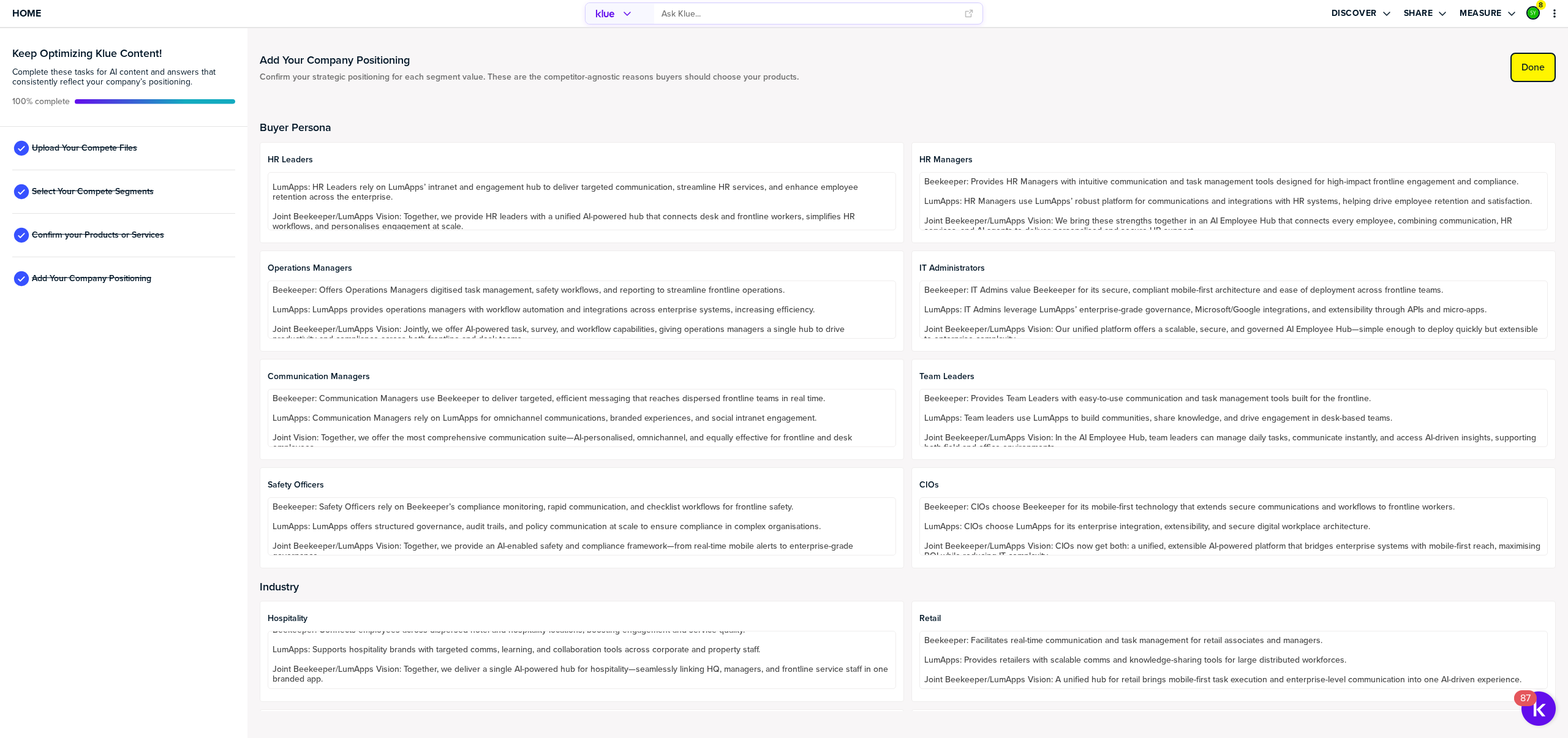
click at [1523, 62] on label "Done" at bounding box center [1532, 67] width 23 height 12
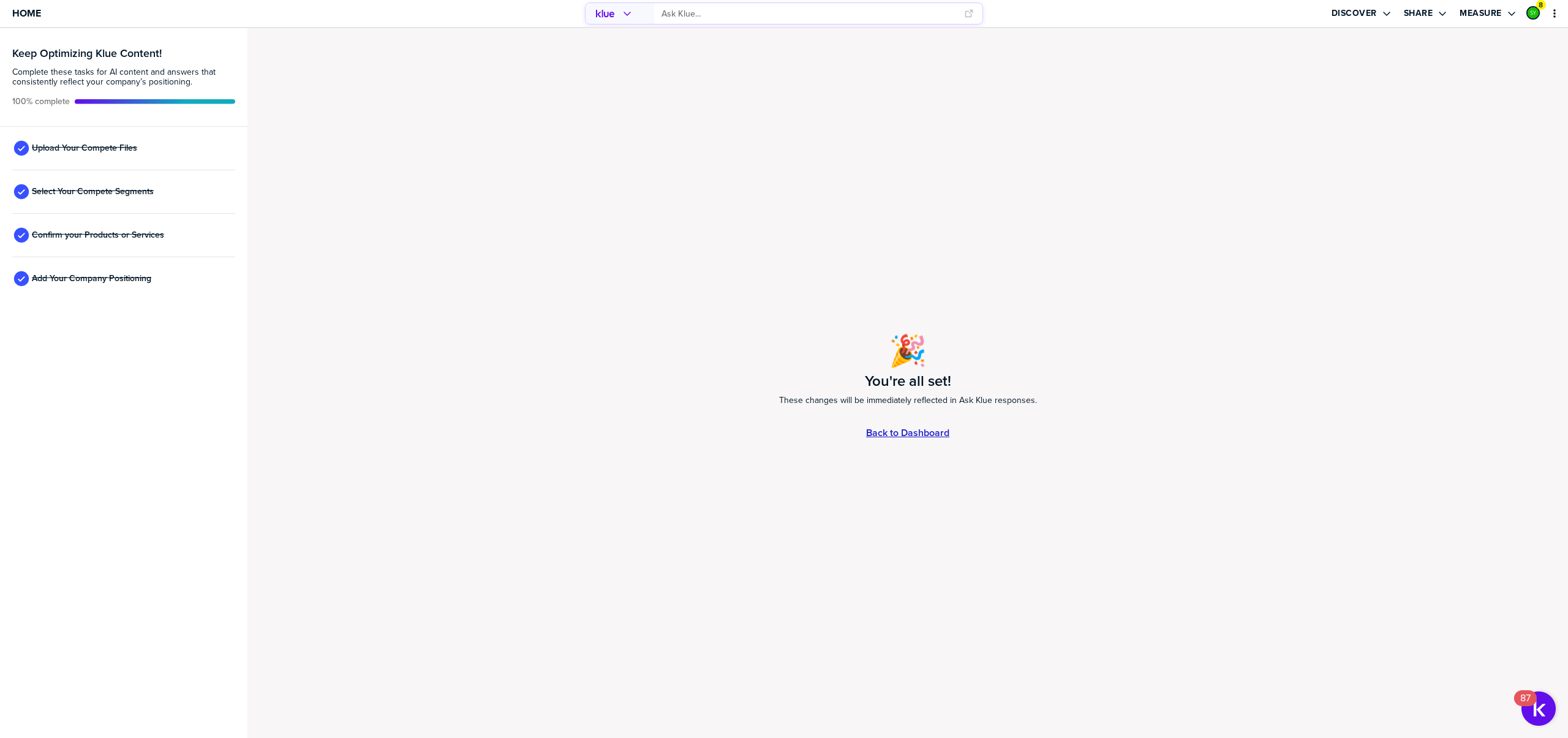
click at [916, 435] on link "Back to Dashboard" at bounding box center [908, 432] width 83 height 10
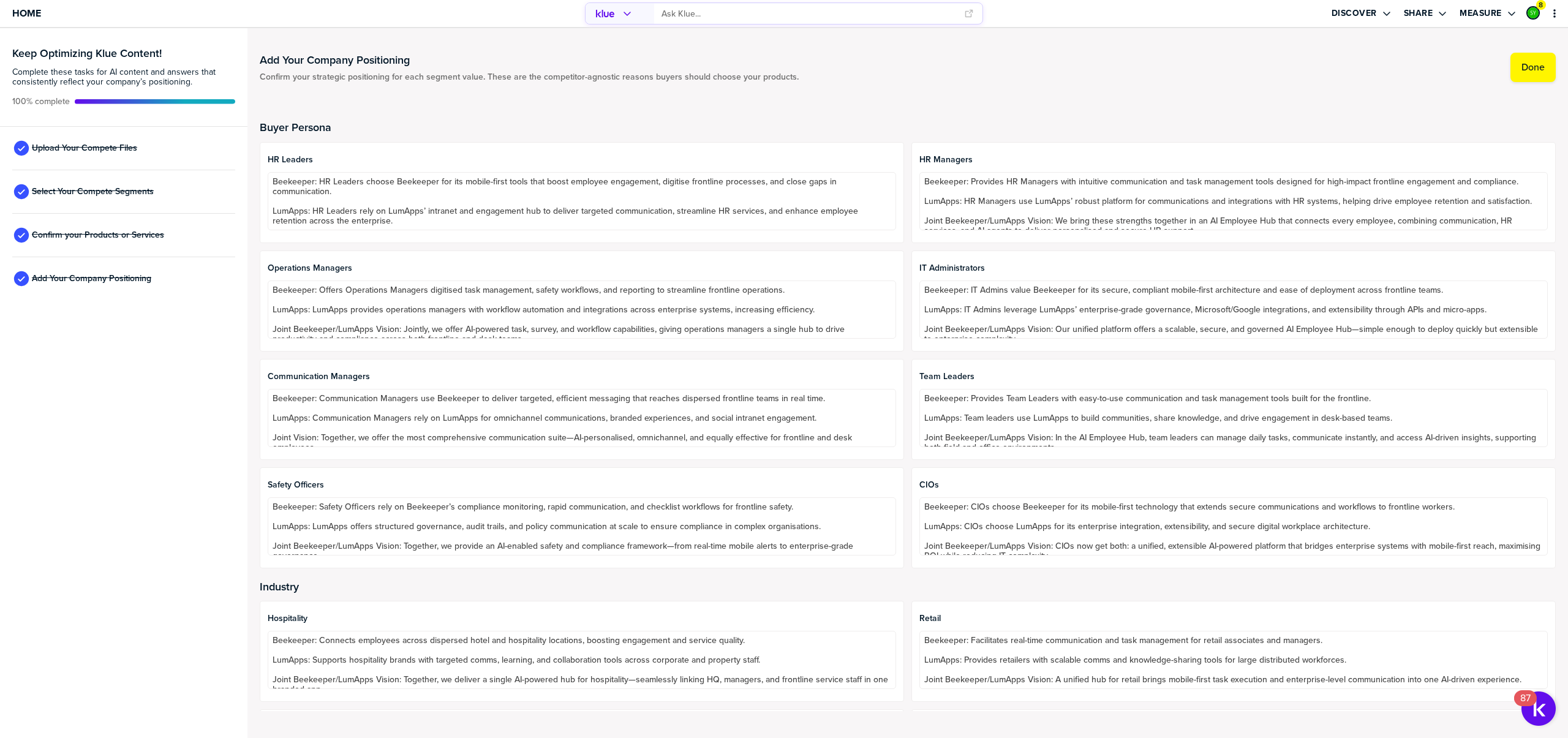
scroll to position [30, 0]
click at [1534, 69] on label "Done" at bounding box center [1532, 67] width 23 height 12
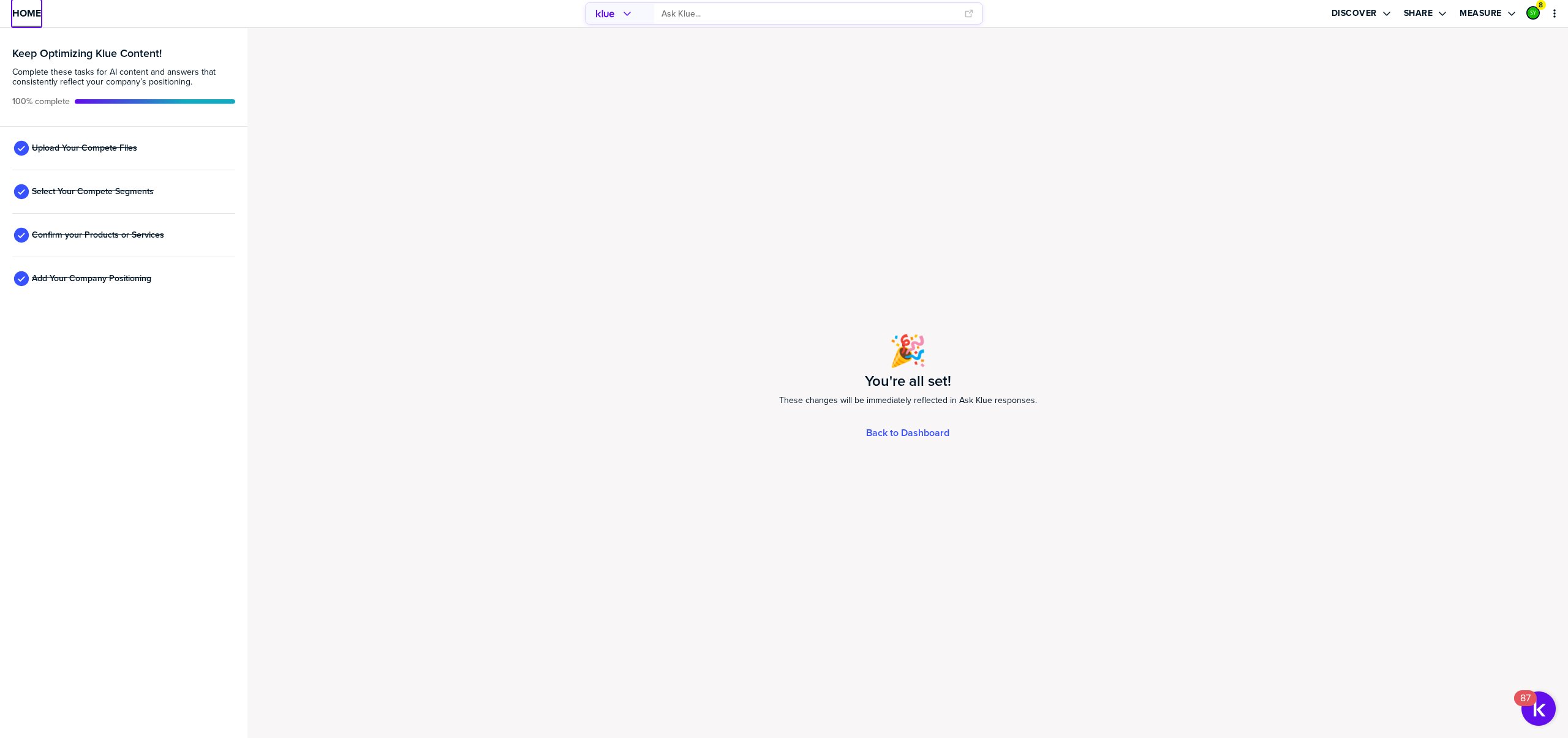
click at [35, 9] on span "Home" at bounding box center [26, 13] width 29 height 10
